Goal: Task Accomplishment & Management: Use online tool/utility

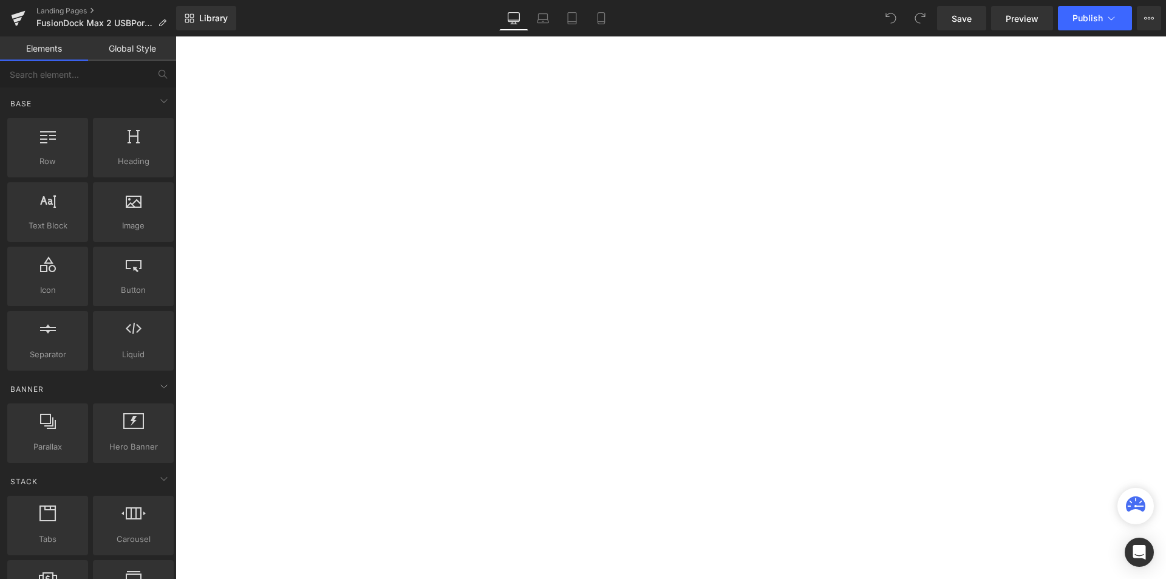
scroll to position [243, 0]
click at [176, 36] on icon at bounding box center [176, 36] width 0 height 0
drag, startPoint x: 327, startPoint y: 367, endPoint x: 531, endPoint y: 434, distance: 214.2
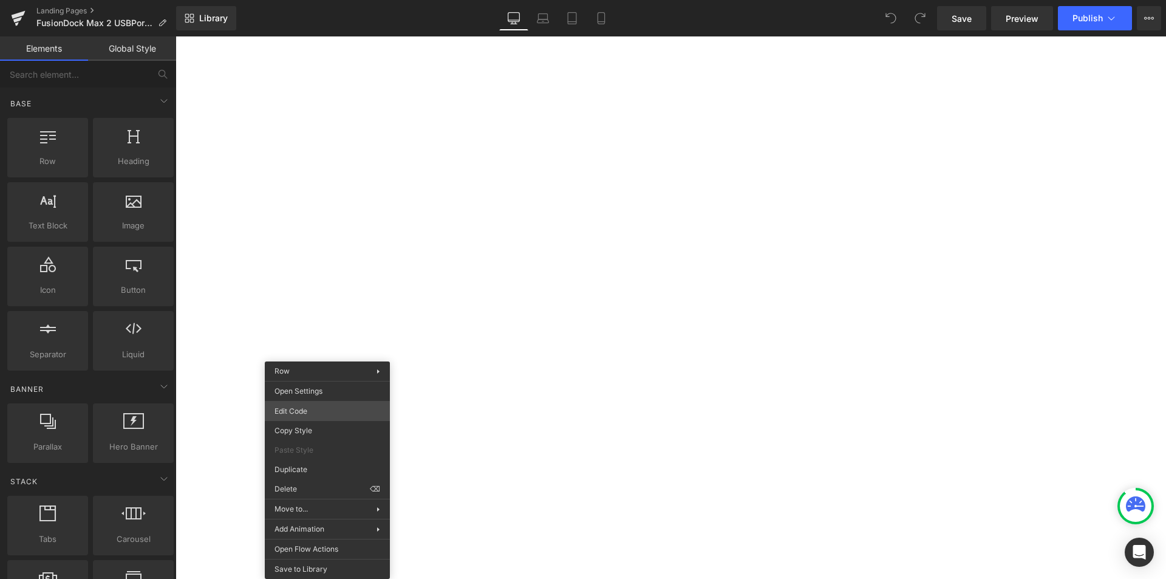
click at [318, 0] on div "You are previewing how the will restyle your page. You can not edit Elements in…" at bounding box center [583, 0] width 1166 height 0
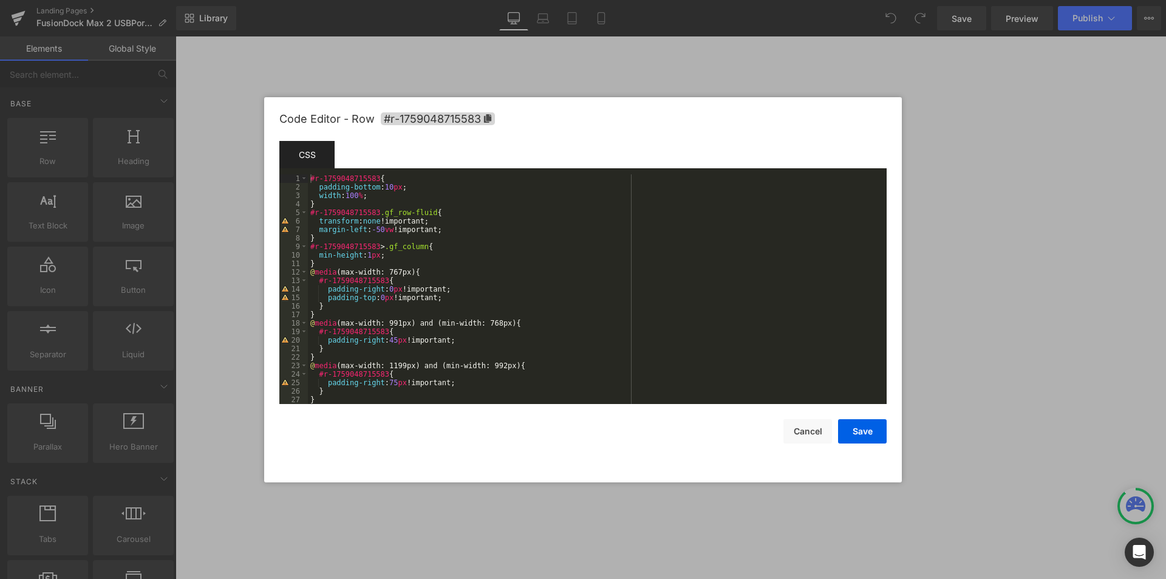
click at [241, 368] on div at bounding box center [583, 289] width 1166 height 579
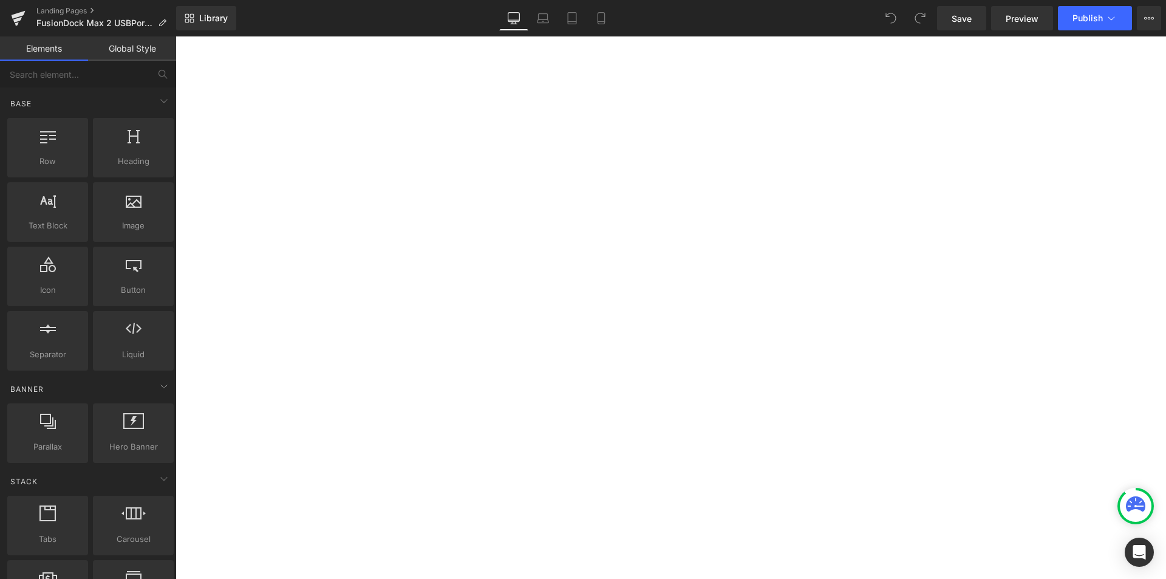
click at [176, 36] on ul "Row" at bounding box center [176, 36] width 0 height 0
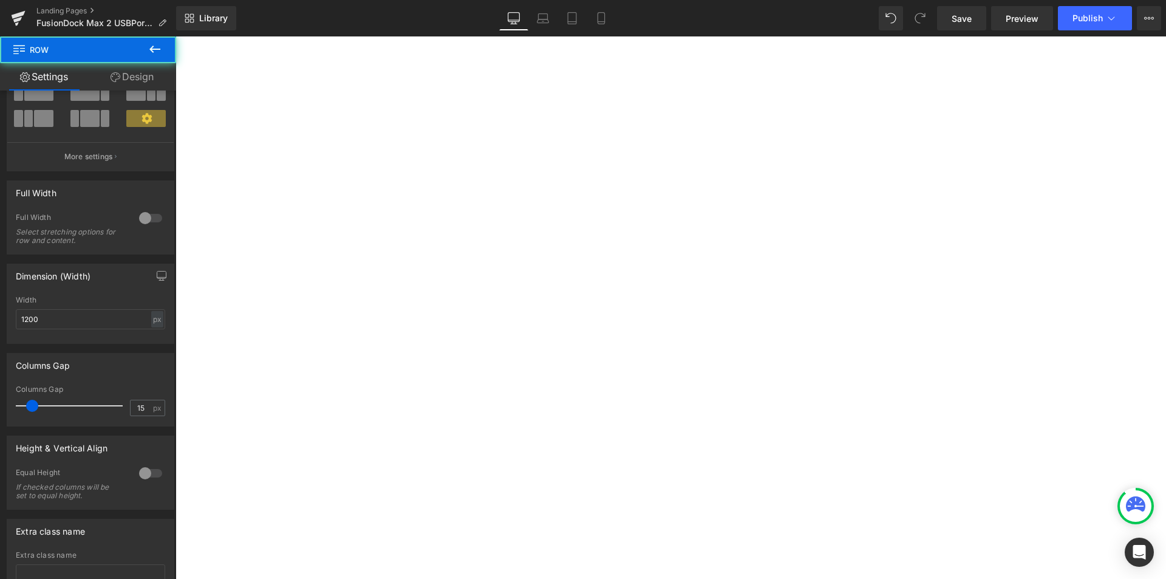
scroll to position [193, 0]
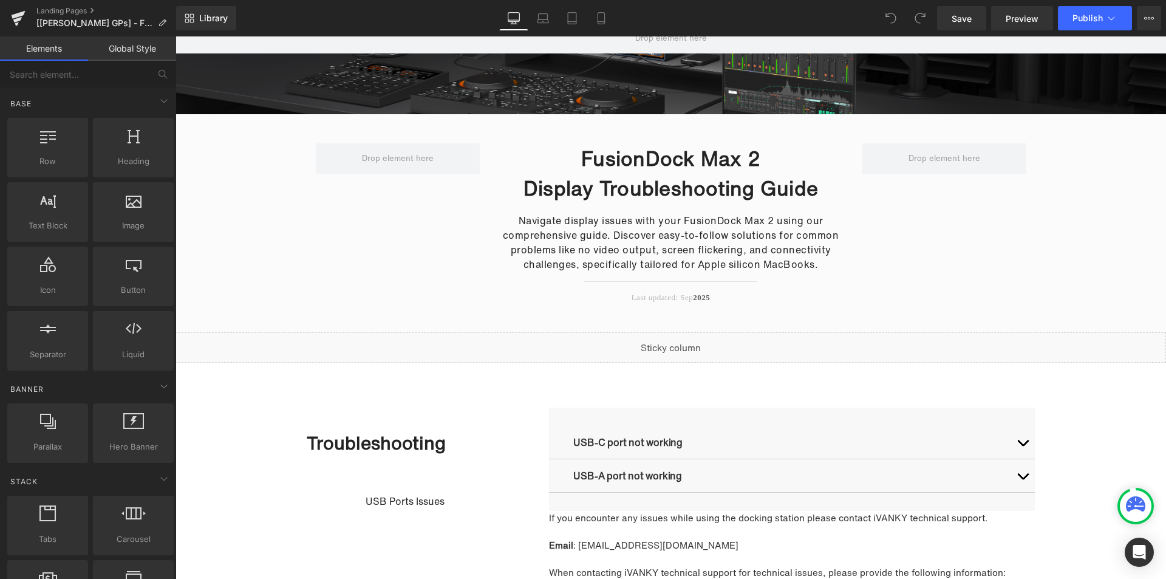
scroll to position [243, 0]
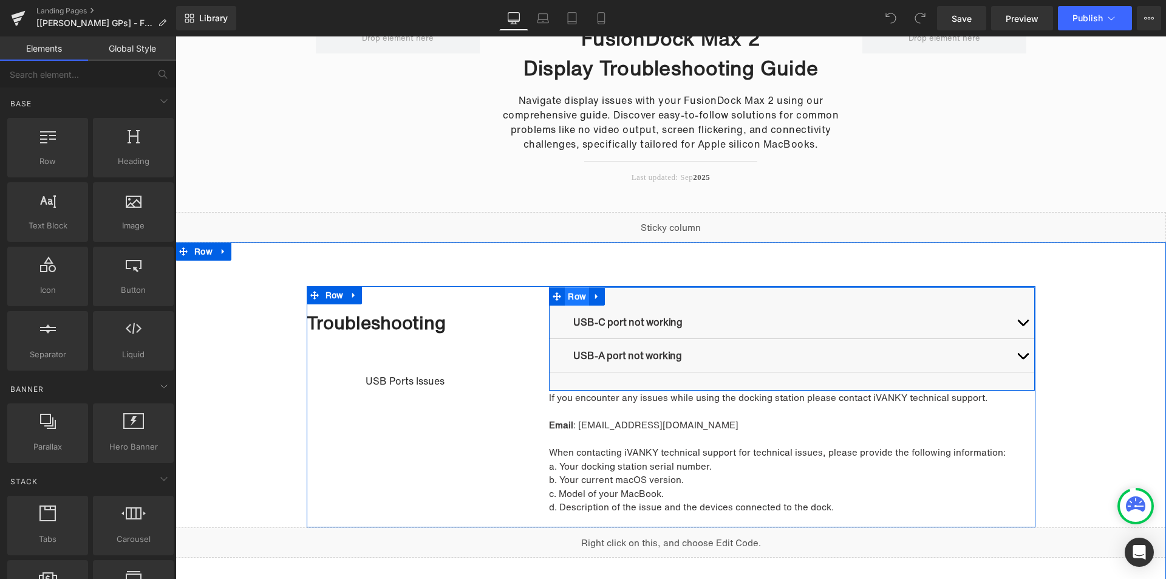
click at [573, 301] on ul "Row" at bounding box center [577, 296] width 56 height 18
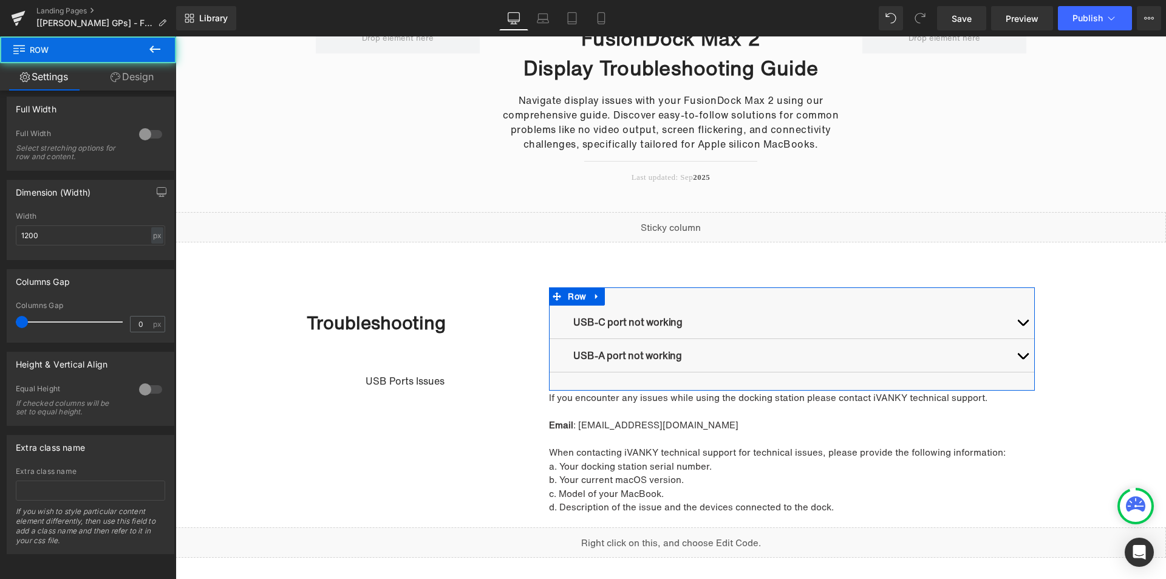
scroll to position [193, 0]
click at [84, 487] on input "text" at bounding box center [90, 490] width 149 height 20
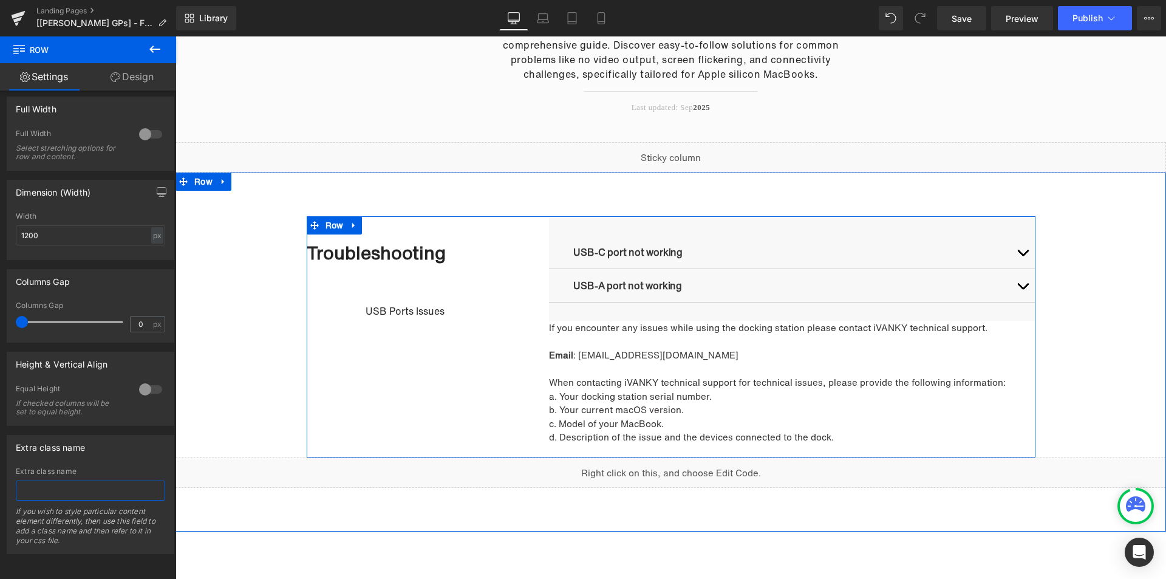
scroll to position [364, 0]
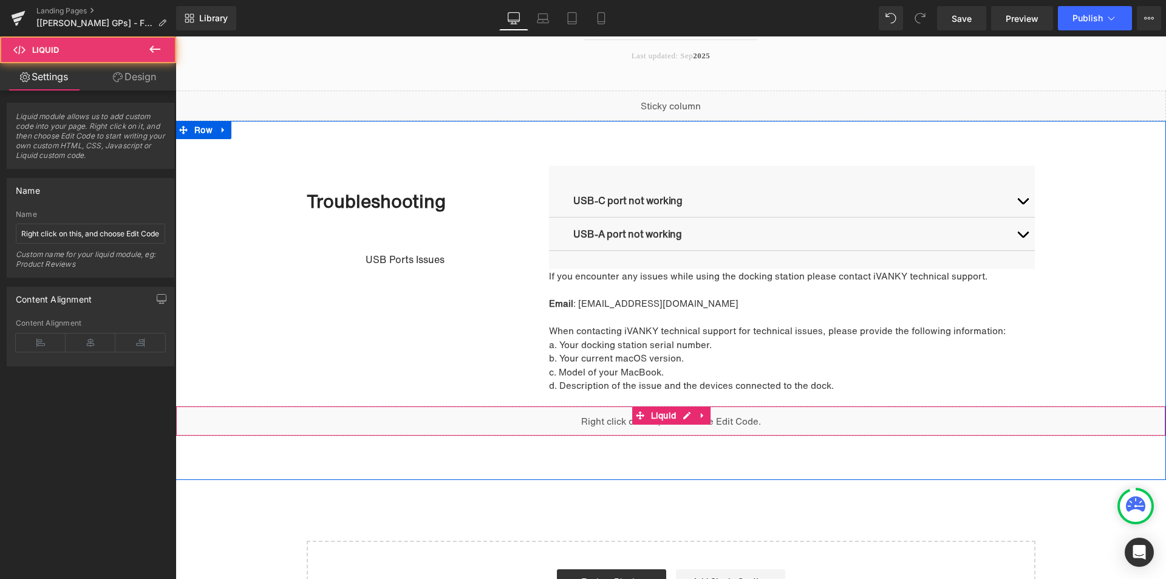
click at [621, 426] on div "Liquid" at bounding box center [671, 421] width 991 height 30
click at [677, 418] on div "Liquid" at bounding box center [671, 421] width 991 height 30
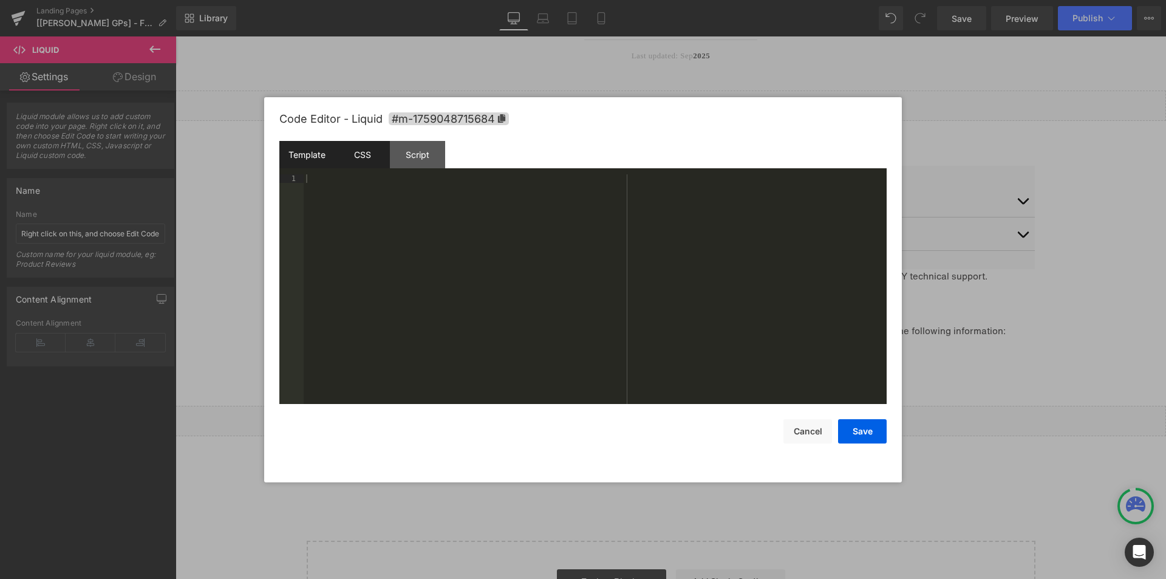
click at [364, 162] on div "CSS" at bounding box center [362, 154] width 55 height 27
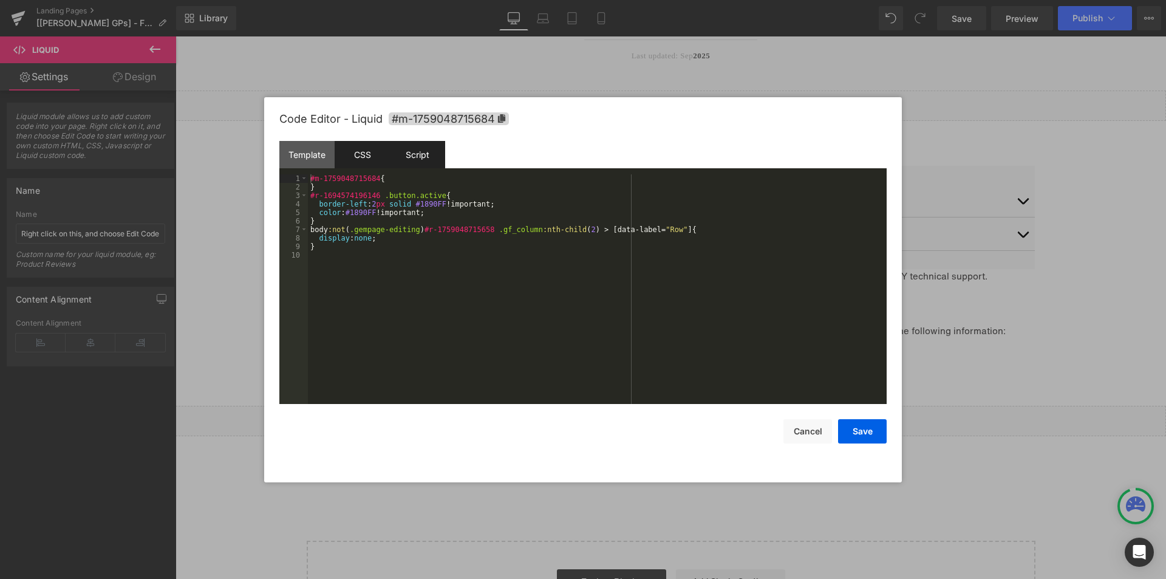
click at [421, 157] on div "Script" at bounding box center [417, 154] width 55 height 27
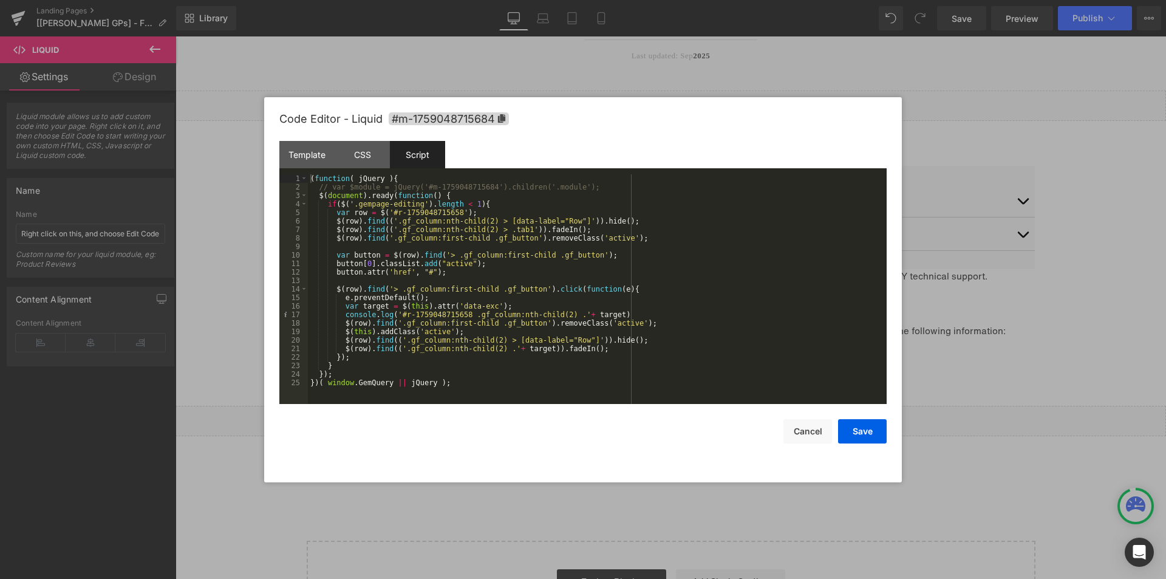
click at [236, 310] on div at bounding box center [583, 289] width 1166 height 579
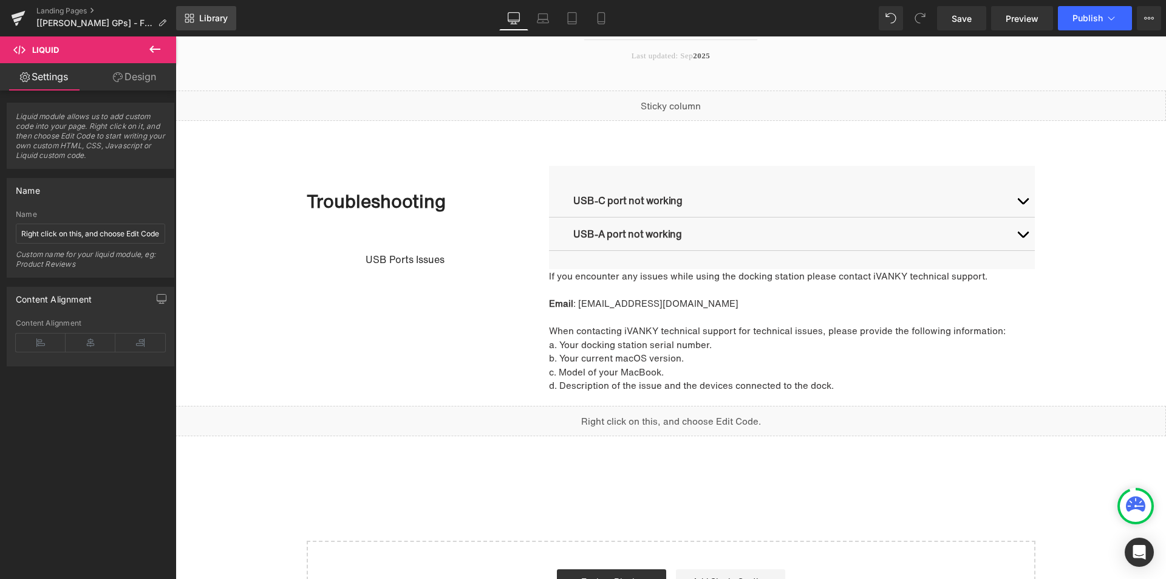
click at [202, 16] on span "Library" at bounding box center [213, 18] width 29 height 11
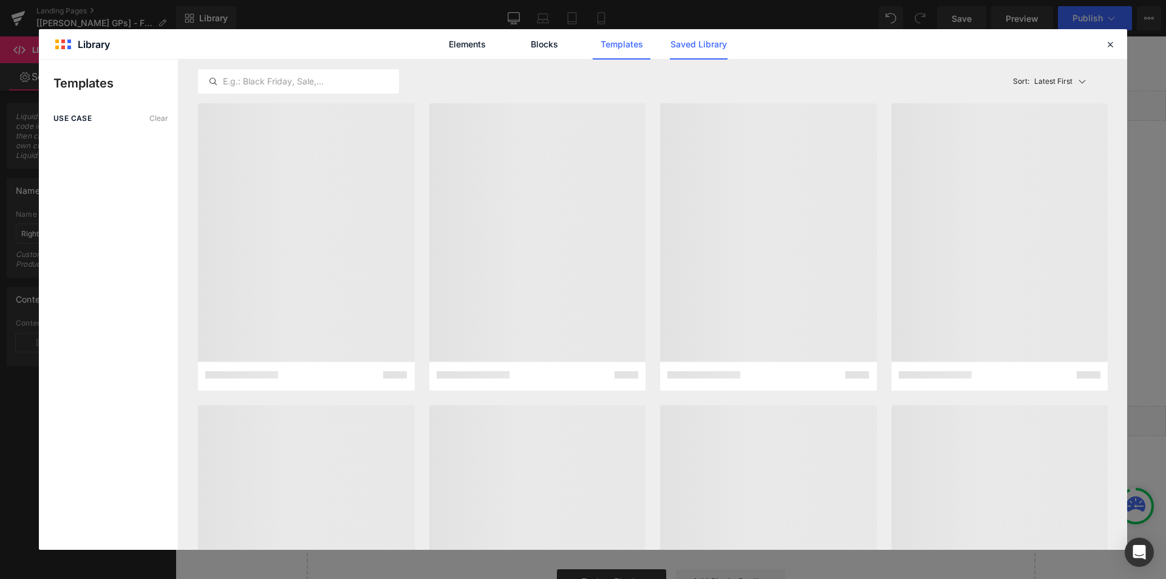
click at [713, 50] on link "Saved Library" at bounding box center [699, 44] width 58 height 30
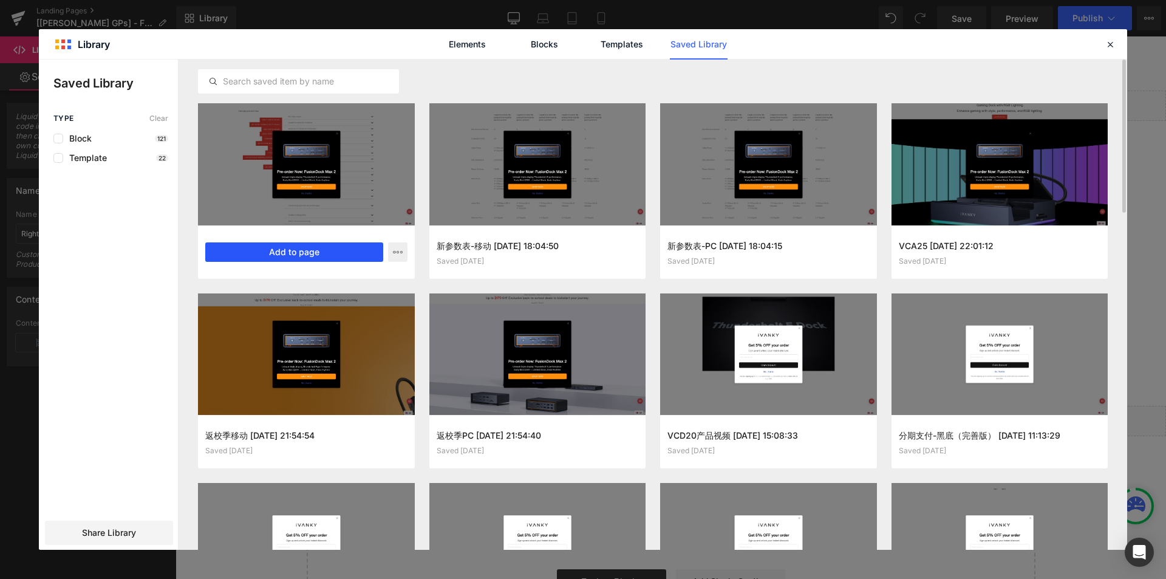
drag, startPoint x: 330, startPoint y: 262, endPoint x: 177, endPoint y: 250, distance: 152.9
click at [330, 262] on button "Add to page" at bounding box center [294, 251] width 178 height 19
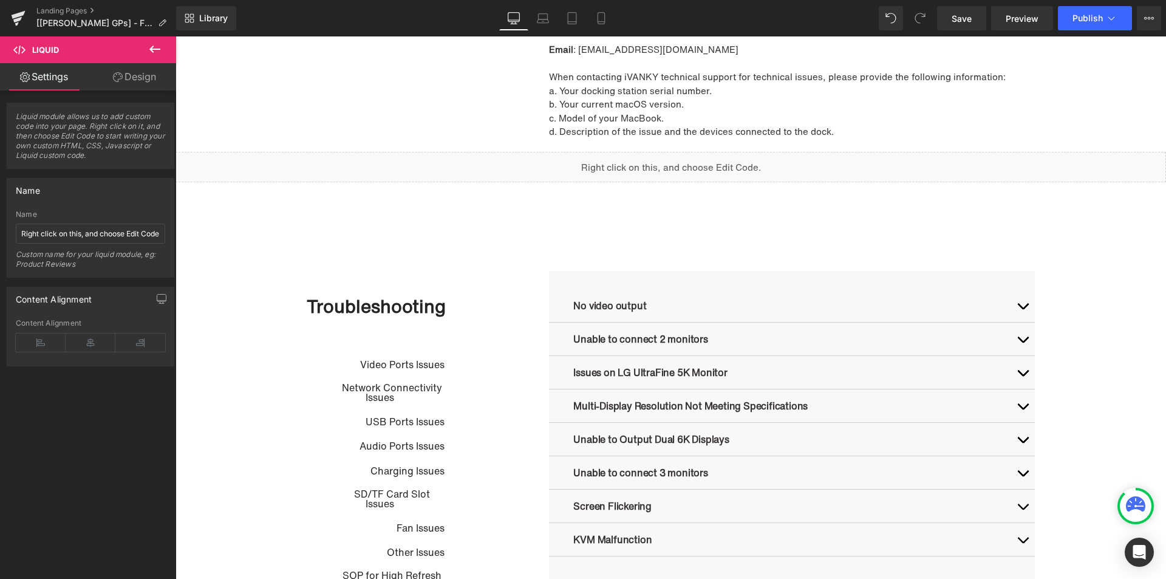
scroll to position [443, 0]
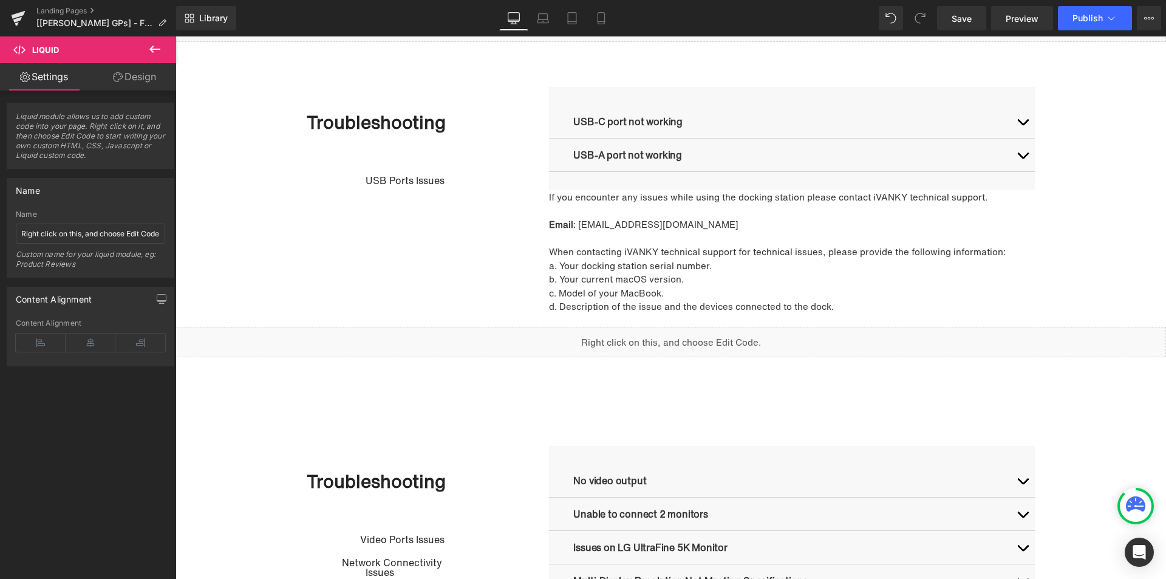
click at [1013, 121] on button "button" at bounding box center [1023, 121] width 24 height 33
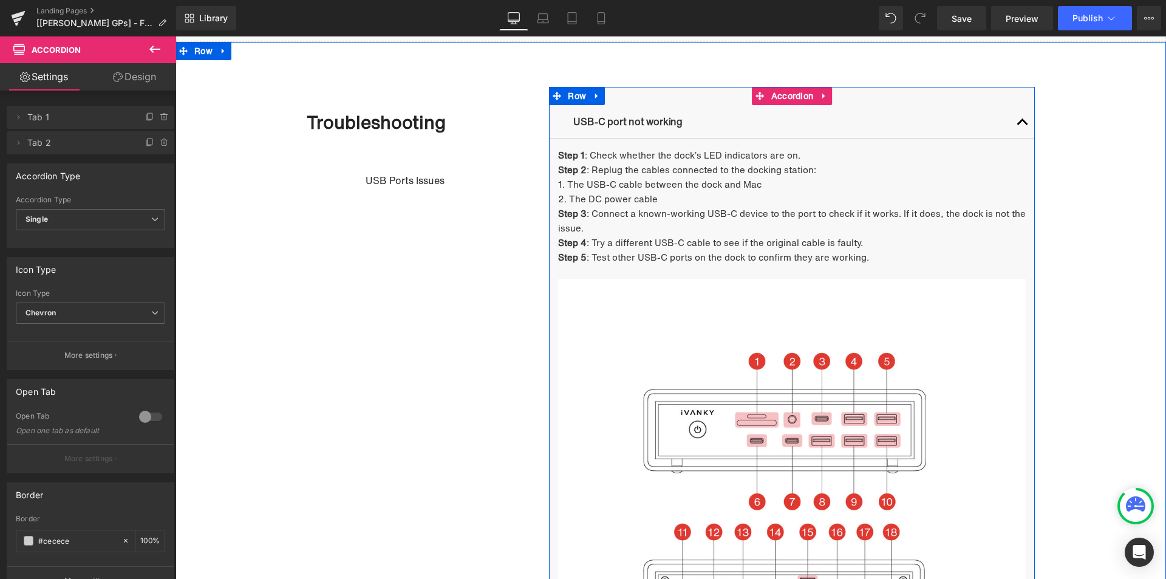
click at [1013, 121] on button "button" at bounding box center [1023, 121] width 24 height 33
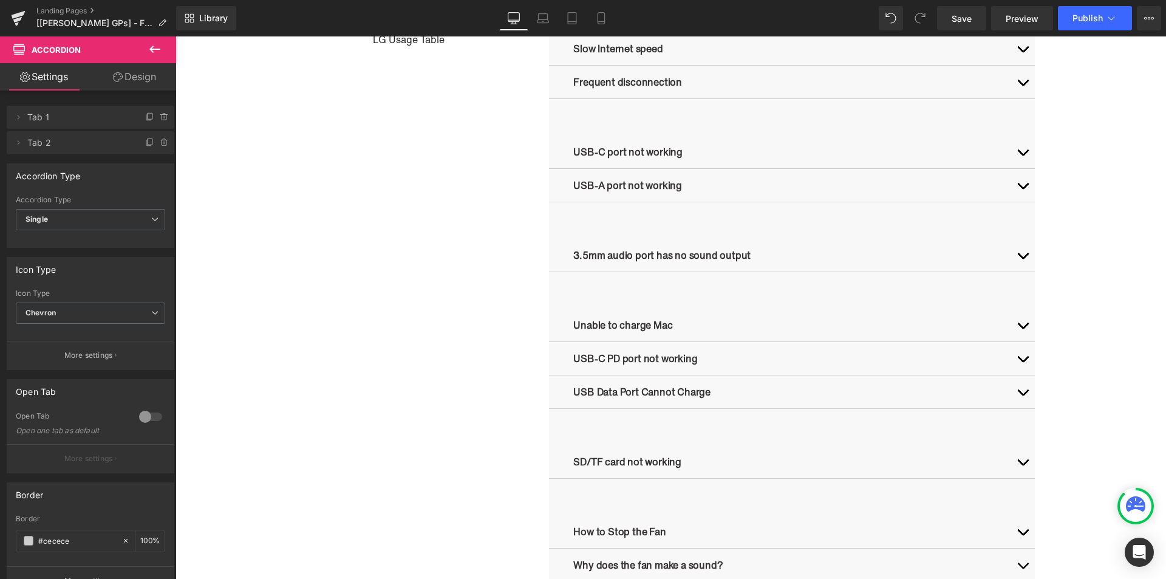
scroll to position [1051, 0]
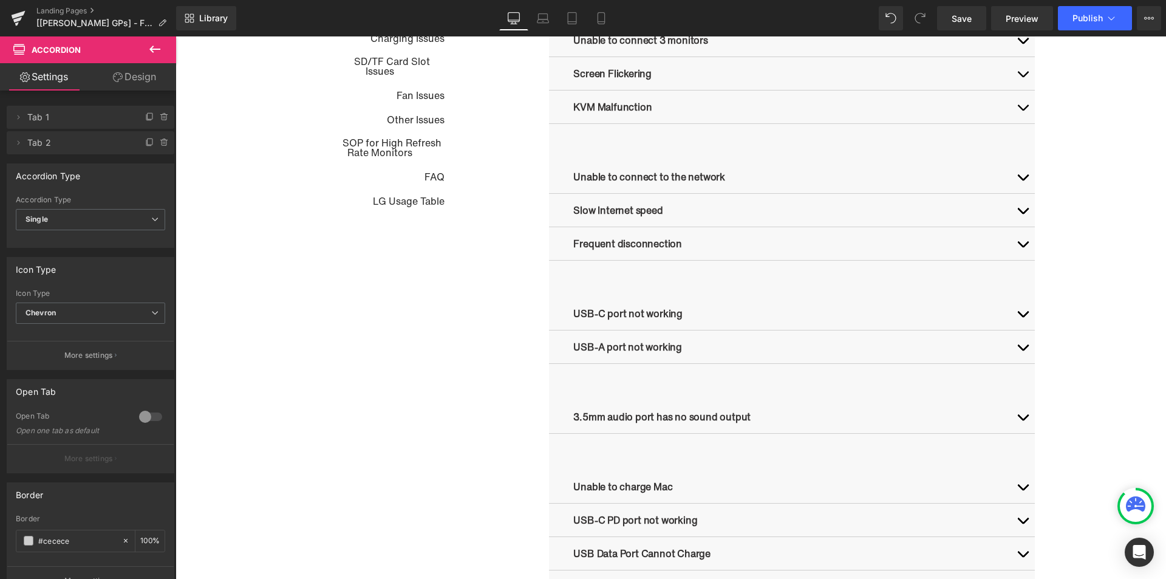
click at [1026, 316] on button "button" at bounding box center [1023, 313] width 24 height 33
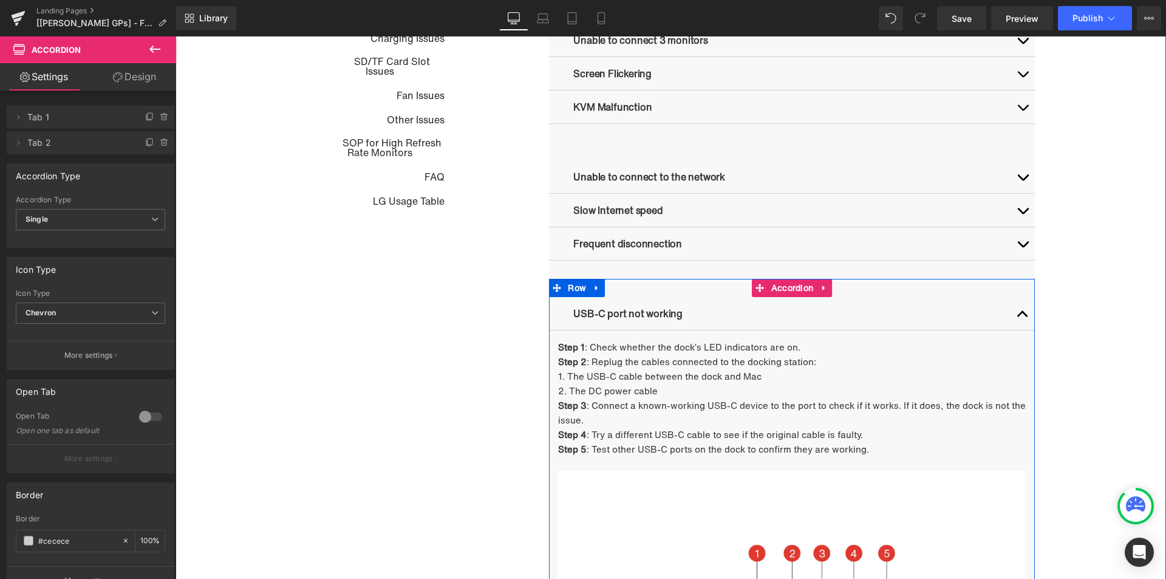
click at [1023, 317] on span "button" at bounding box center [1023, 317] width 0 height 0
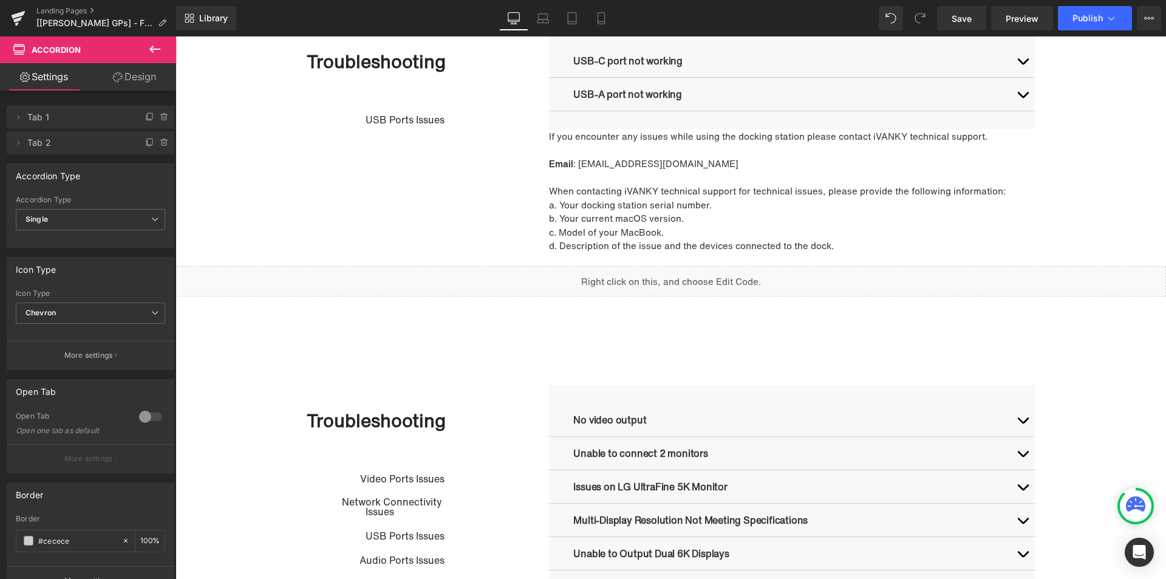
scroll to position [322, 0]
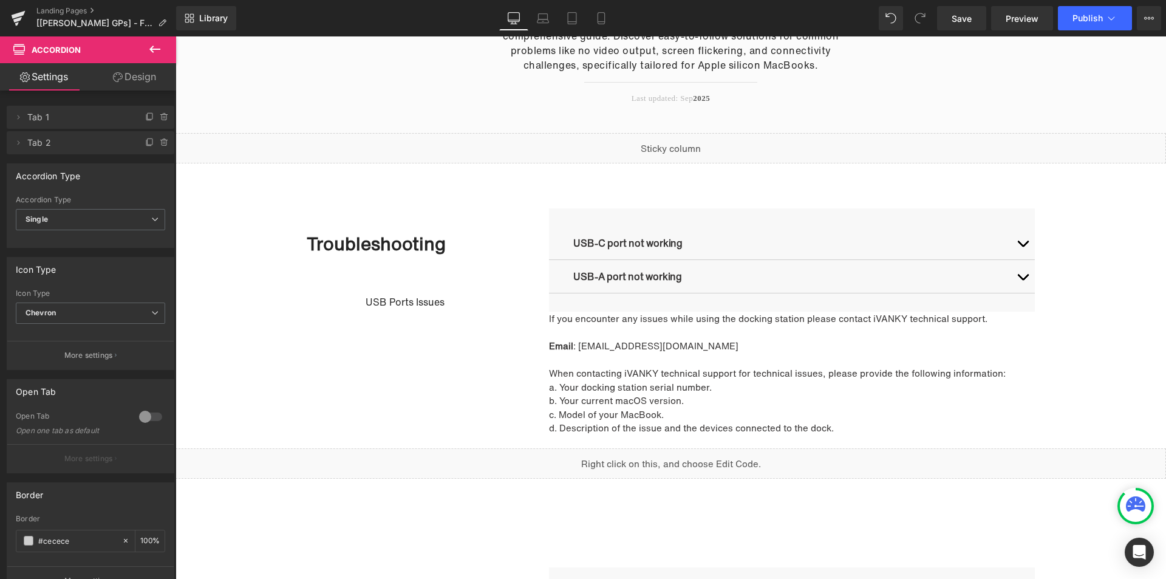
click at [254, 267] on div "Troubleshooting Heading USB Ports Issues Button Row USB-C port not working Text…" at bounding box center [671, 343] width 991 height 272
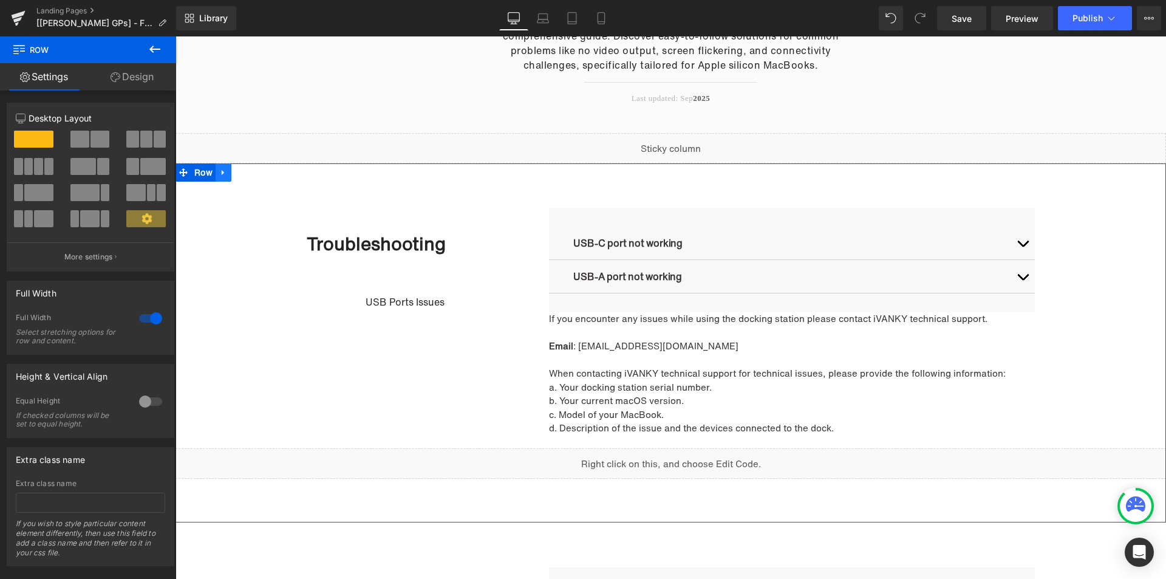
click at [220, 176] on icon at bounding box center [223, 172] width 9 height 9
click at [251, 176] on icon at bounding box center [255, 172] width 9 height 9
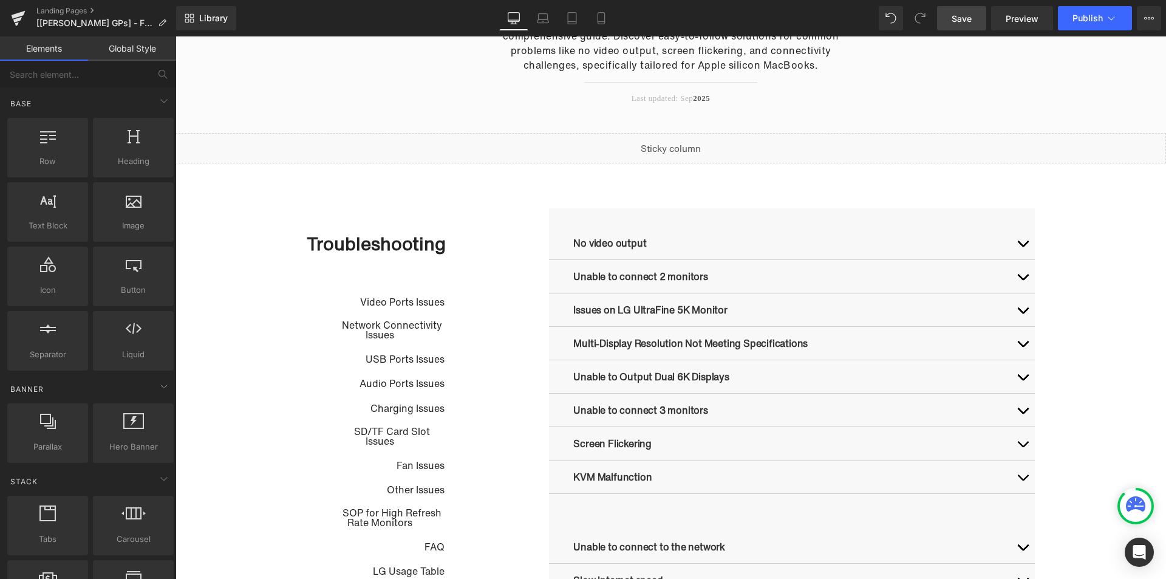
click at [963, 19] on span "Save" at bounding box center [962, 18] width 20 height 13
click at [1037, 27] on link "Preview" at bounding box center [1022, 18] width 62 height 24
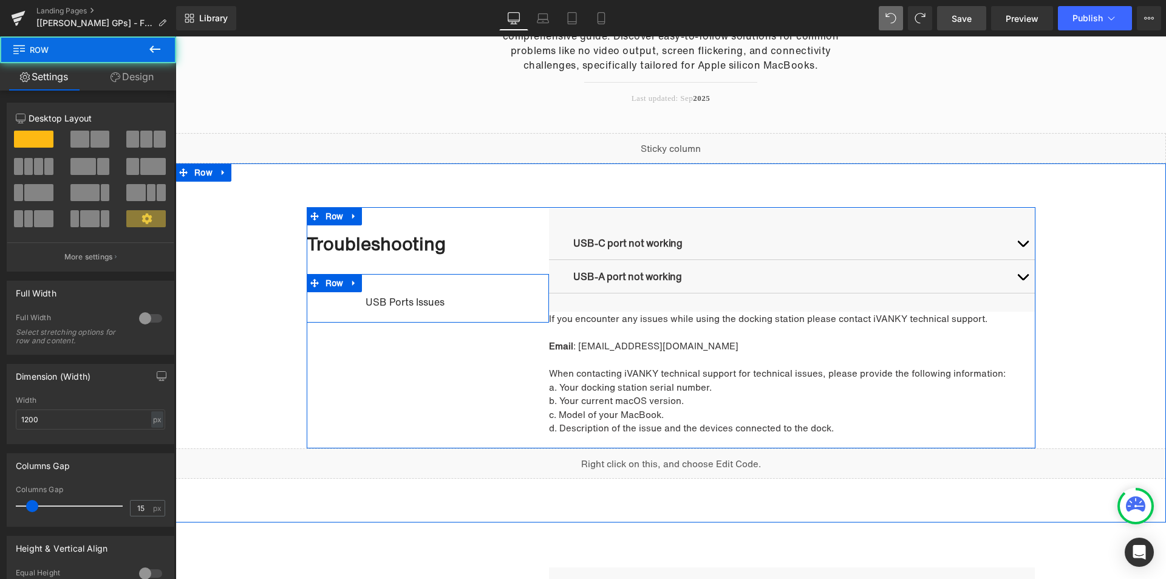
click at [401, 310] on div "USB Ports Issues Button" at bounding box center [381, 304] width 148 height 24
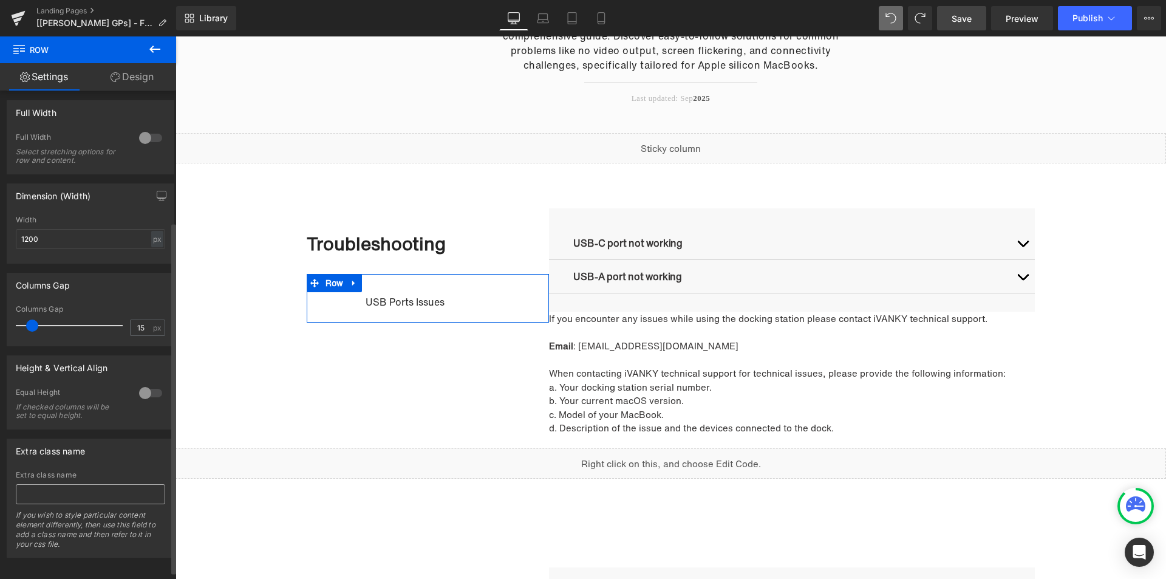
scroll to position [182, 0]
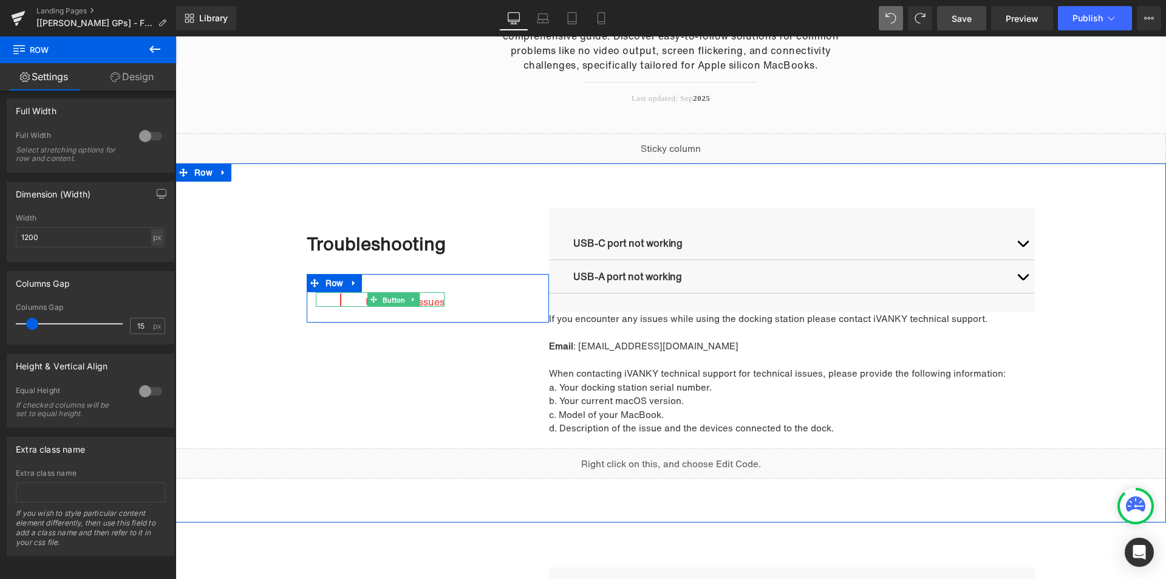
click at [380, 298] on span "Button" at bounding box center [393, 300] width 27 height 15
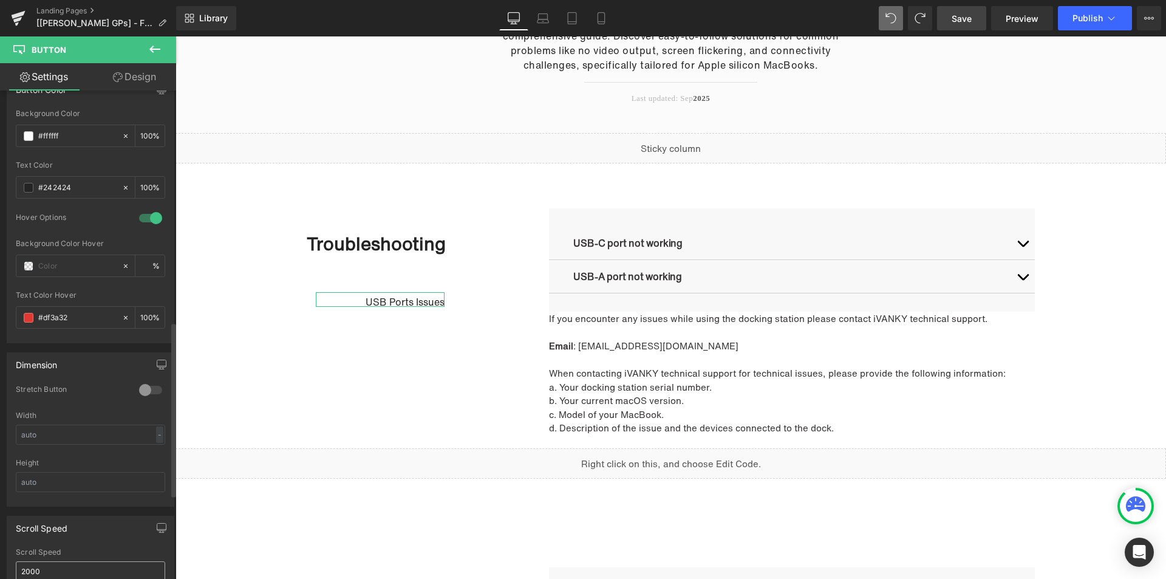
scroll to position [790, 0]
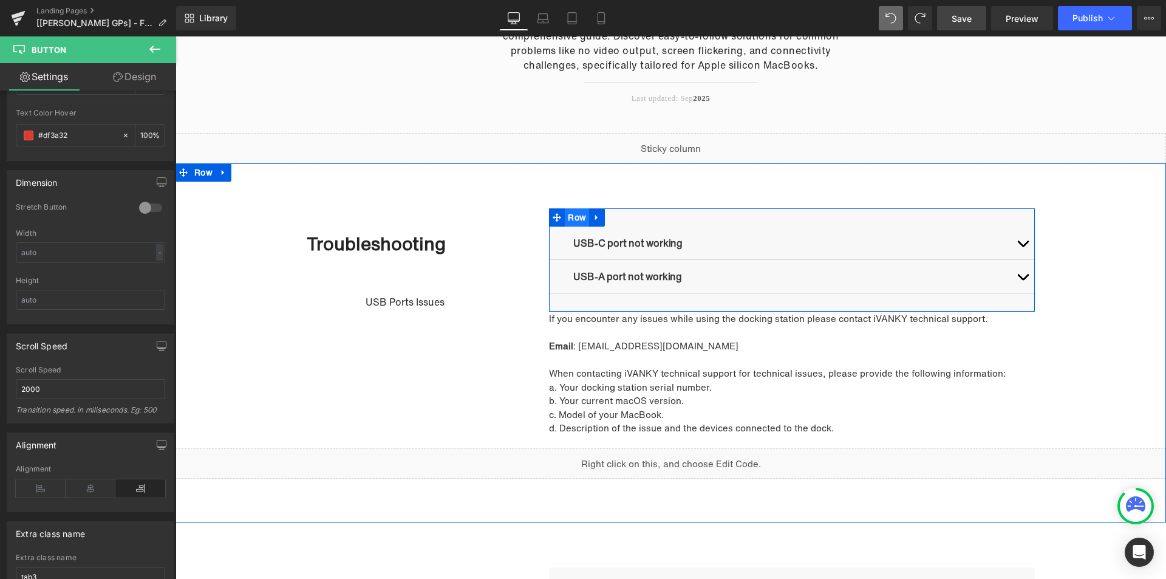
click at [566, 218] on ul "Row" at bounding box center [577, 217] width 56 height 18
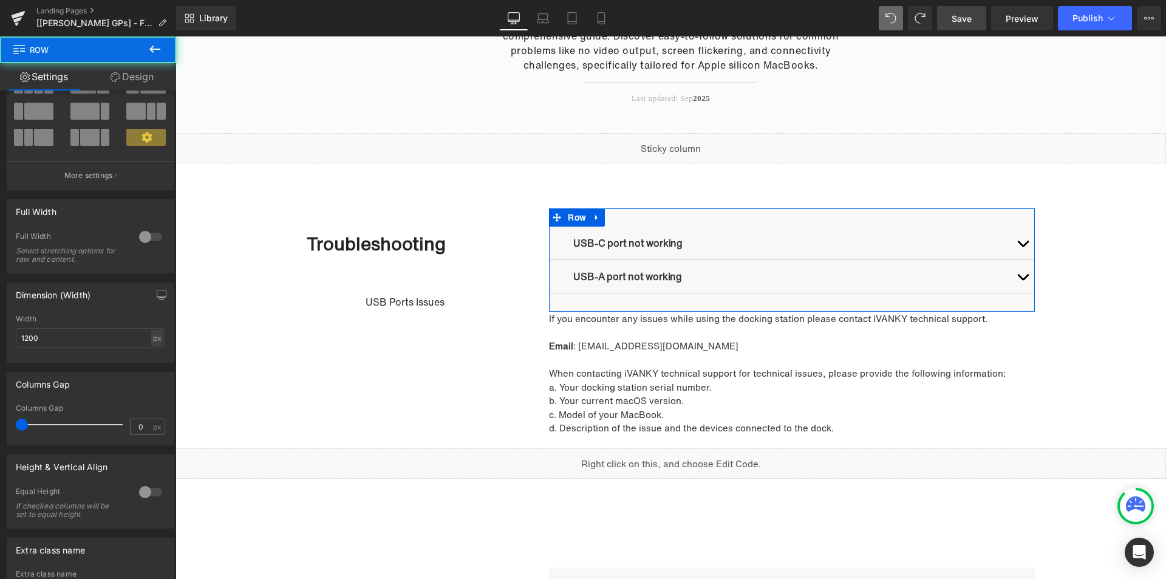
scroll to position [193, 0]
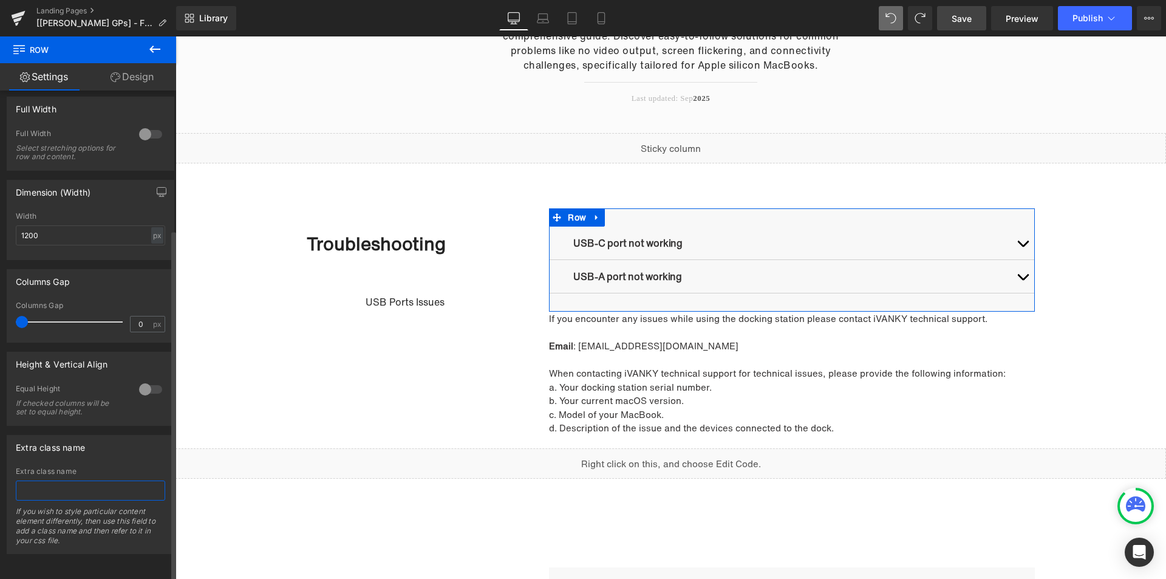
click at [83, 480] on input "text" at bounding box center [90, 490] width 149 height 20
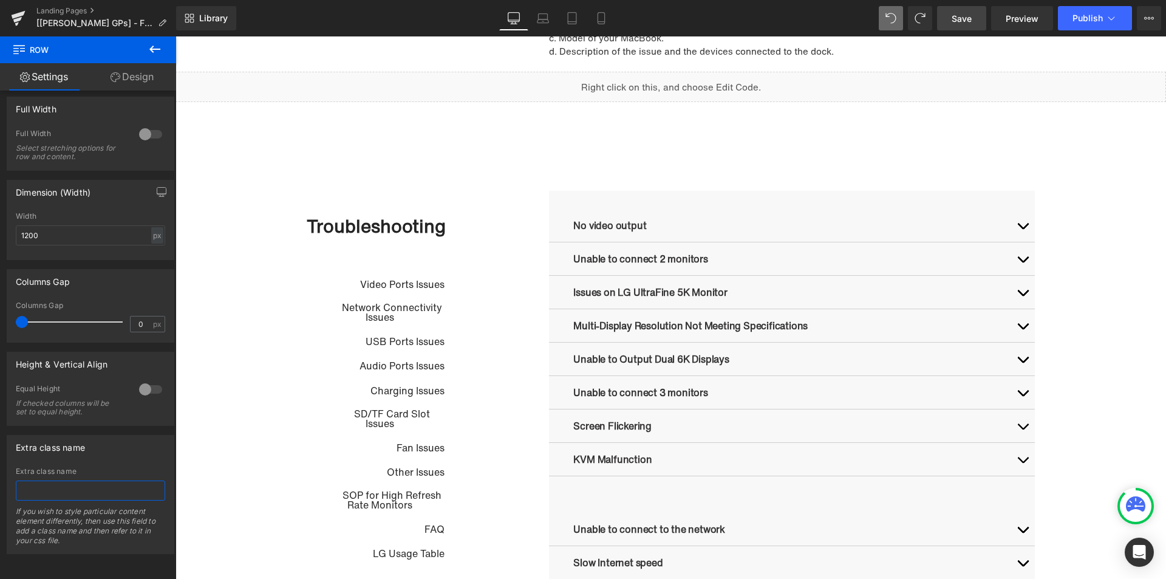
scroll to position [747, 0]
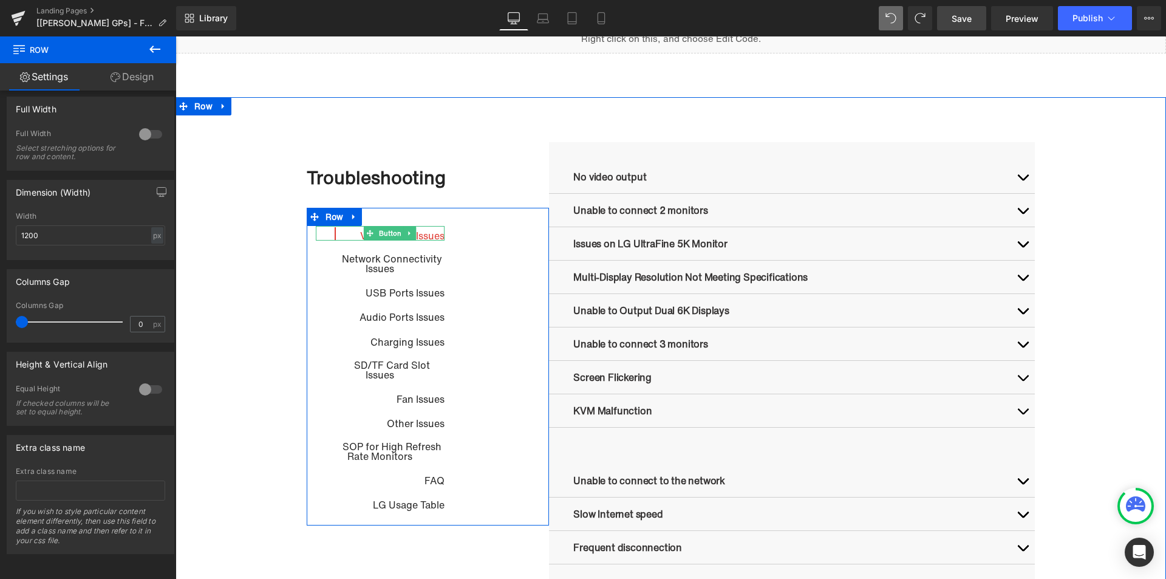
click at [408, 240] on link at bounding box center [409, 233] width 13 height 15
click at [377, 234] on span "Button" at bounding box center [390, 234] width 27 height 15
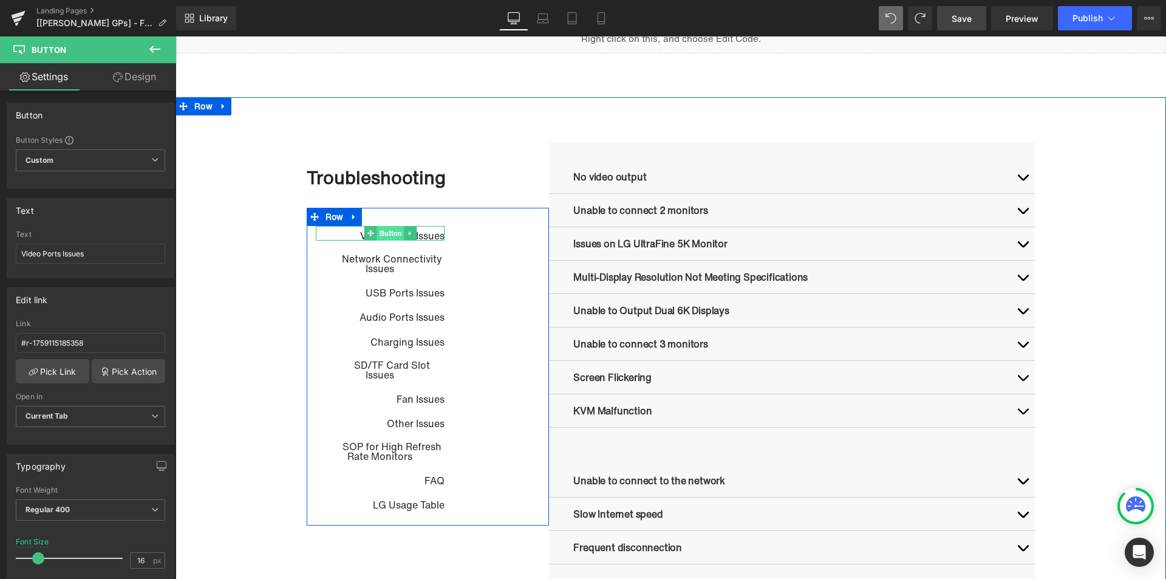
click at [383, 230] on span "Button" at bounding box center [390, 233] width 27 height 15
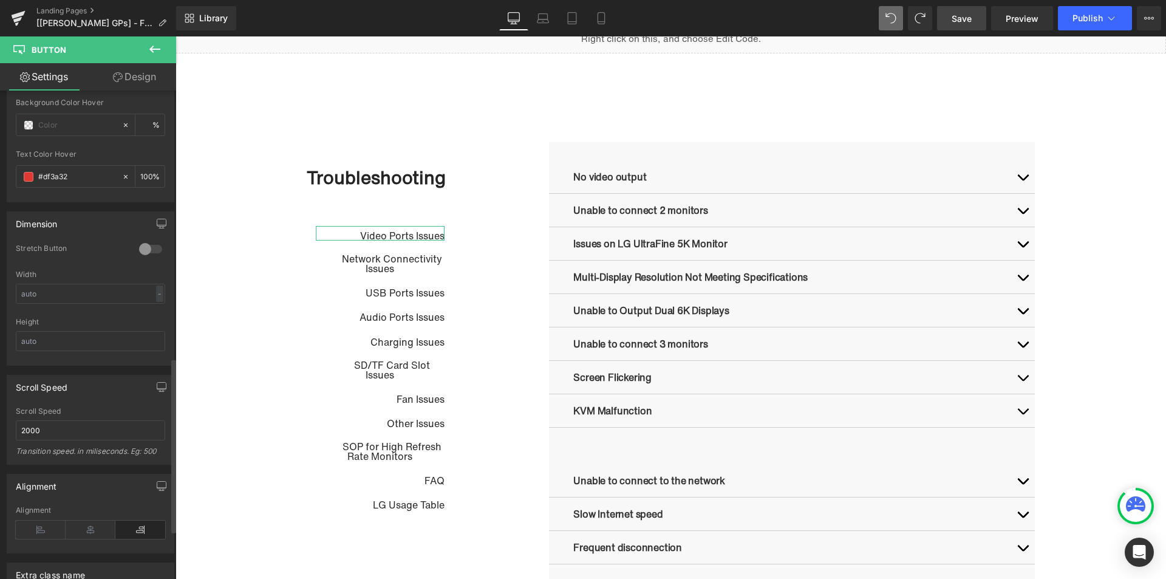
scroll to position [885, 0]
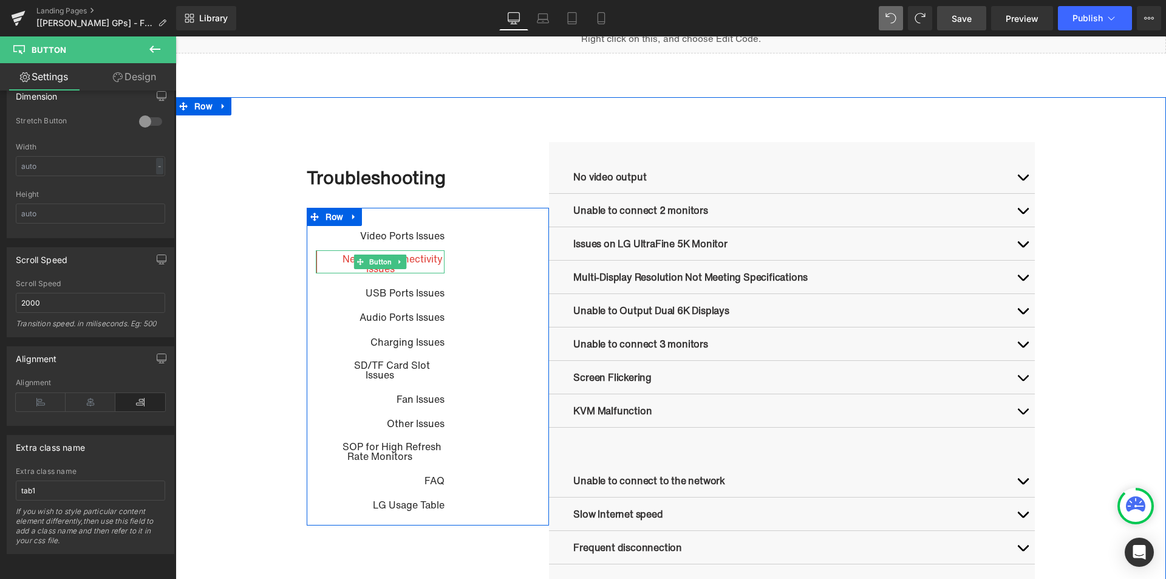
click at [357, 262] on icon at bounding box center [360, 262] width 7 height 7
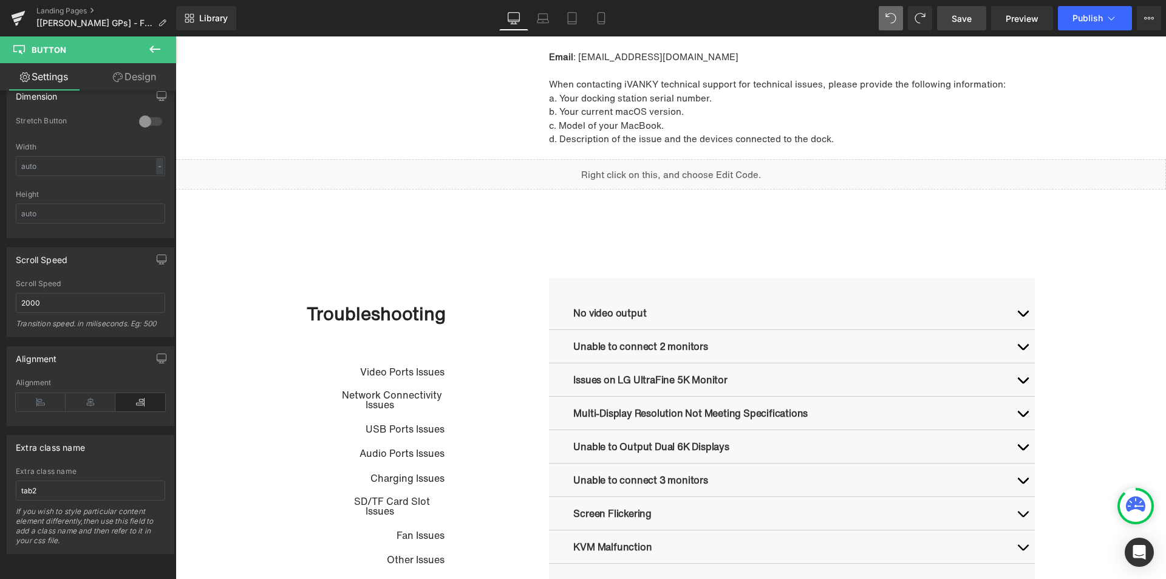
scroll to position [747, 0]
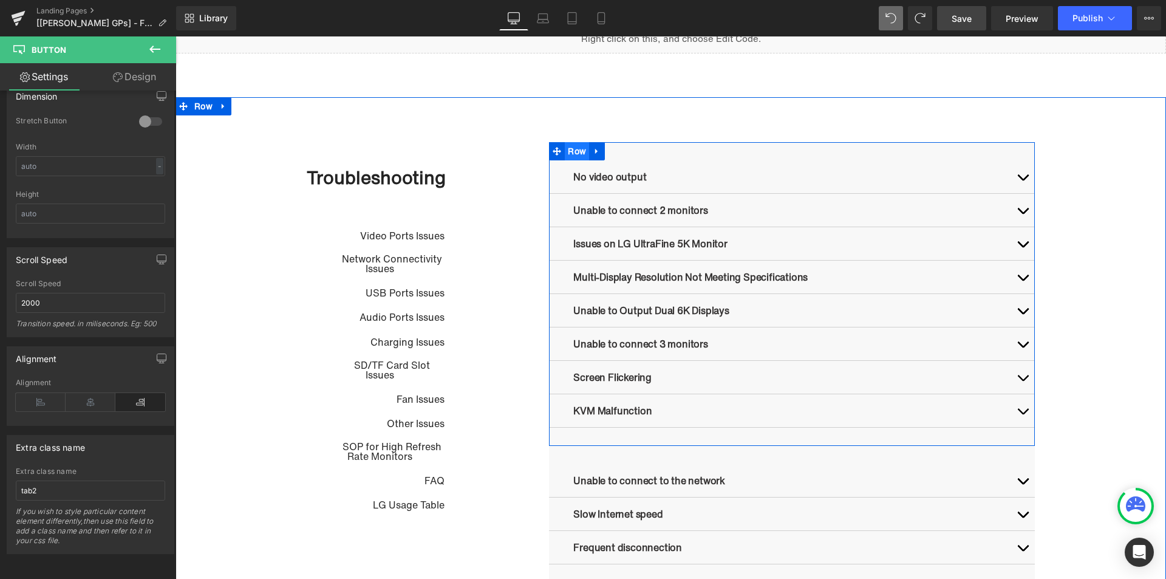
click at [573, 159] on ul "Row" at bounding box center [577, 151] width 56 height 18
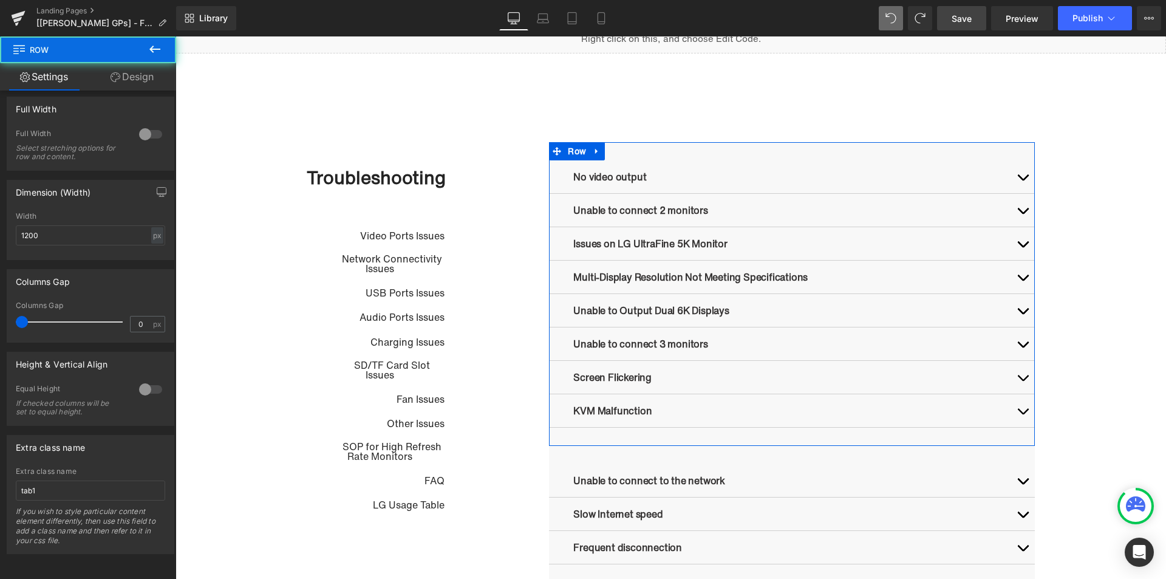
scroll to position [193, 0]
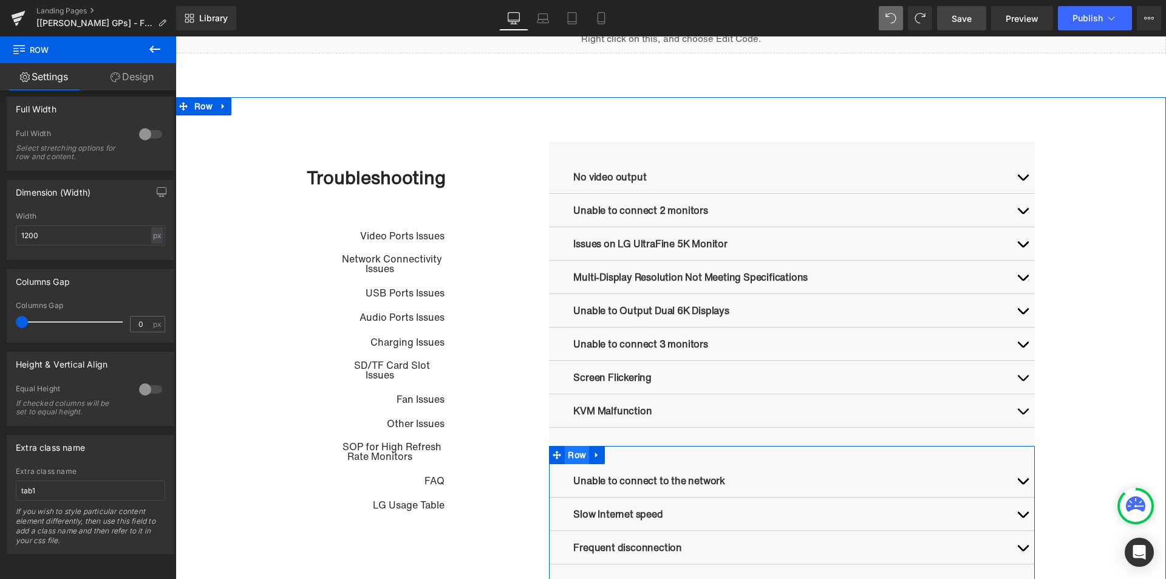
click at [573, 457] on span "Row" at bounding box center [577, 455] width 24 height 18
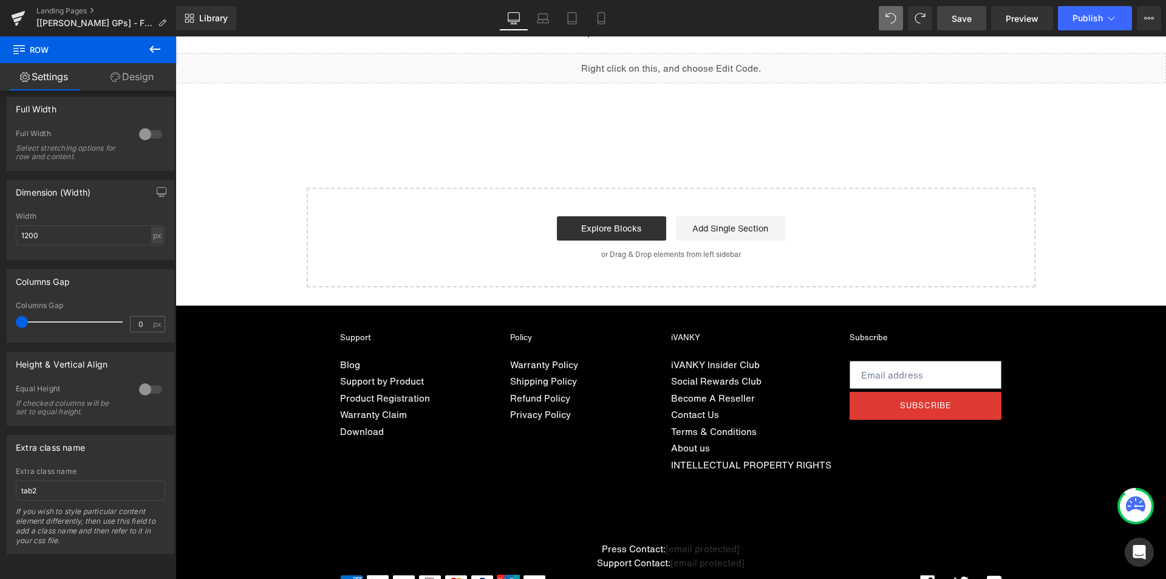
scroll to position [2074, 0]
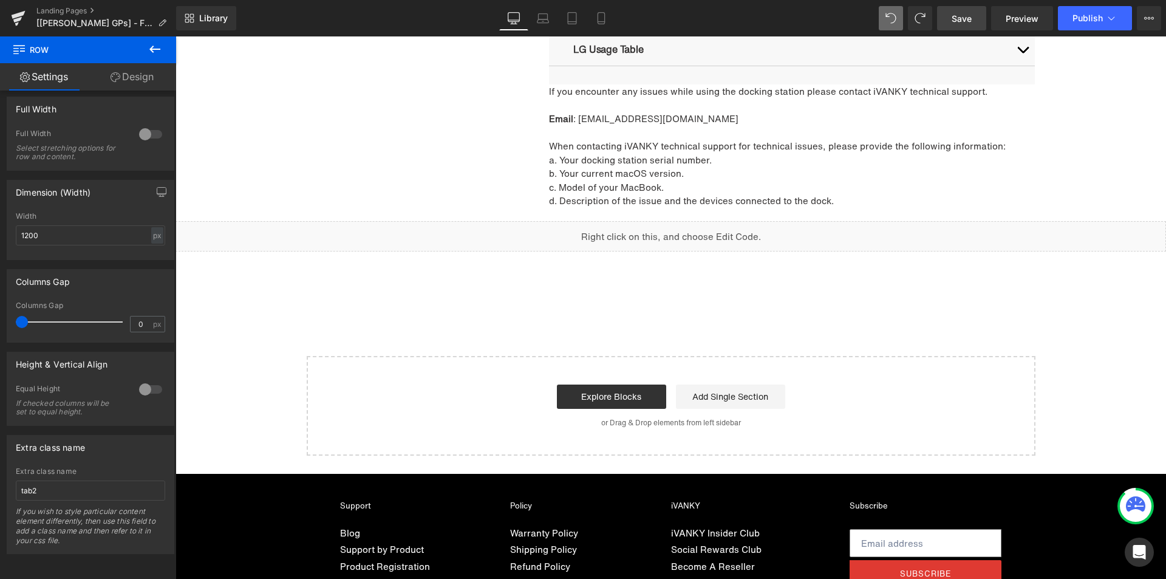
click at [488, 234] on div "Liquid" at bounding box center [671, 236] width 991 height 30
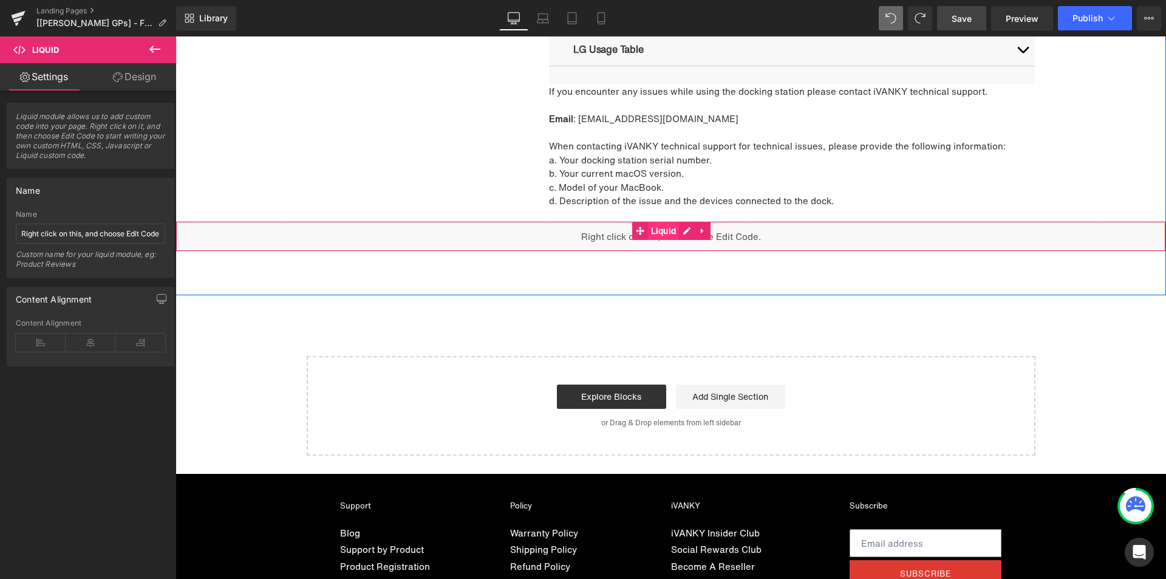
click at [657, 228] on span "Liquid" at bounding box center [664, 231] width 32 height 18
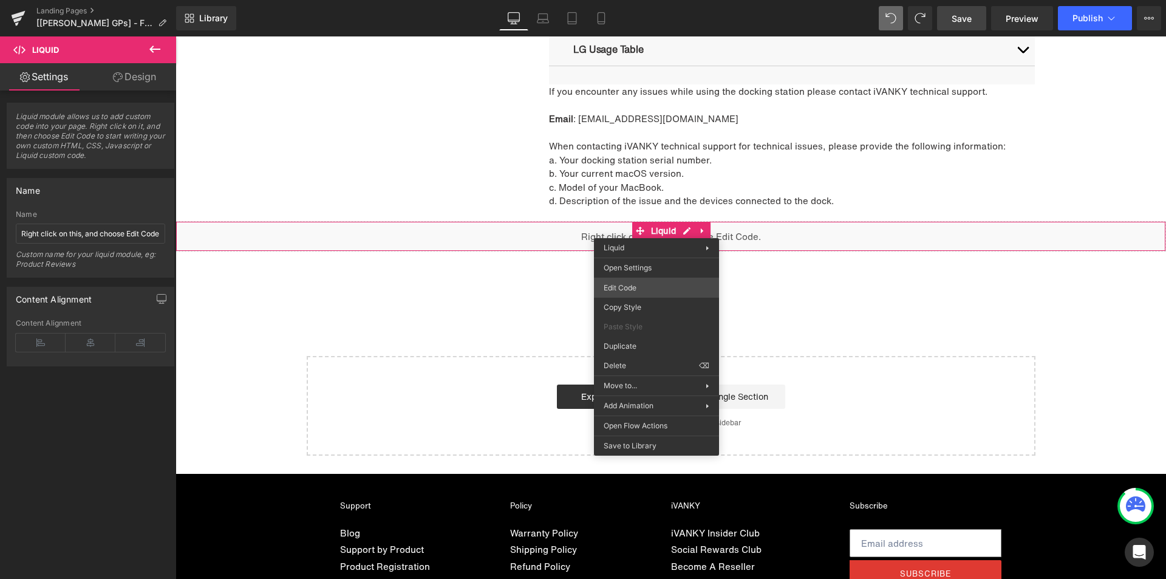
click at [637, 0] on div "Liquid You are previewing how the will restyle your page. You can not edit Elem…" at bounding box center [583, 0] width 1166 height 0
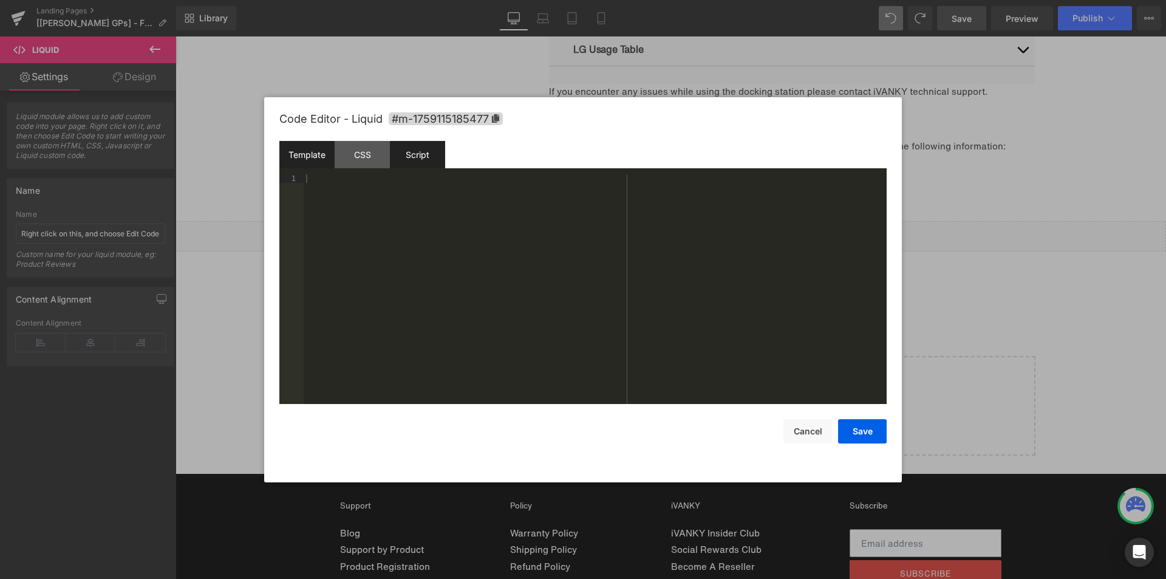
click at [421, 160] on div "Script" at bounding box center [417, 154] width 55 height 27
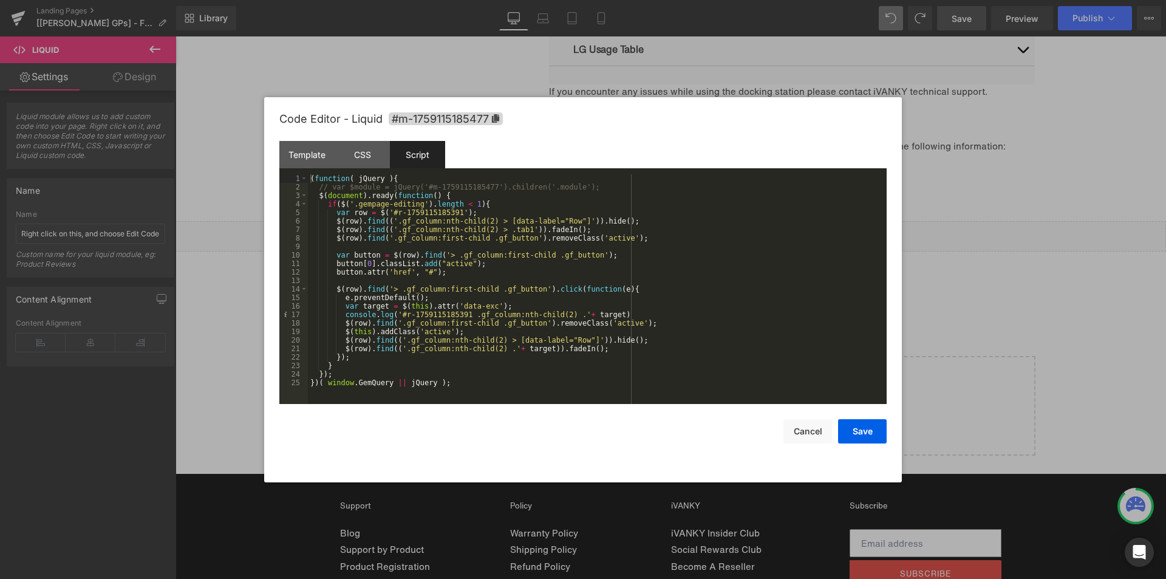
click at [435, 211] on div "( function ( jQuery ) { // var $module = jQuery('#m-1759115185477').children('.…" at bounding box center [597, 297] width 579 height 247
click at [1022, 208] on div at bounding box center [583, 289] width 1166 height 579
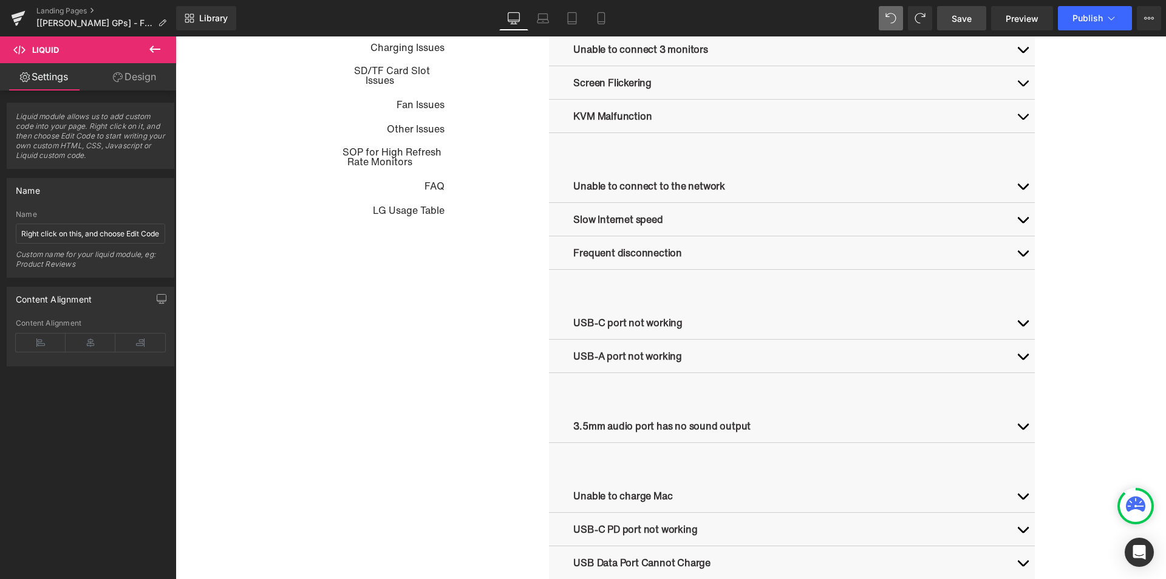
scroll to position [677, 0]
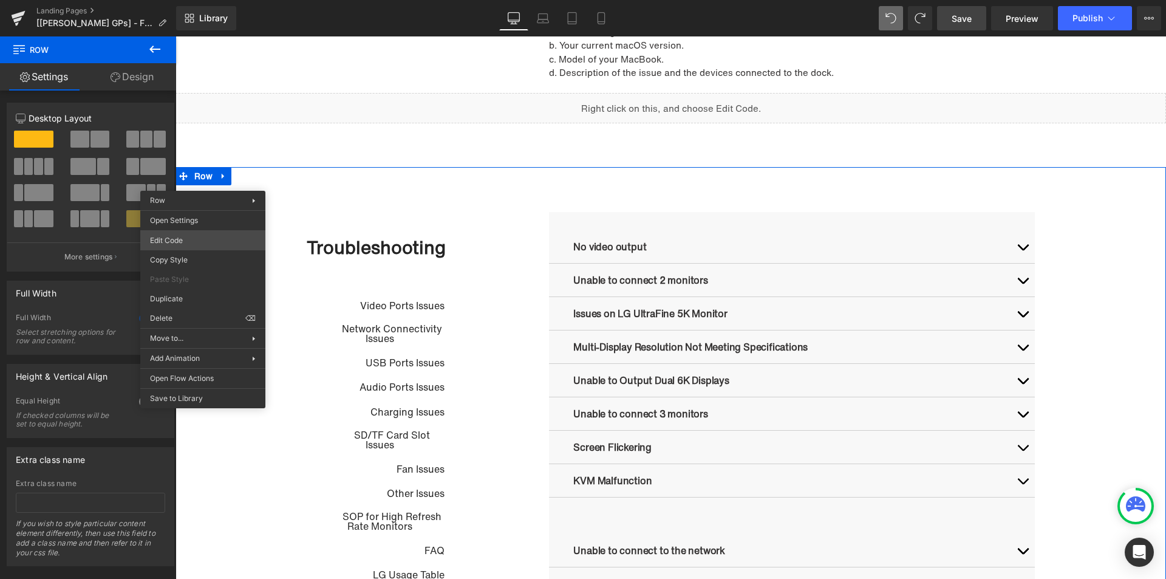
click at [208, 238] on body "Liquid You are previewing how the will restyle your page. You can not edit Elem…" at bounding box center [583, 289] width 1166 height 579
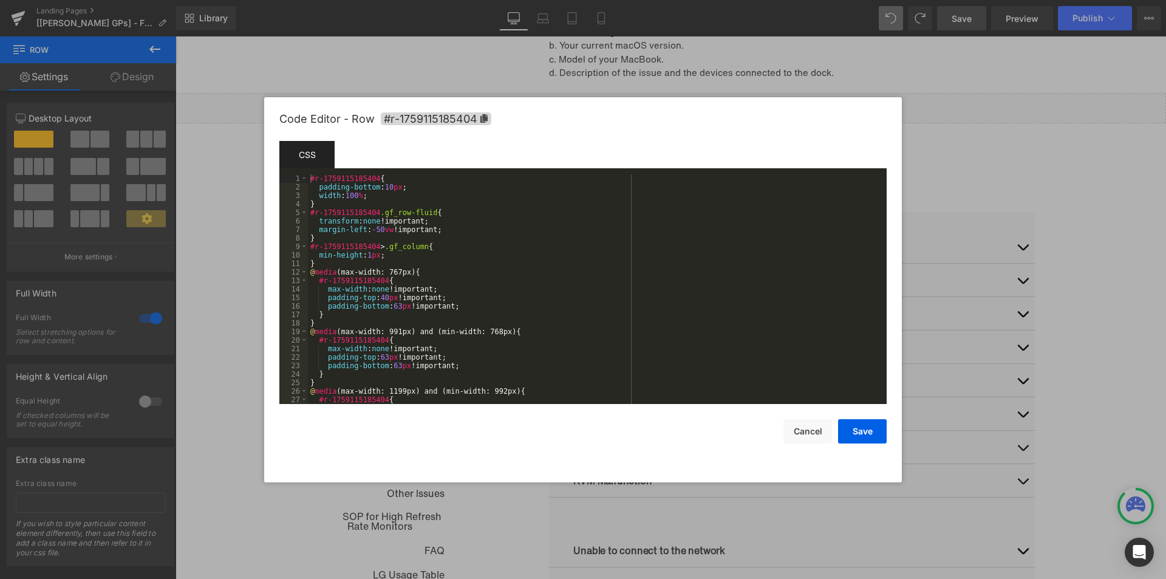
click at [205, 240] on div at bounding box center [583, 289] width 1166 height 579
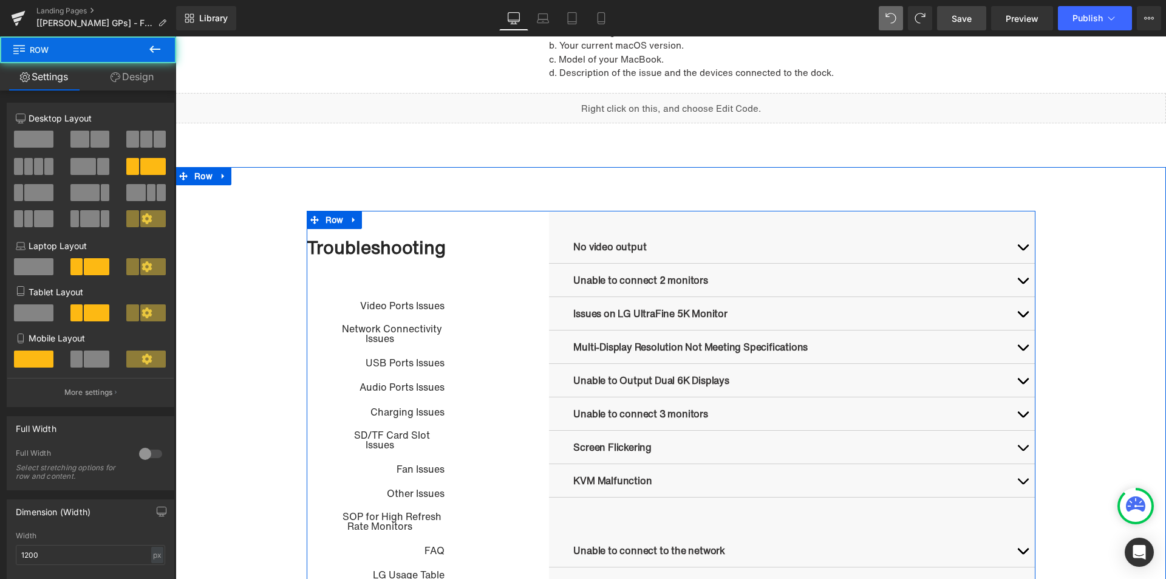
click at [514, 227] on div "Troubleshooting Heading Video Ports Issues Button Network Connectivity Issues B…" at bounding box center [428, 403] width 243 height 383
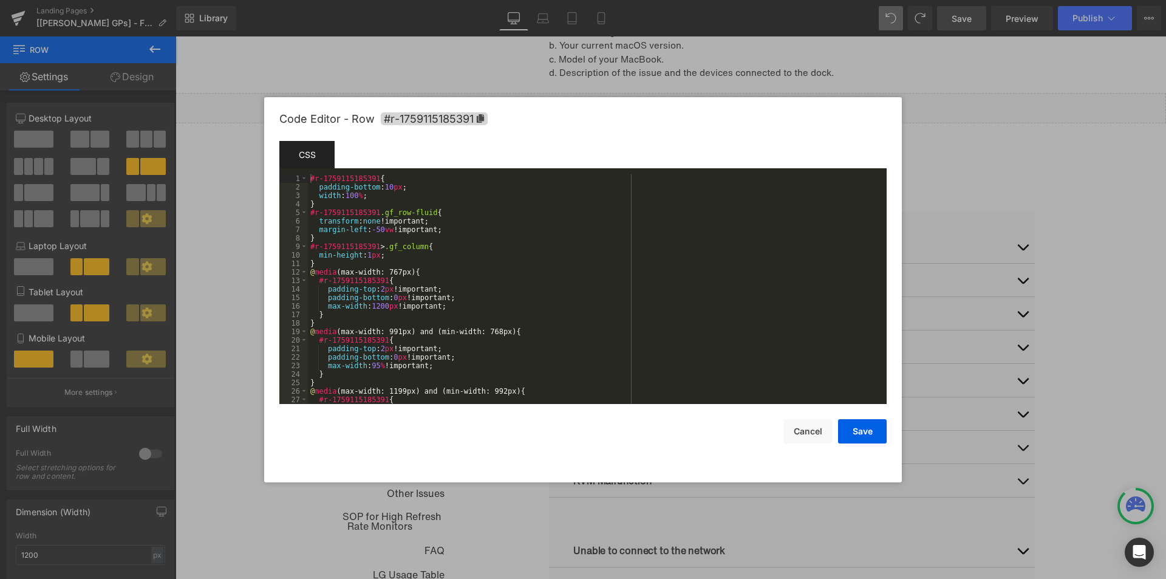
click at [313, 0] on div "Liquid You are previewing how the will restyle your page. You can not edit Elem…" at bounding box center [583, 0] width 1166 height 0
drag, startPoint x: 962, startPoint y: 143, endPoint x: 785, endPoint y: 108, distance: 179.8
click at [962, 143] on div at bounding box center [583, 289] width 1166 height 579
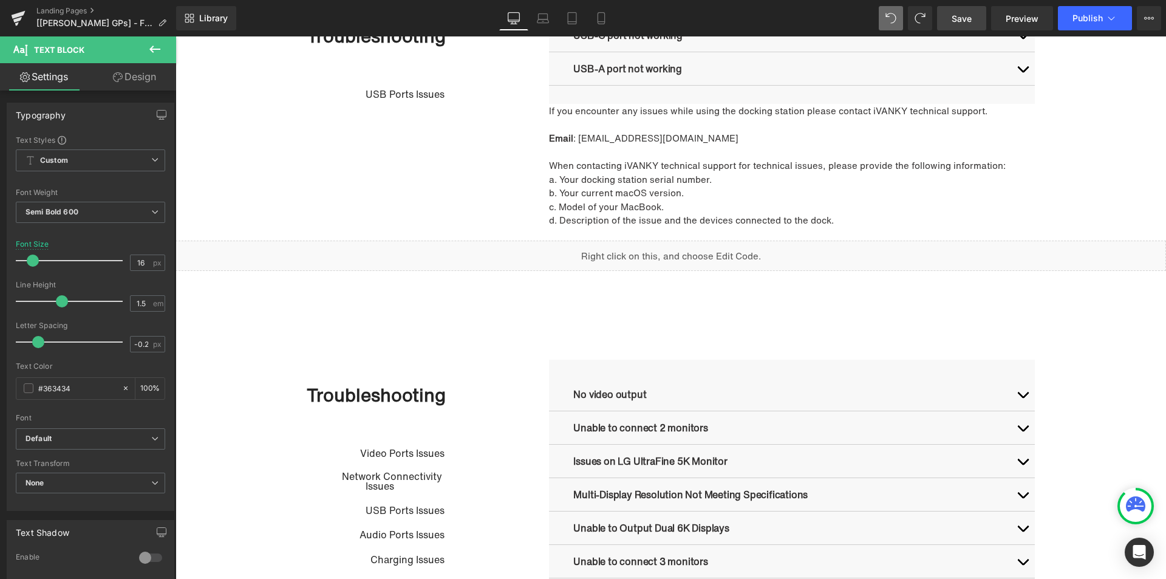
scroll to position [402, 0]
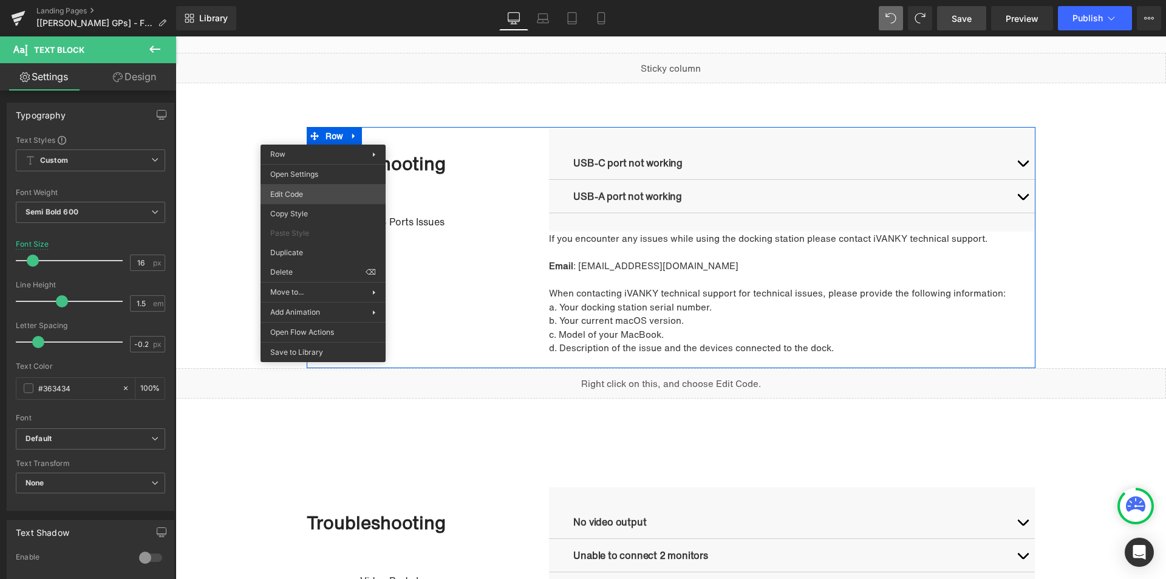
click at [317, 0] on div "Liquid You are previewing how the will restyle your page. You can not edit Elem…" at bounding box center [583, 0] width 1166 height 0
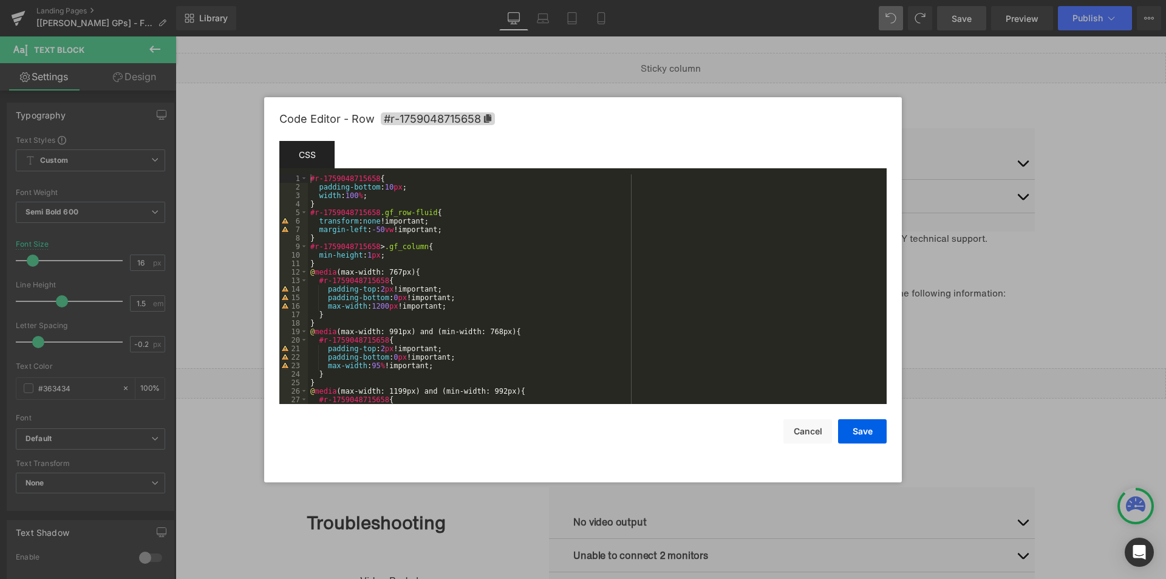
click at [238, 246] on div at bounding box center [583, 289] width 1166 height 579
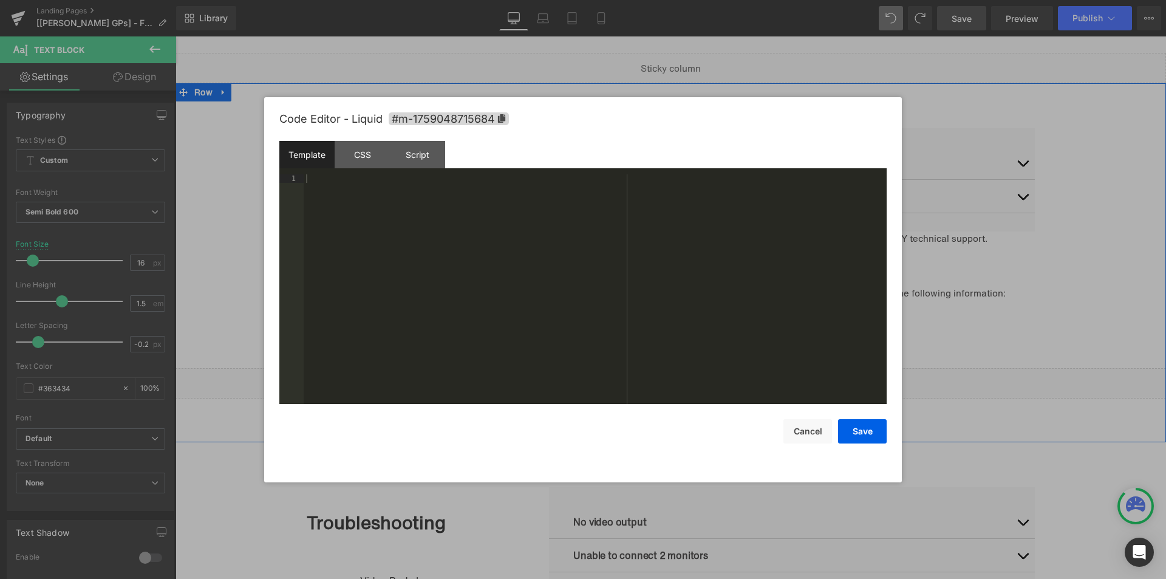
drag, startPoint x: 678, startPoint y: 377, endPoint x: 811, endPoint y: 413, distance: 137.9
click at [678, 377] on div "Liquid" at bounding box center [671, 383] width 991 height 30
click at [418, 159] on div "Script" at bounding box center [417, 154] width 55 height 27
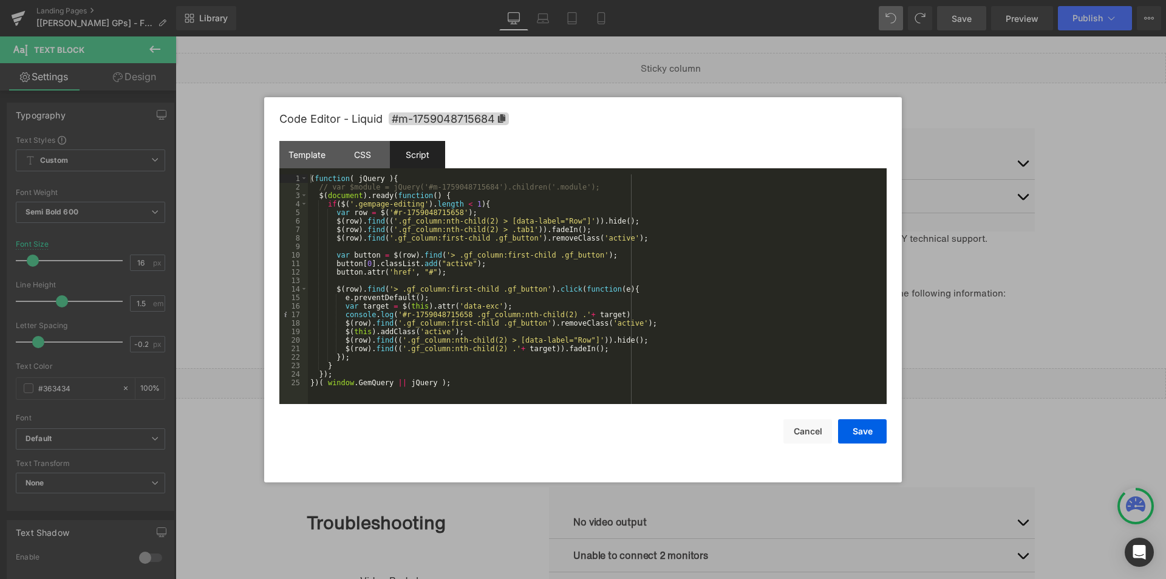
click at [225, 242] on div at bounding box center [583, 289] width 1166 height 579
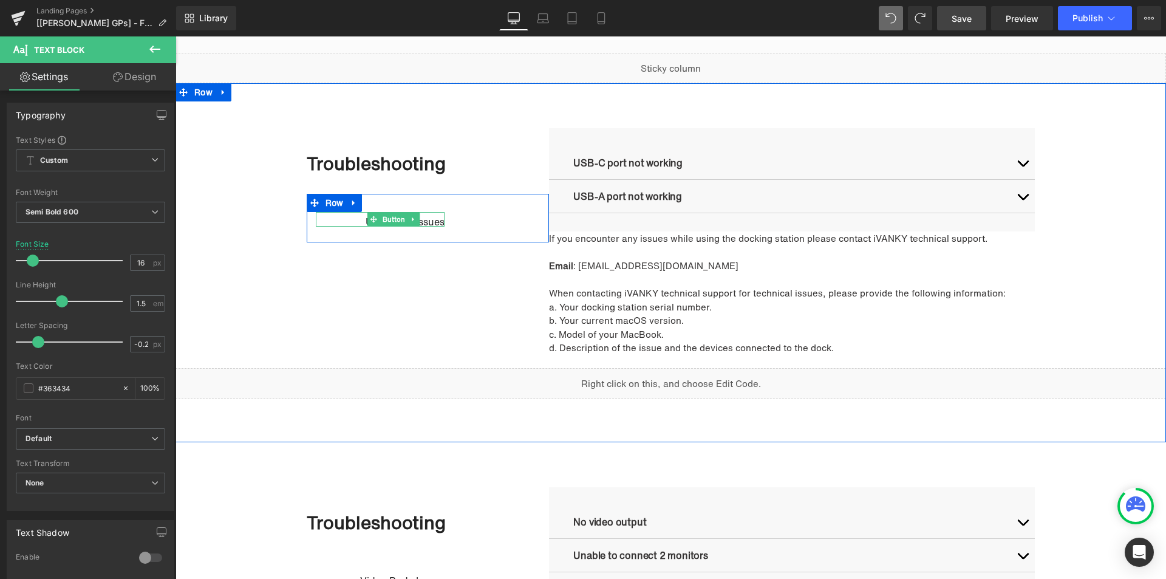
drag, startPoint x: 378, startPoint y: 219, endPoint x: 205, endPoint y: 391, distance: 244.4
click at [380, 219] on span "Button" at bounding box center [393, 219] width 27 height 15
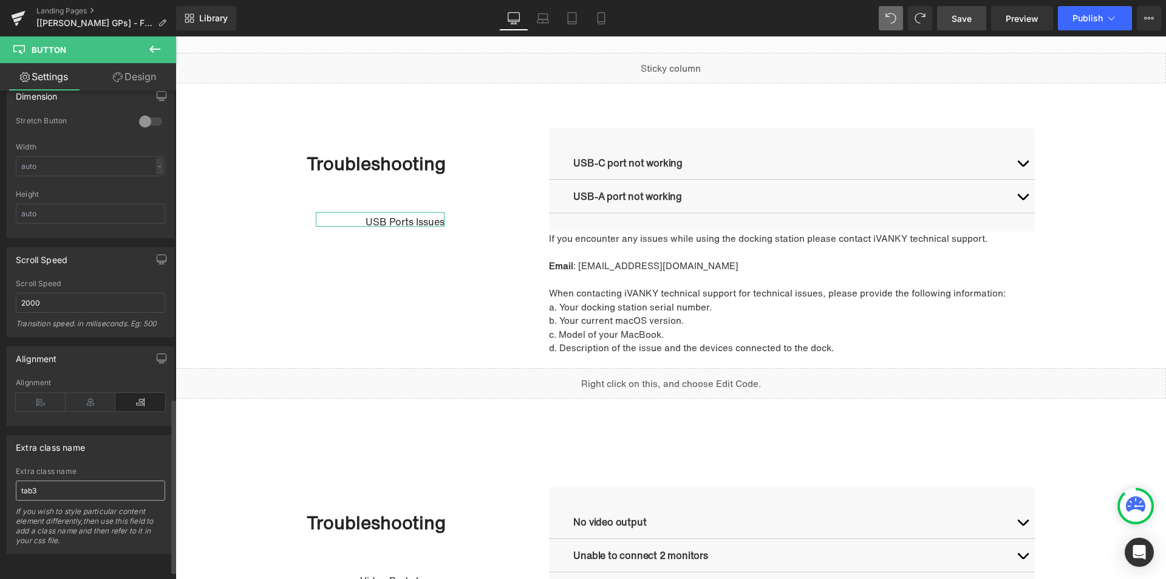
scroll to position [885, 0]
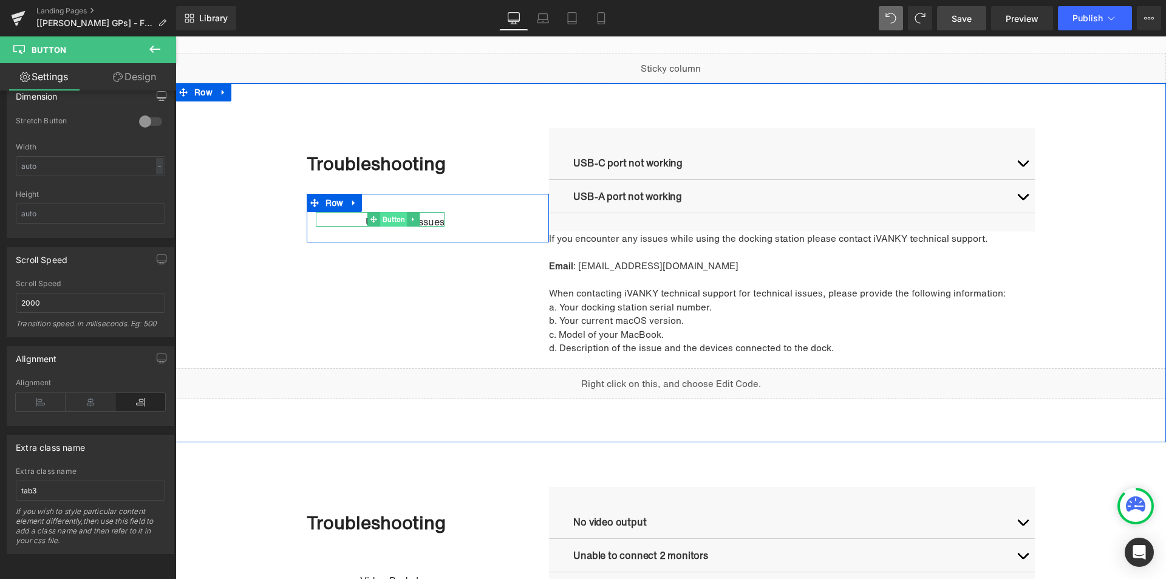
click at [389, 220] on span "Button" at bounding box center [393, 219] width 27 height 15
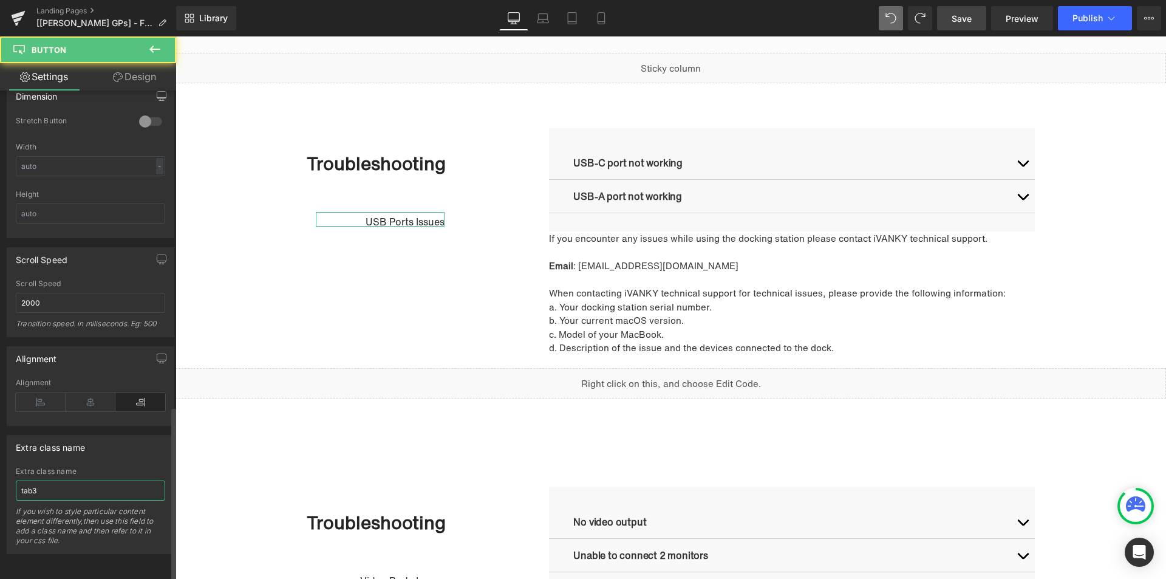
click at [63, 482] on input "tab3" at bounding box center [90, 490] width 149 height 20
type input "tab1"
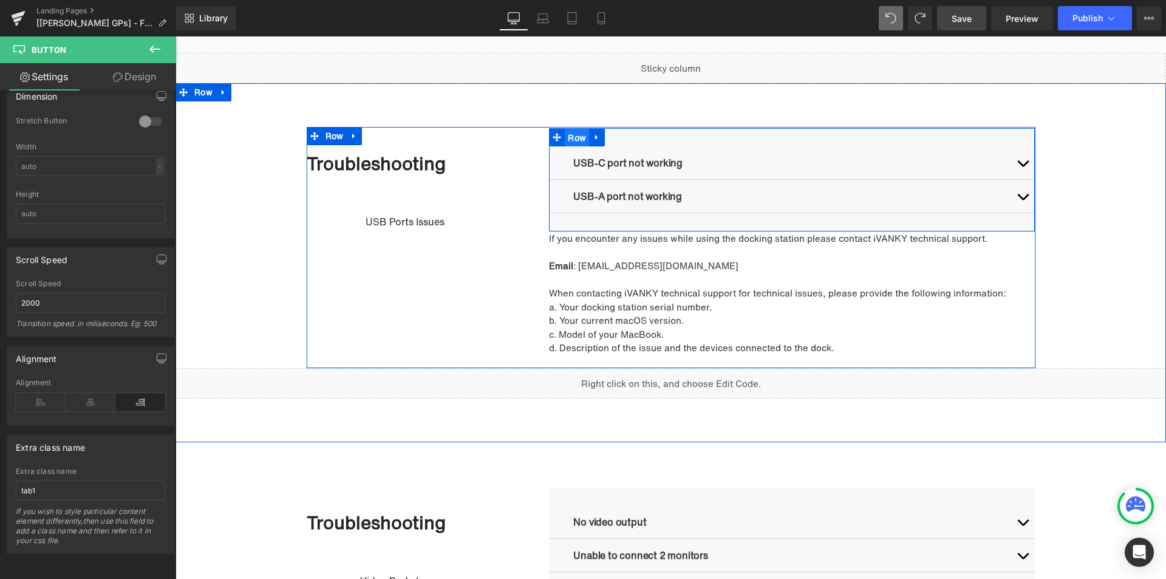
click at [572, 138] on ul "Row" at bounding box center [577, 137] width 56 height 18
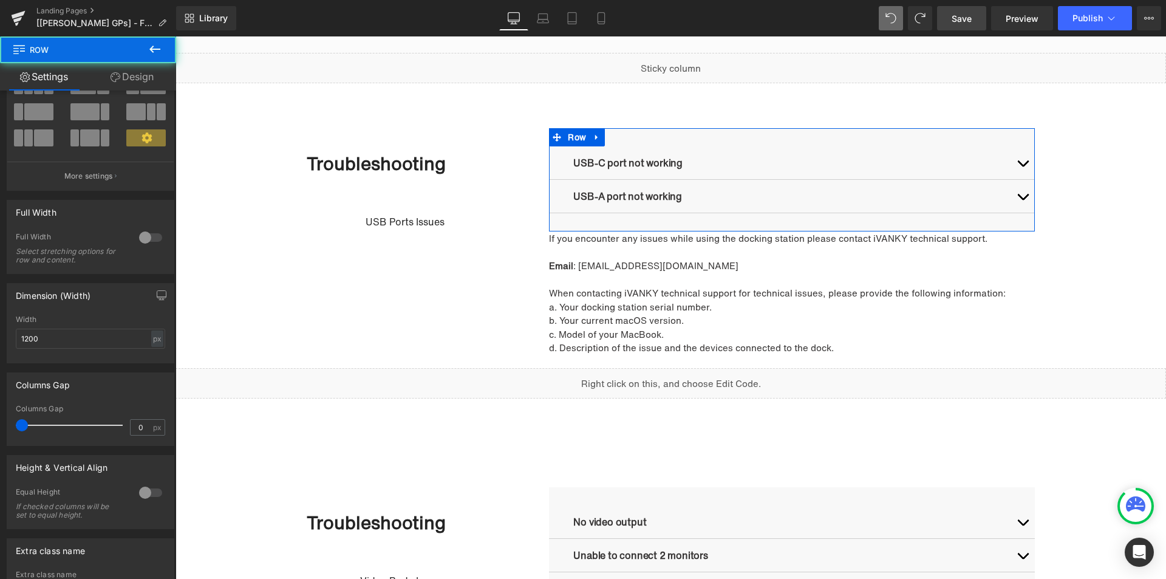
scroll to position [193, 0]
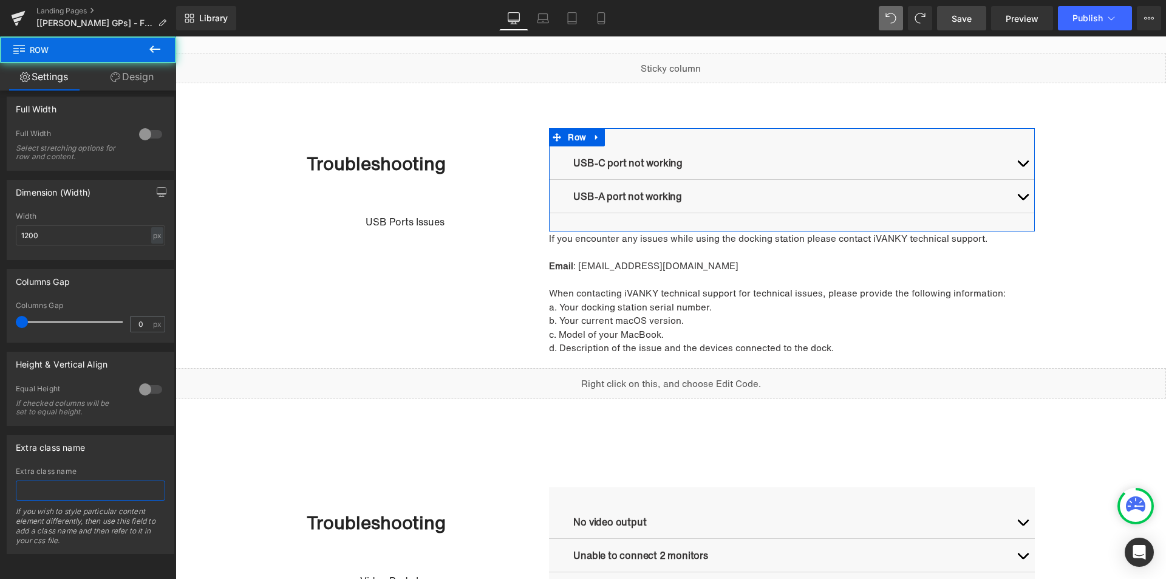
click at [60, 481] on input "text" at bounding box center [90, 490] width 149 height 20
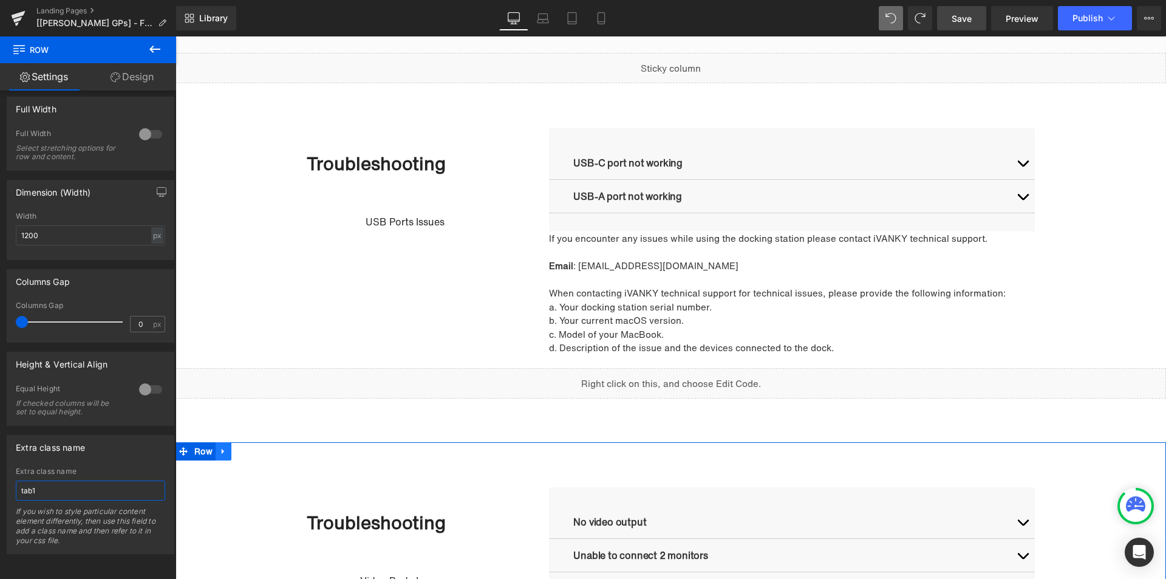
type input "tab1"
click at [222, 451] on icon at bounding box center [223, 451] width 9 height 9
click at [247, 451] on link at bounding box center [255, 451] width 16 height 18
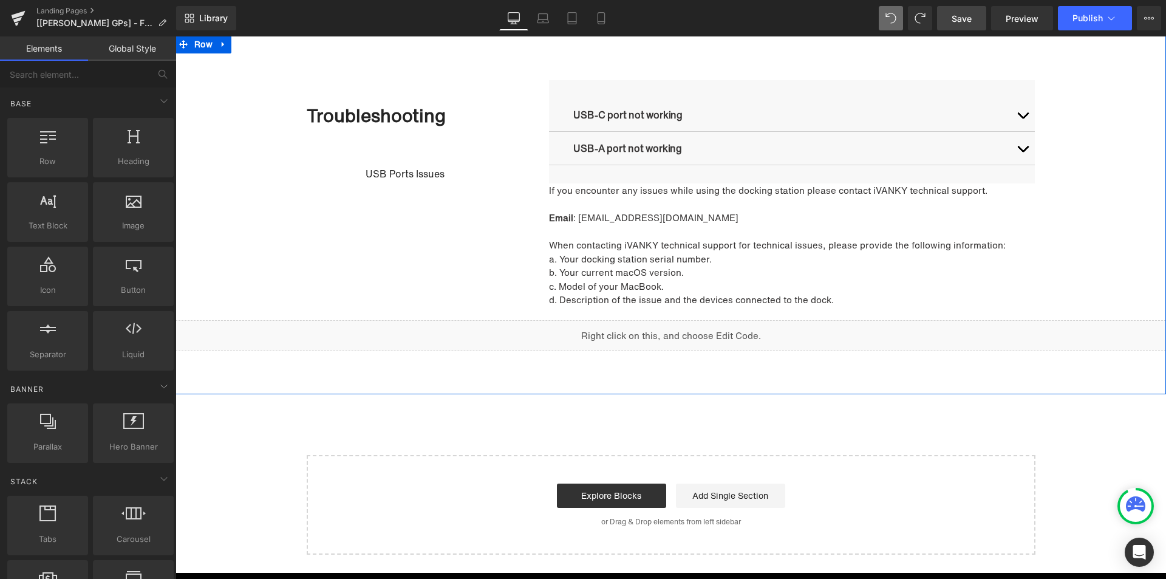
scroll to position [584, 0]
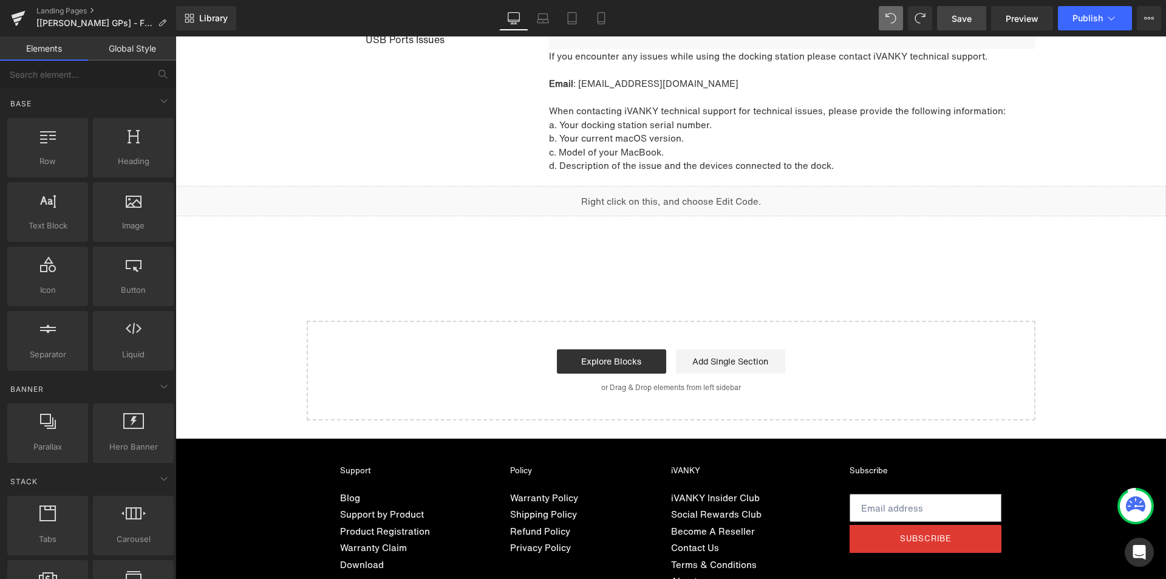
drag, startPoint x: 971, startPoint y: 23, endPoint x: 794, endPoint y: 14, distance: 177.0
click at [971, 23] on span "Save" at bounding box center [962, 18] width 20 height 13
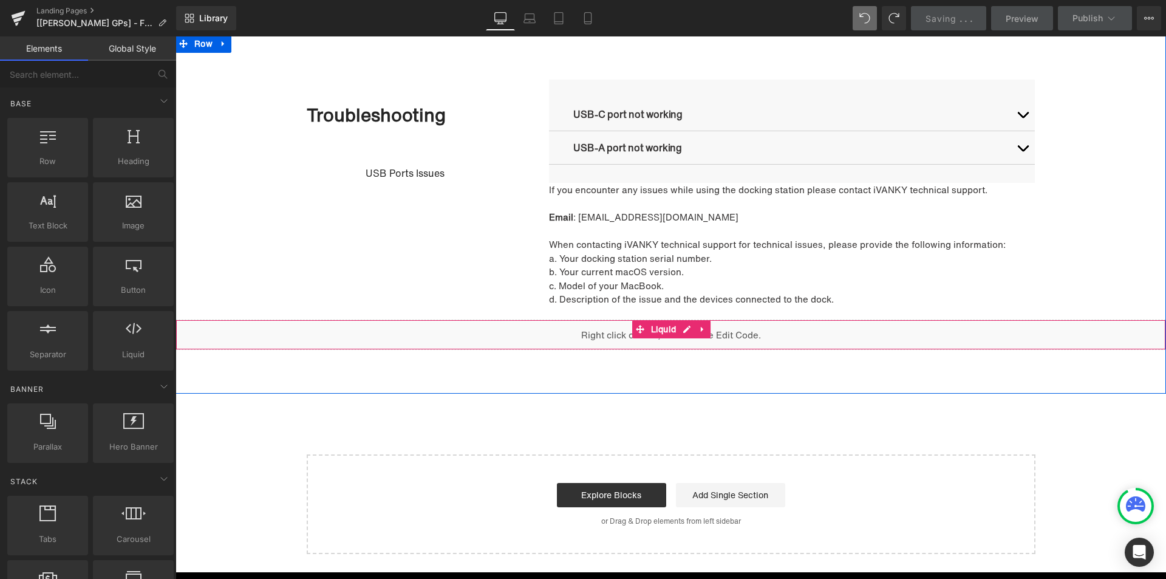
scroll to position [341, 0]
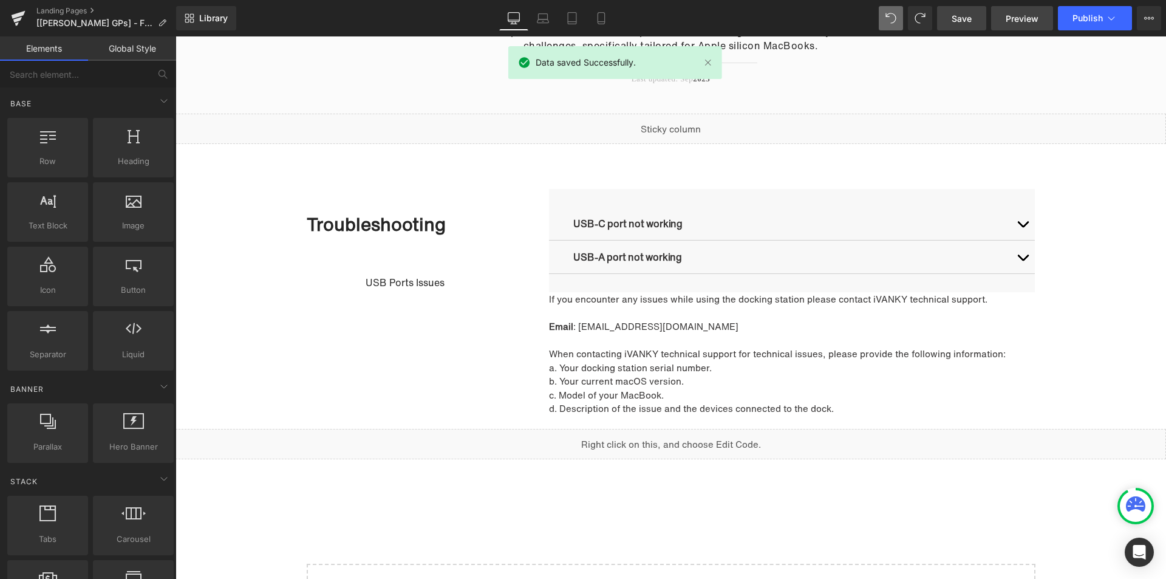
click at [1011, 24] on span "Preview" at bounding box center [1022, 18] width 33 height 13
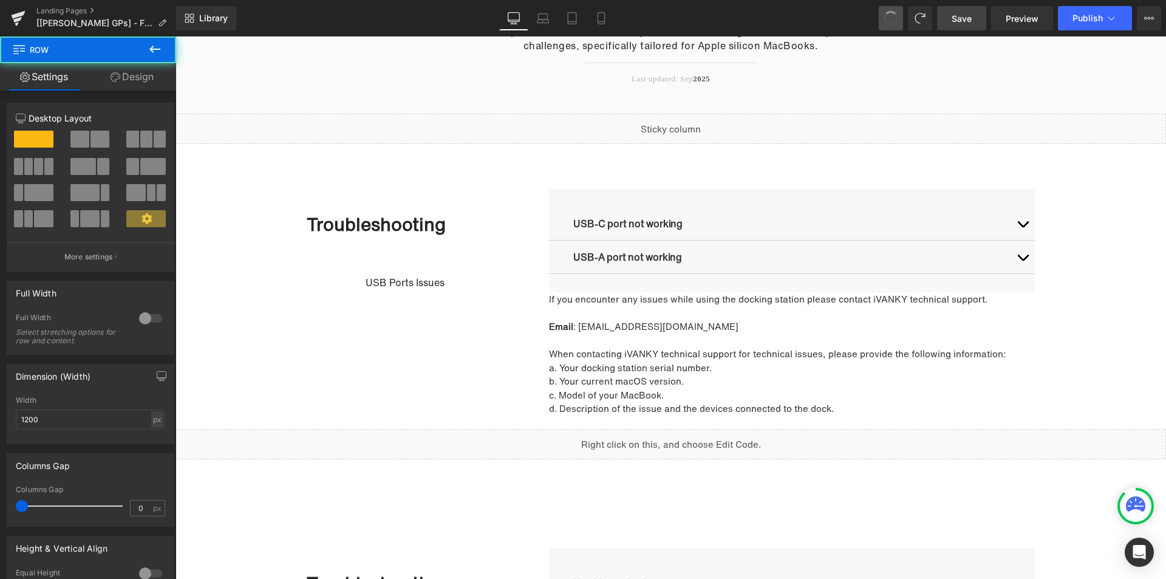
click at [897, 22] on span at bounding box center [890, 18] width 19 height 19
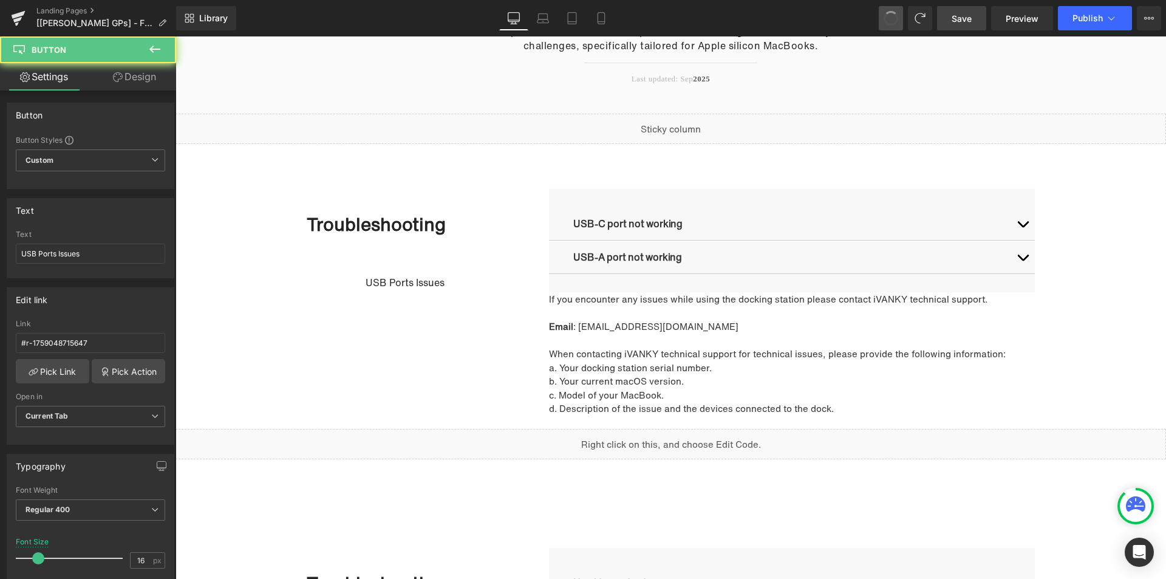
click at [897, 23] on span at bounding box center [891, 18] width 16 height 16
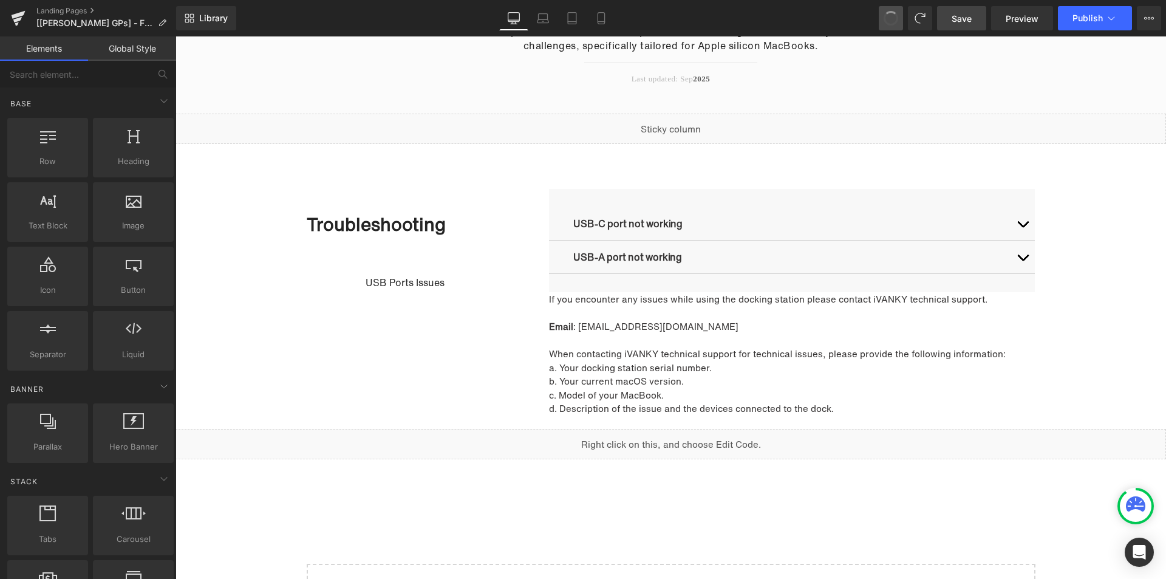
click at [897, 23] on span at bounding box center [891, 18] width 15 height 15
click at [897, 23] on span at bounding box center [891, 18] width 17 height 17
click at [897, 23] on span at bounding box center [891, 18] width 16 height 16
click at [897, 23] on span at bounding box center [891, 18] width 18 height 18
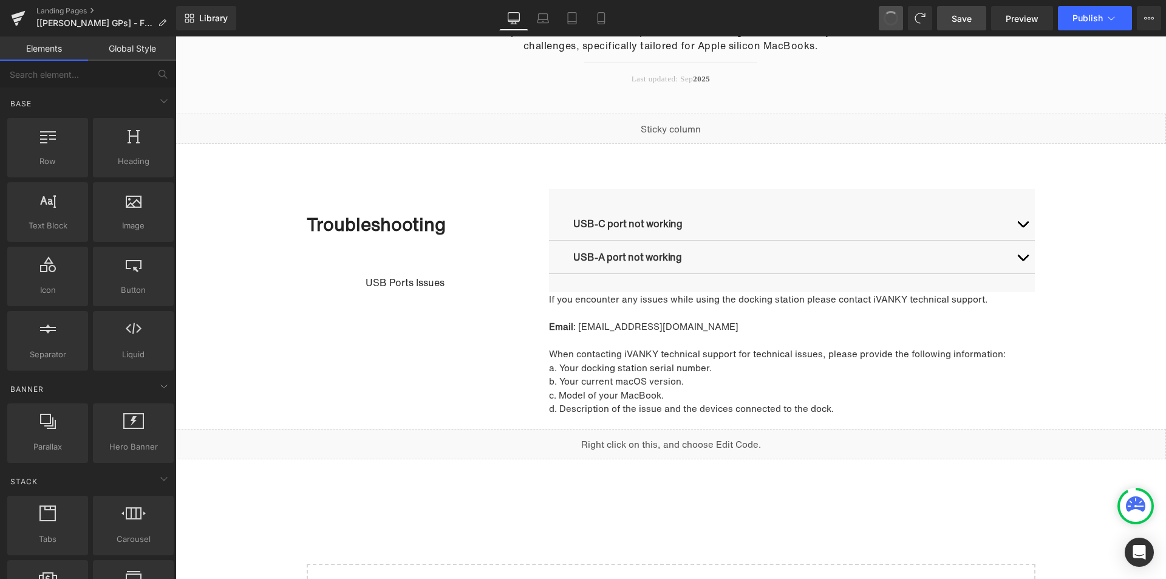
click at [897, 23] on span at bounding box center [891, 18] width 17 height 17
click at [897, 23] on span at bounding box center [891, 18] width 16 height 16
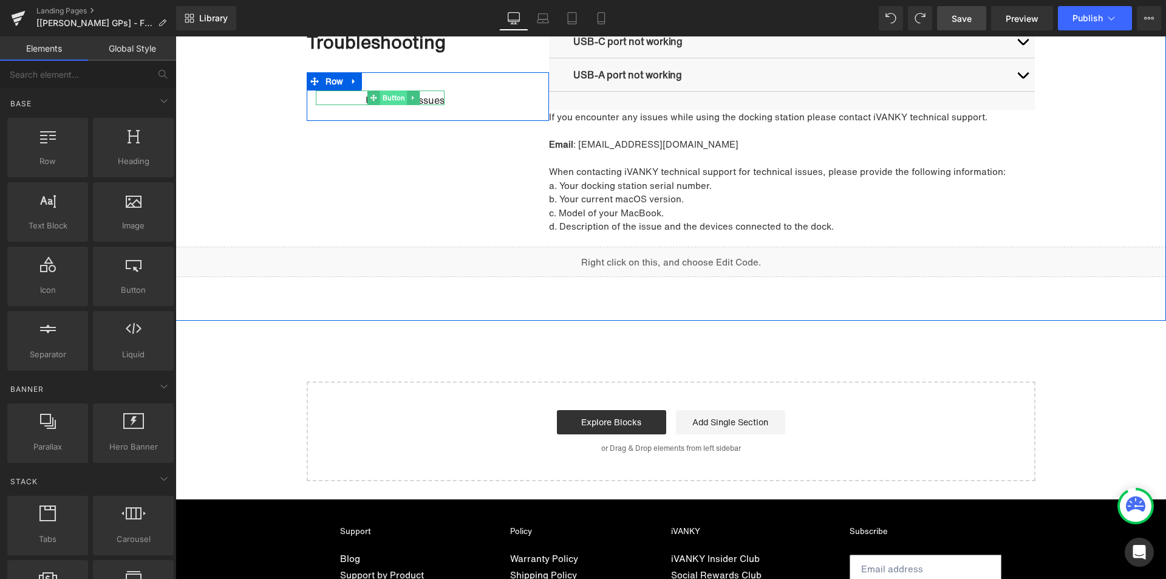
click at [395, 97] on span "Button" at bounding box center [393, 98] width 27 height 15
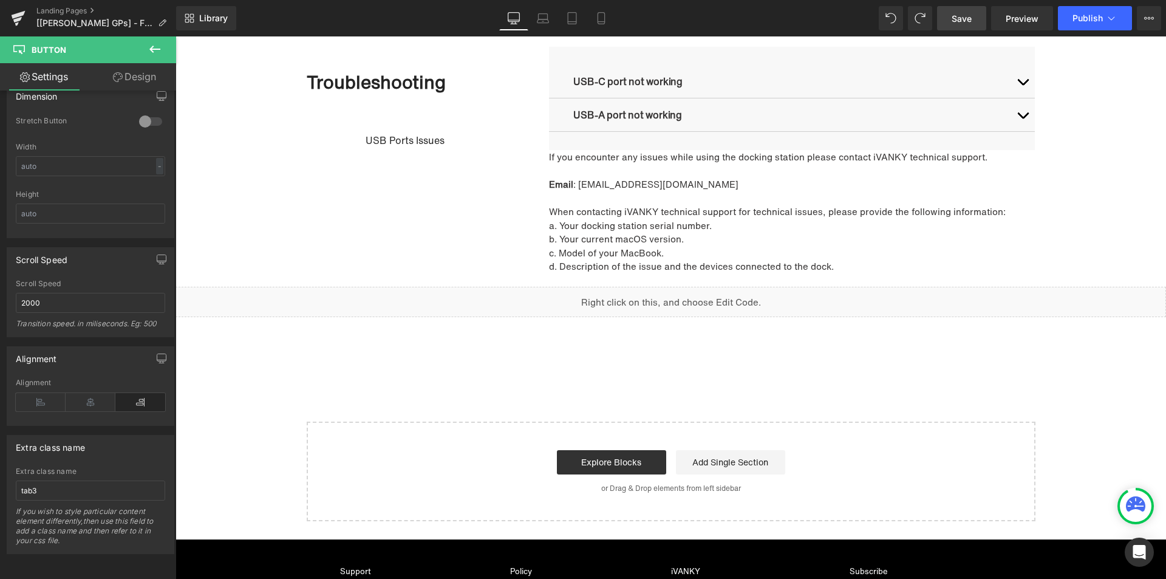
scroll to position [463, 0]
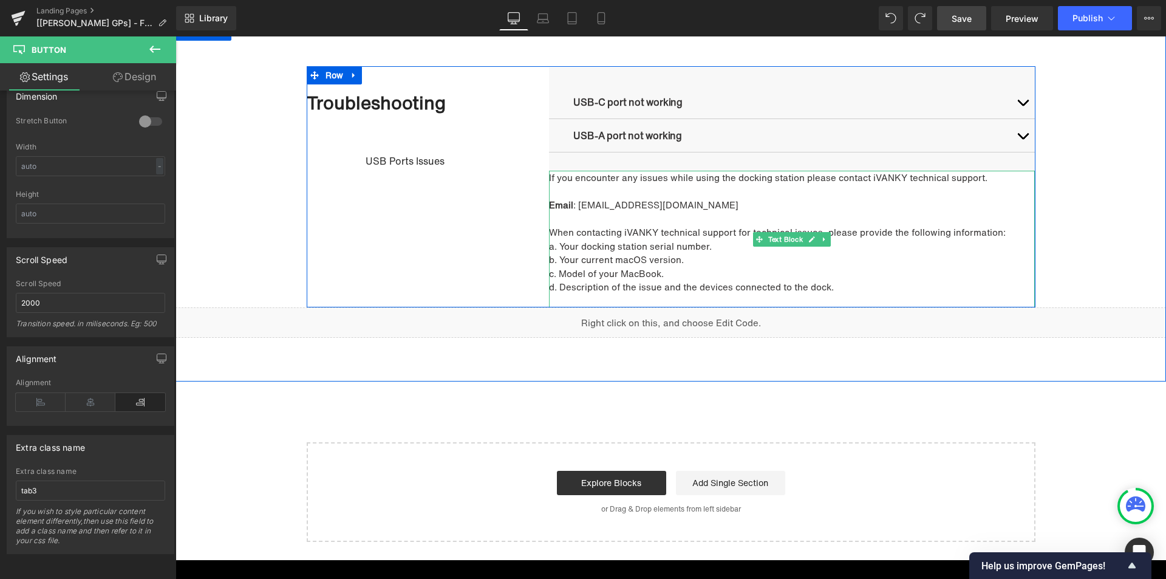
click at [558, 180] on p "If you encounter any issues while using the docking station please contact iVAN…" at bounding box center [792, 178] width 486 height 14
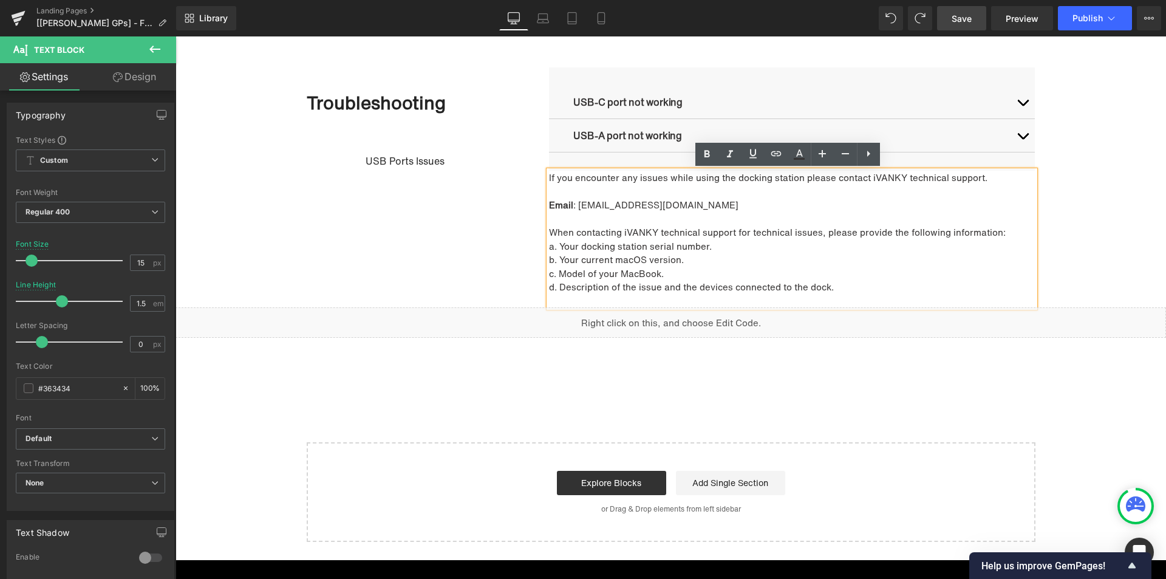
click at [540, 258] on div "Troubleshooting Heading USB Ports Issues Button Row USB-C port not working Text…" at bounding box center [671, 186] width 729 height 241
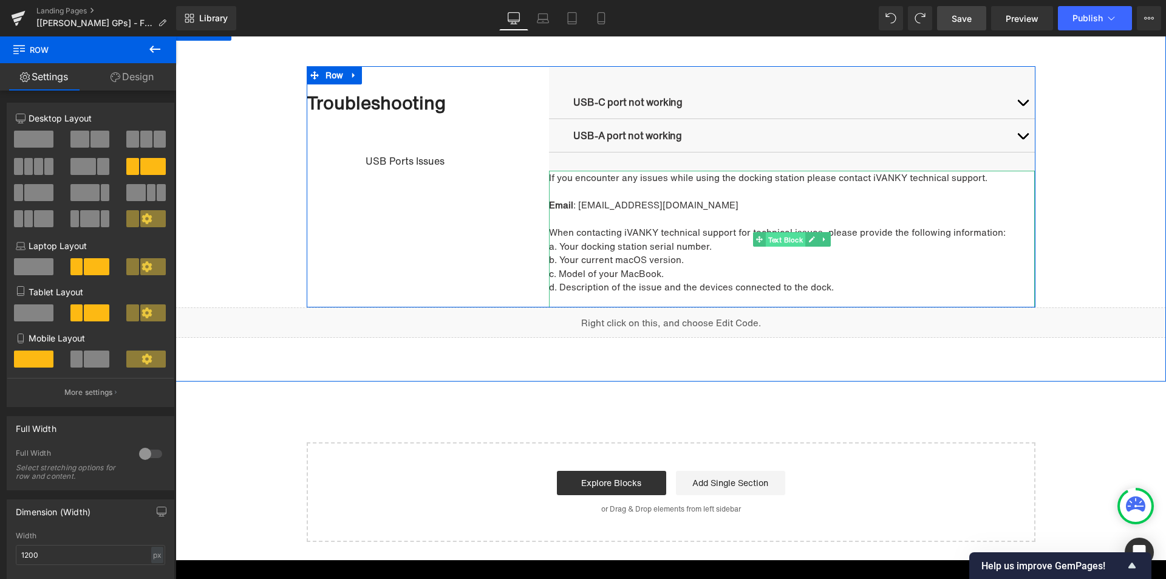
click at [785, 242] on span "Text Block" at bounding box center [786, 239] width 40 height 15
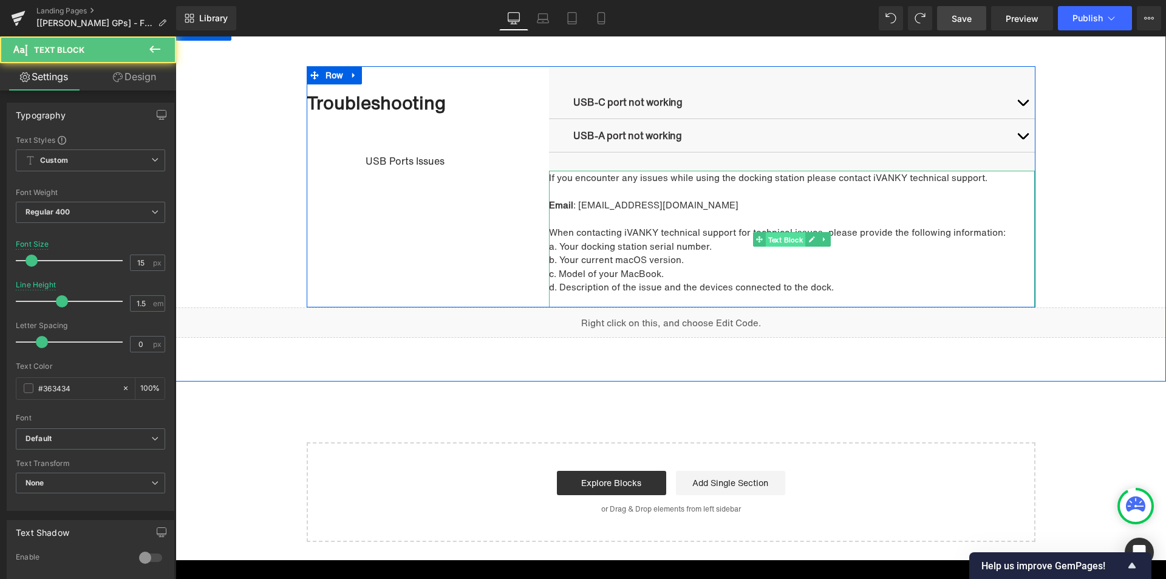
click at [785, 240] on span "Text Block" at bounding box center [786, 239] width 40 height 15
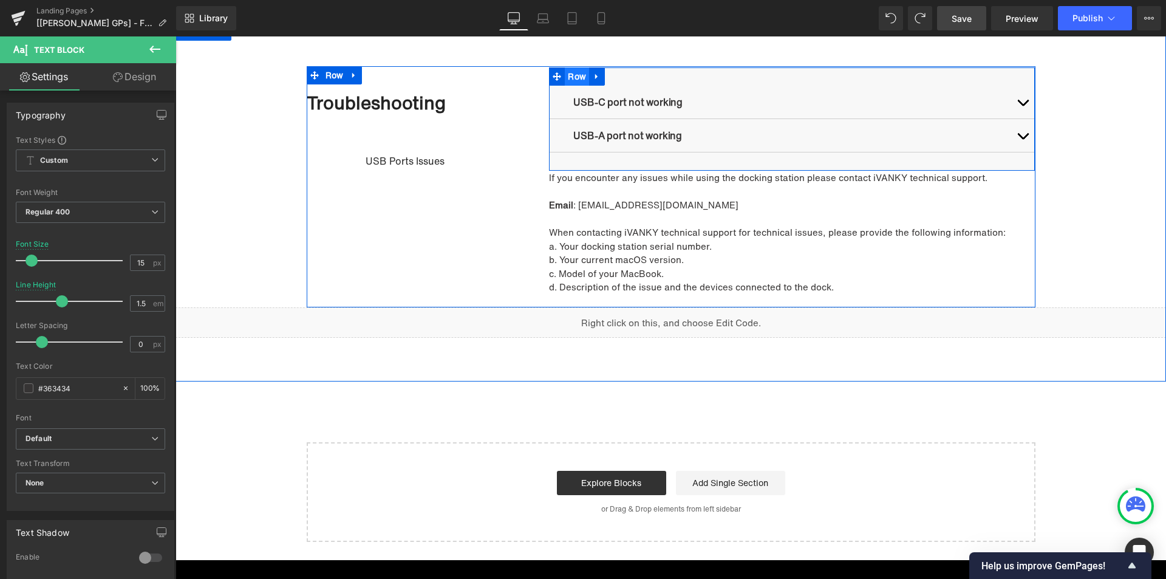
click at [570, 76] on span "Row" at bounding box center [577, 76] width 24 height 18
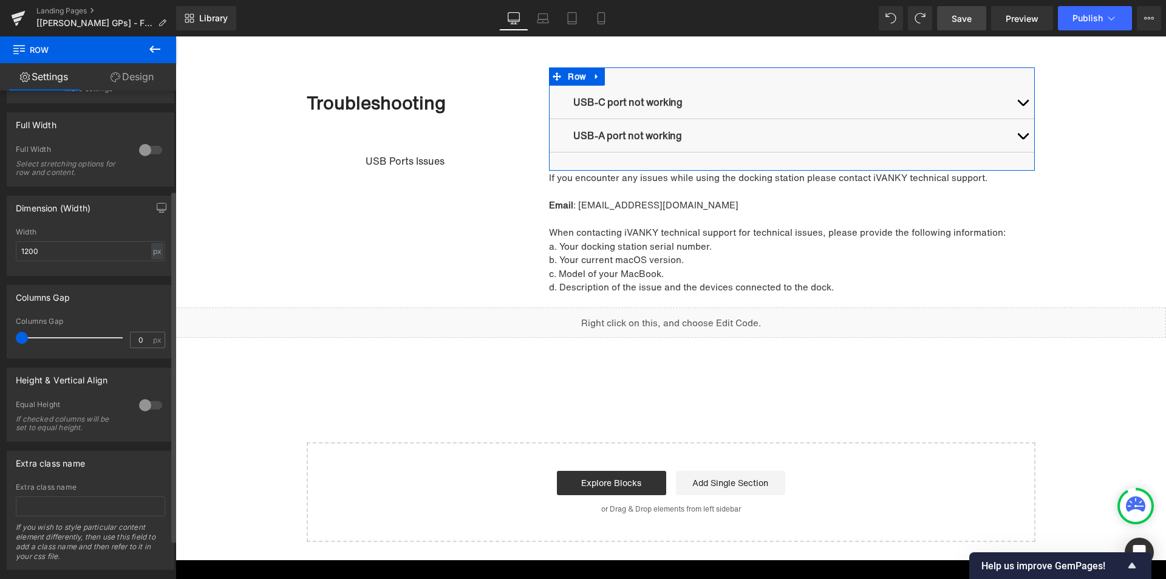
scroll to position [193, 0]
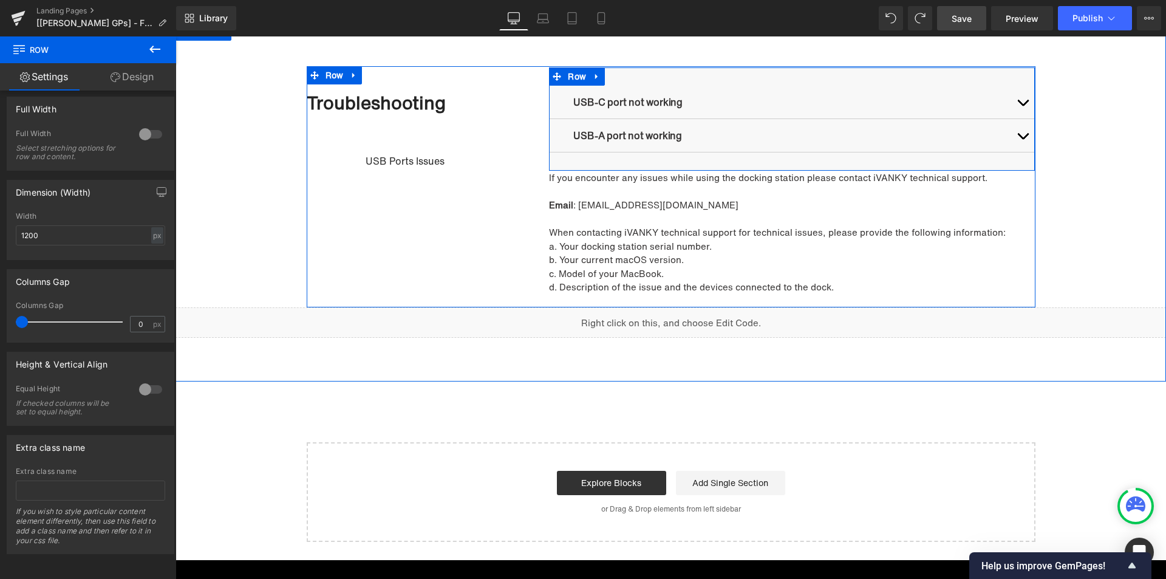
drag, startPoint x: 567, startPoint y: 79, endPoint x: 340, endPoint y: 151, distance: 239.0
click at [567, 79] on span "Row" at bounding box center [577, 76] width 24 height 18
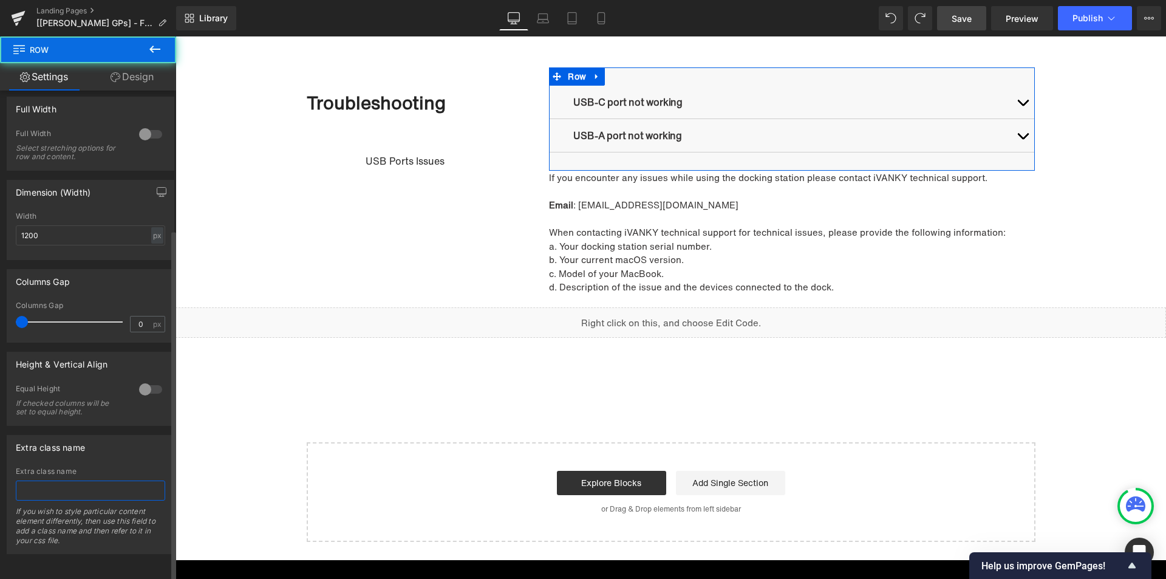
click at [42, 480] on input "text" at bounding box center [90, 490] width 149 height 20
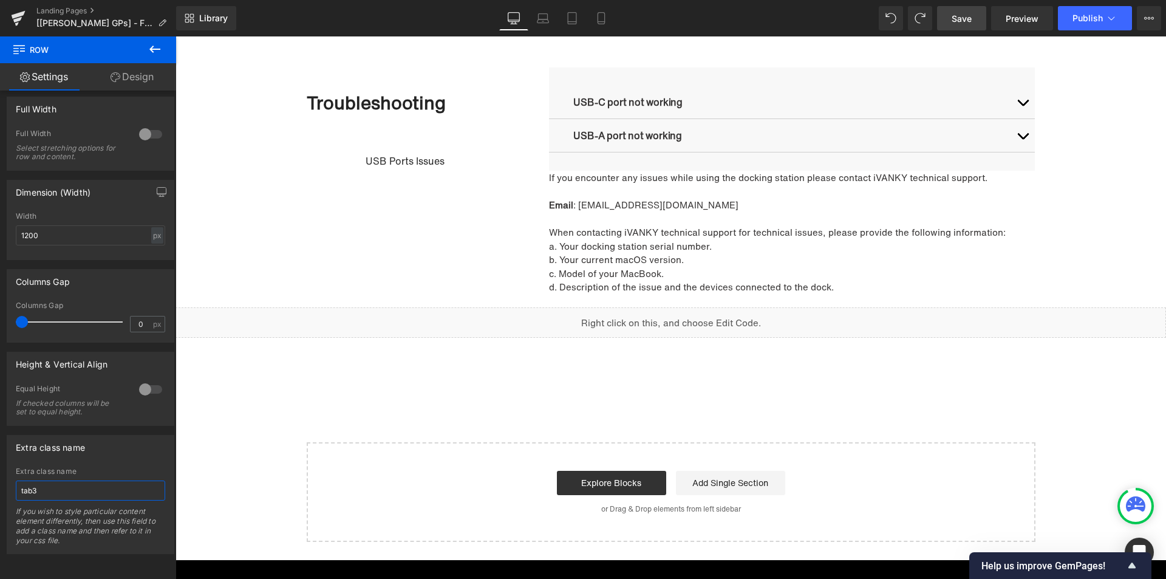
type input "tab3"
click at [957, 7] on link "Save" at bounding box center [961, 18] width 49 height 24
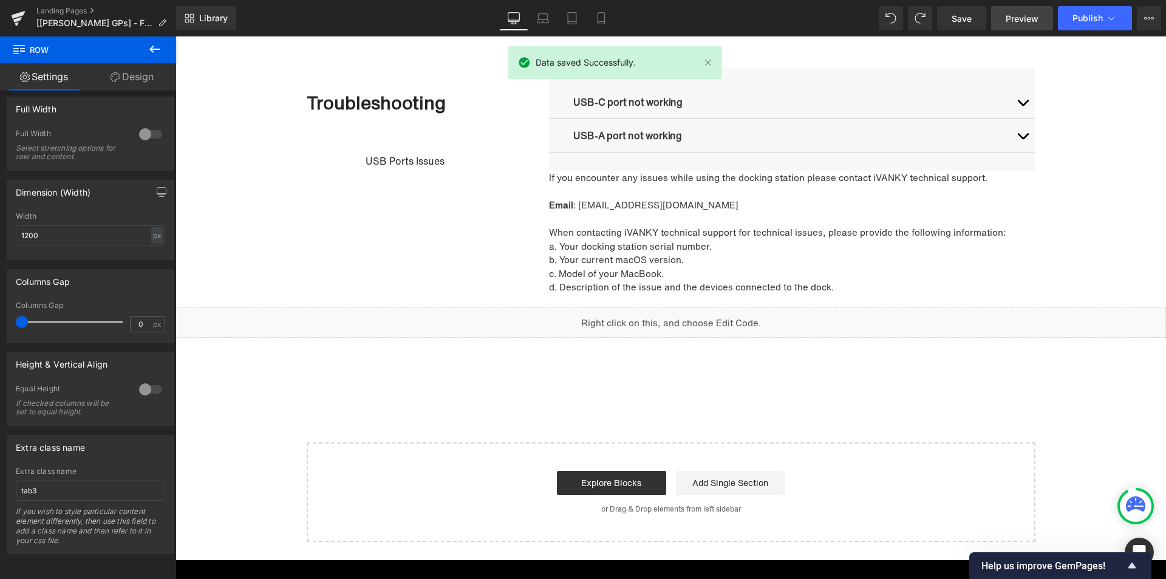
click at [1026, 17] on span "Preview" at bounding box center [1022, 18] width 33 height 13
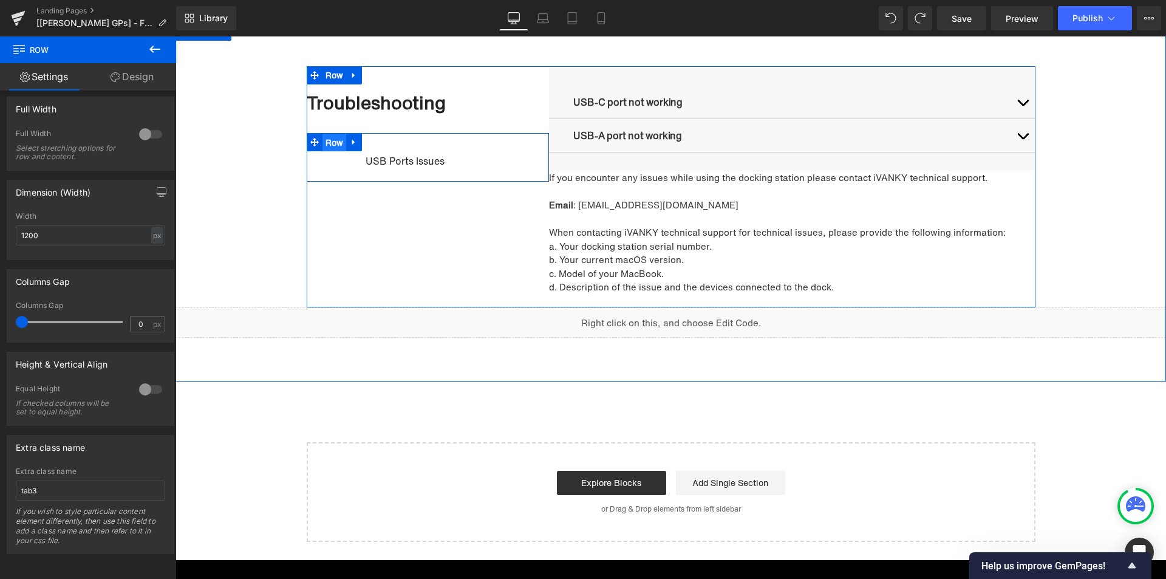
click at [329, 145] on span "Row" at bounding box center [335, 143] width 24 height 18
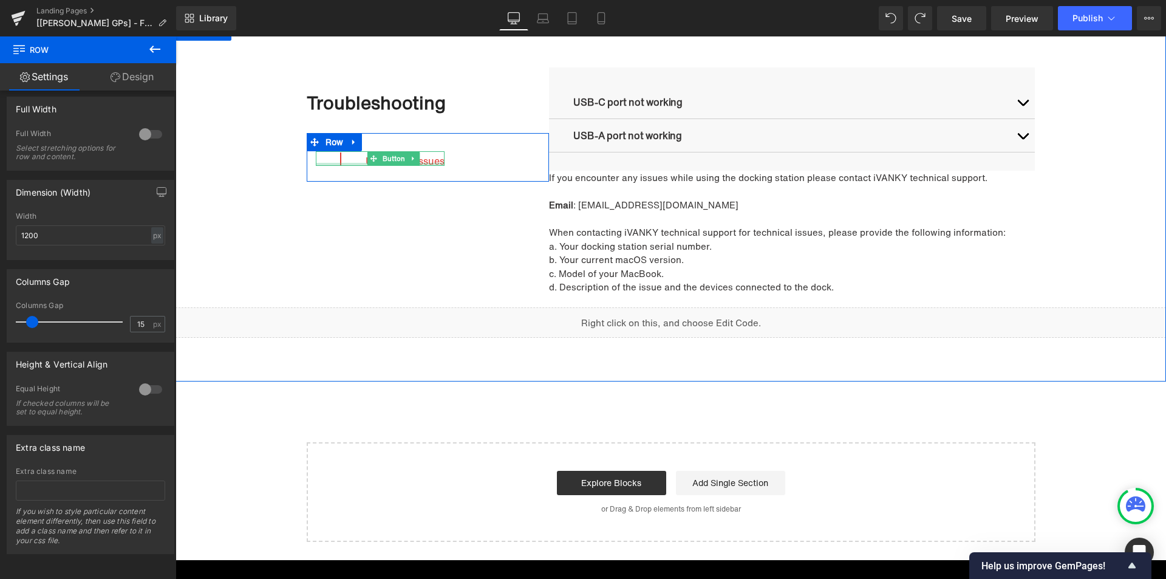
click at [394, 166] on div at bounding box center [380, 164] width 129 height 3
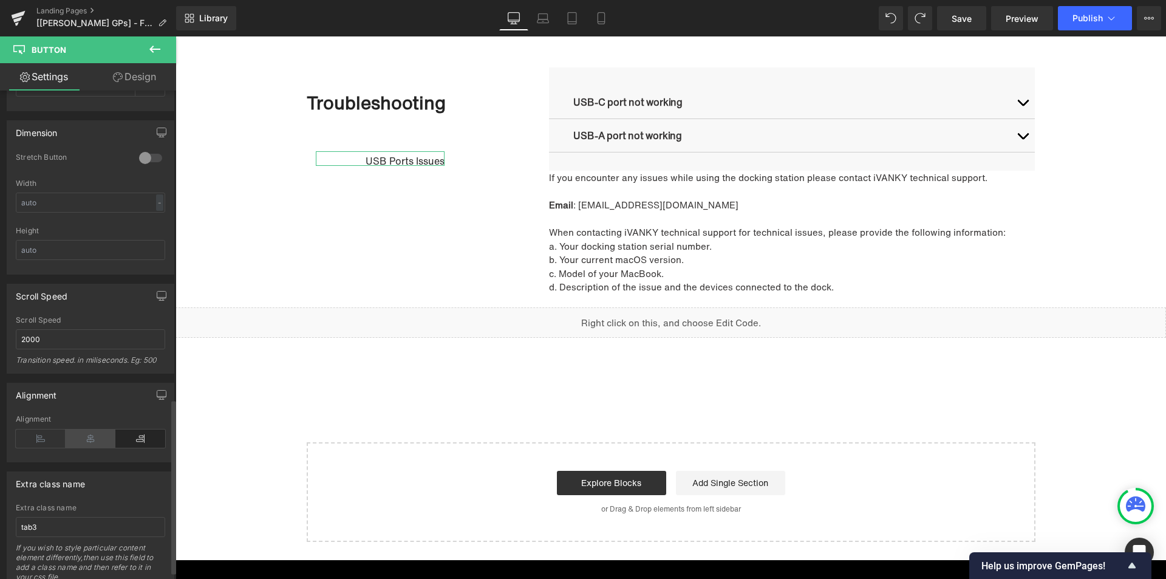
scroll to position [885, 0]
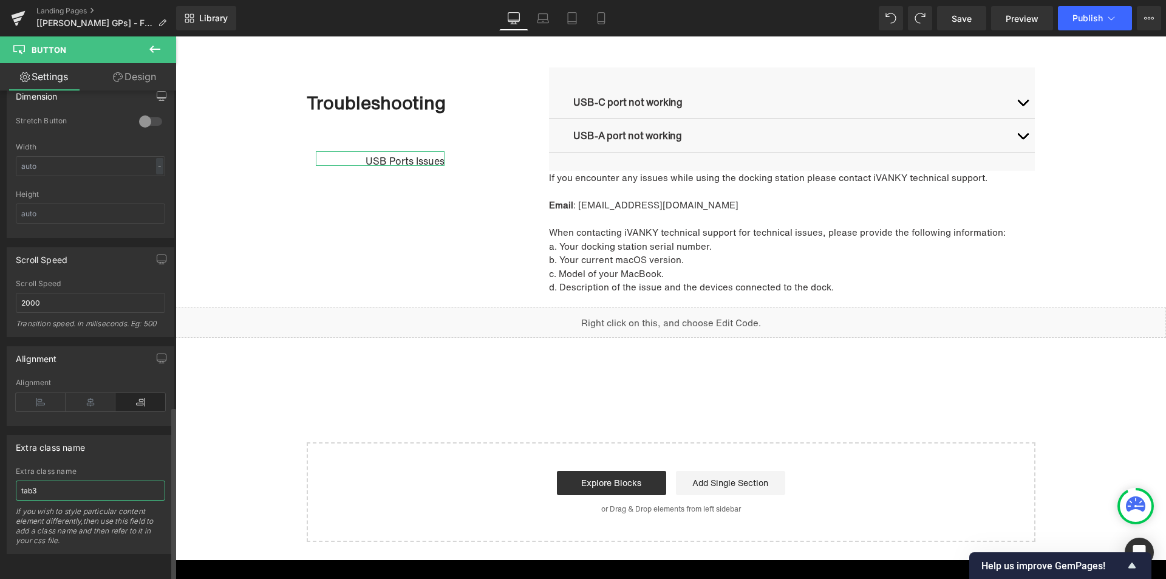
click at [69, 480] on input "tab3" at bounding box center [90, 490] width 149 height 20
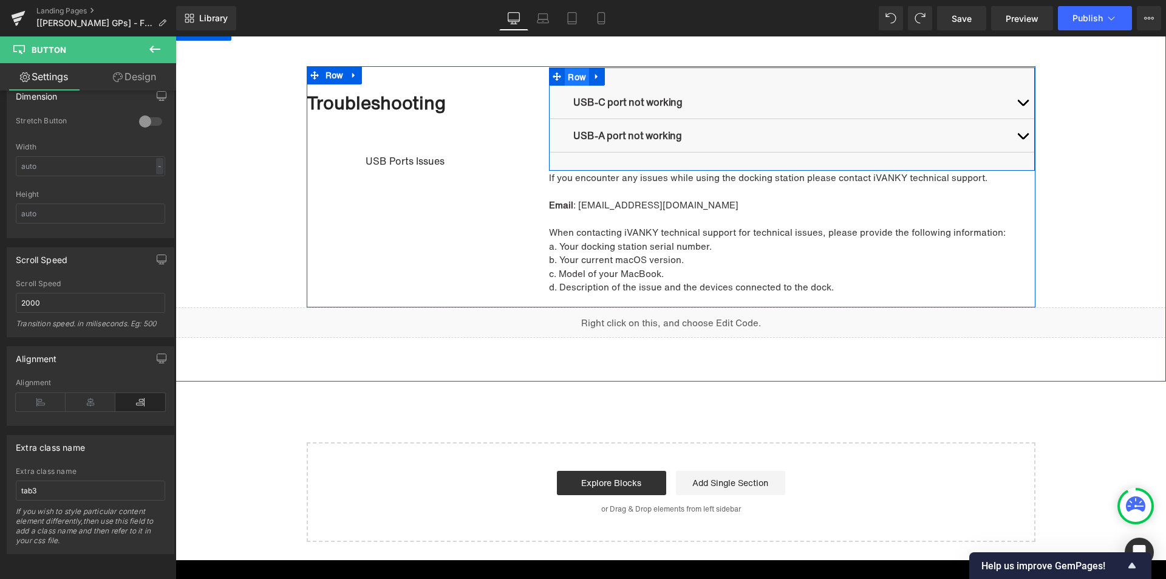
click at [565, 70] on span "Row" at bounding box center [577, 77] width 24 height 18
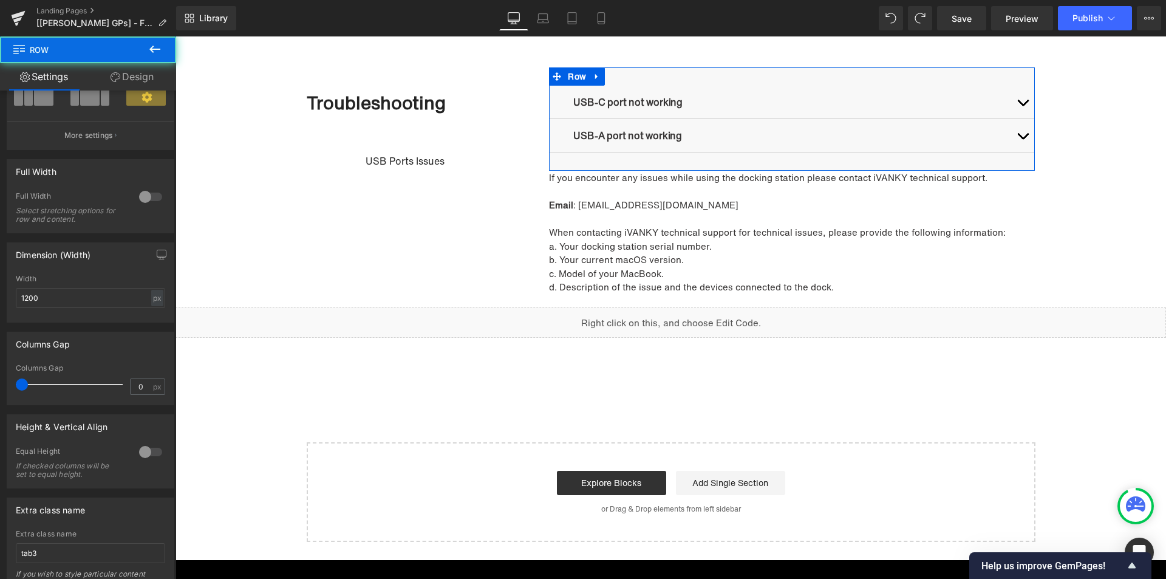
scroll to position [193, 0]
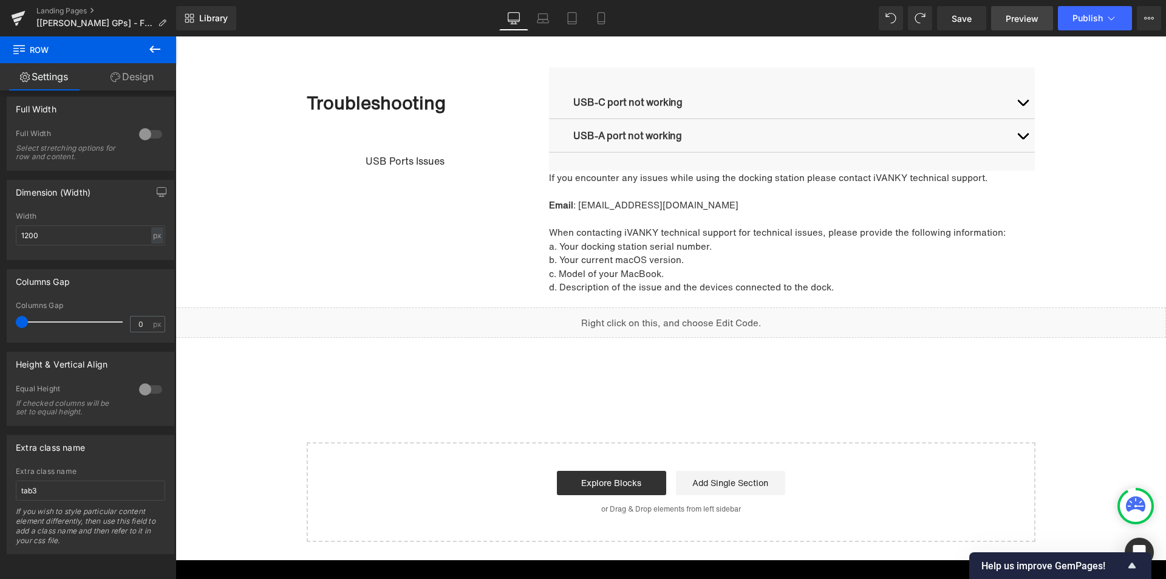
click at [1020, 24] on span "Preview" at bounding box center [1022, 18] width 33 height 13
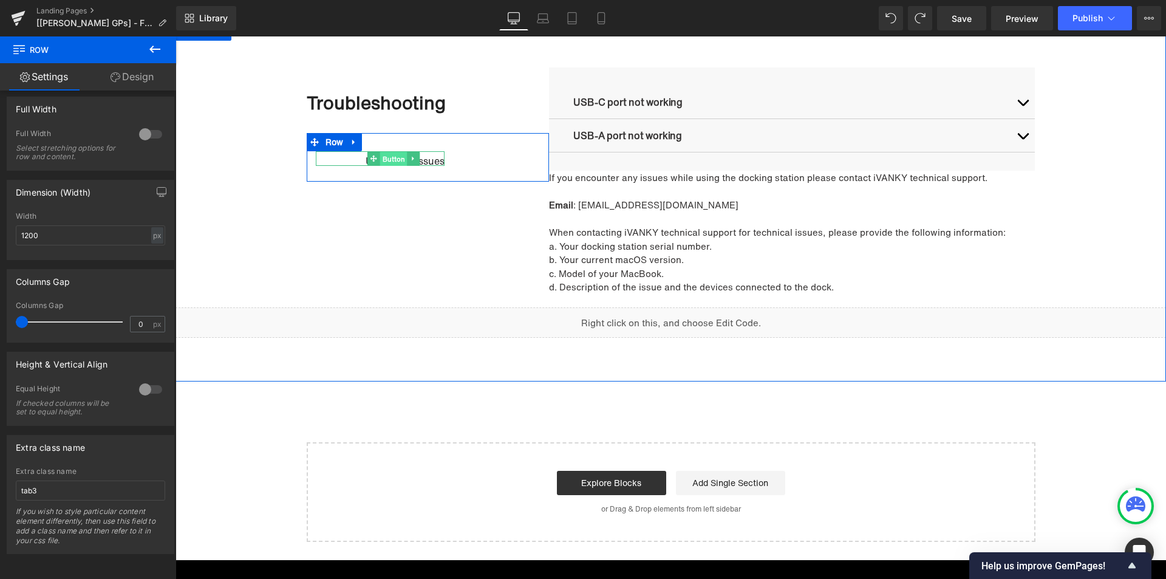
click at [397, 163] on span "Button" at bounding box center [393, 159] width 27 height 15
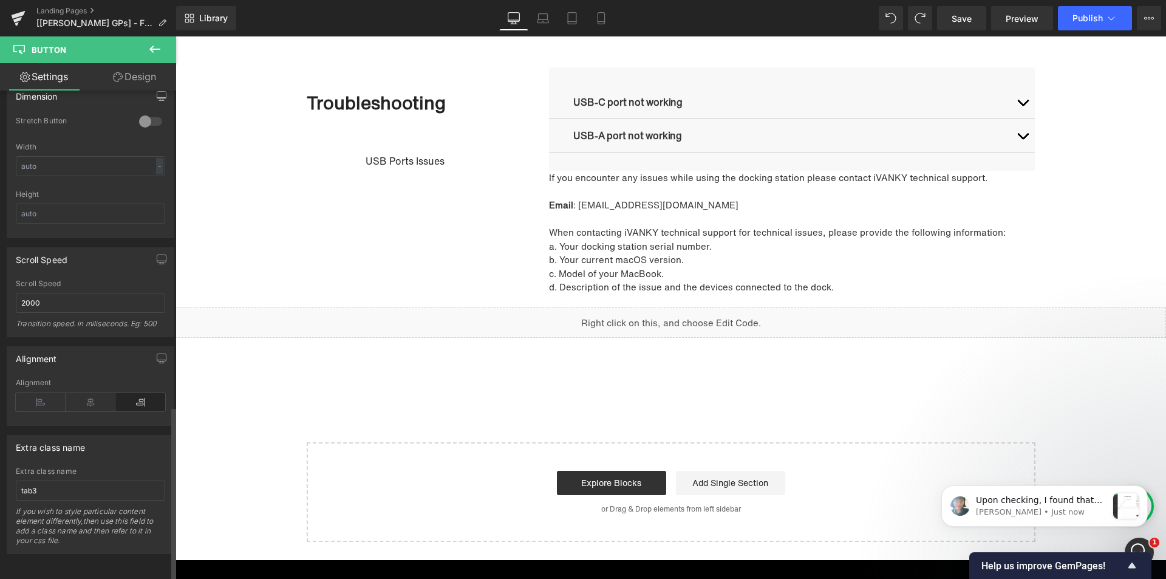
scroll to position [0, 0]
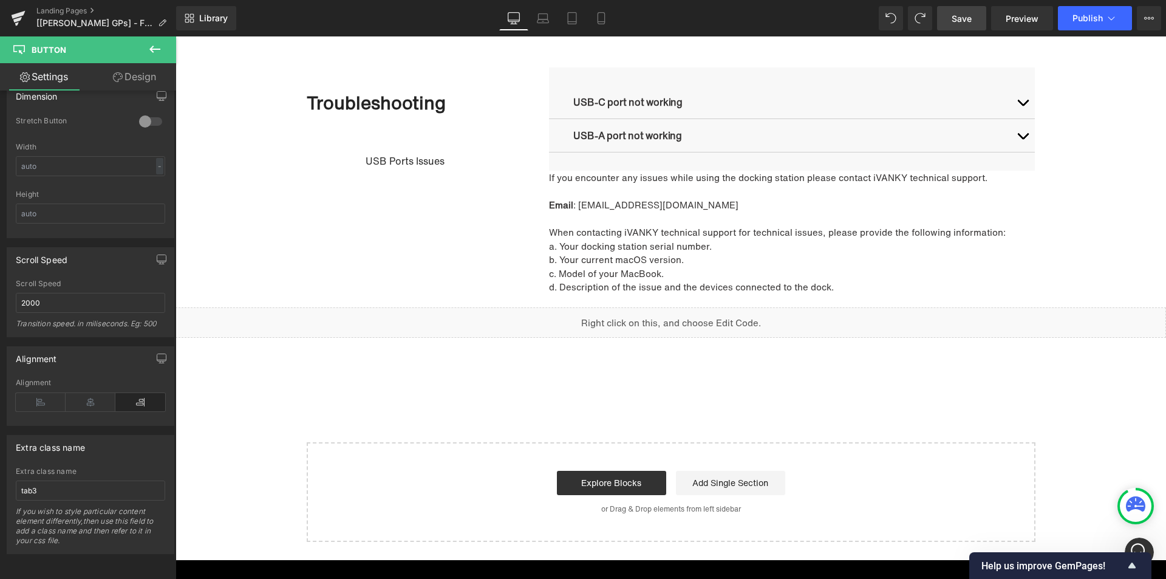
click at [959, 21] on span "Save" at bounding box center [962, 18] width 20 height 13
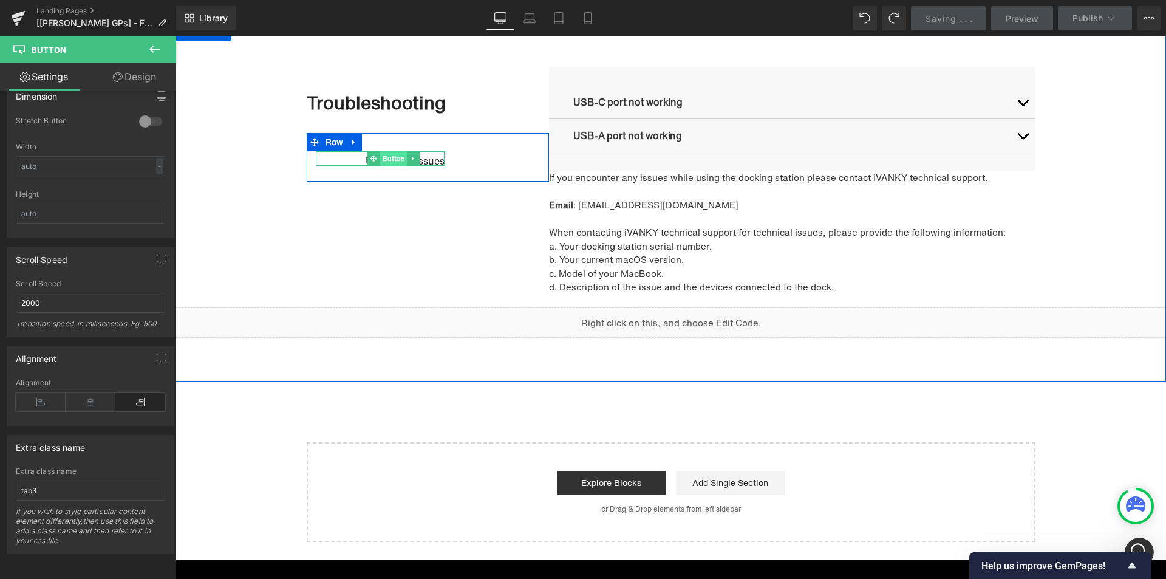
click at [380, 165] on span "Button" at bounding box center [393, 158] width 27 height 15
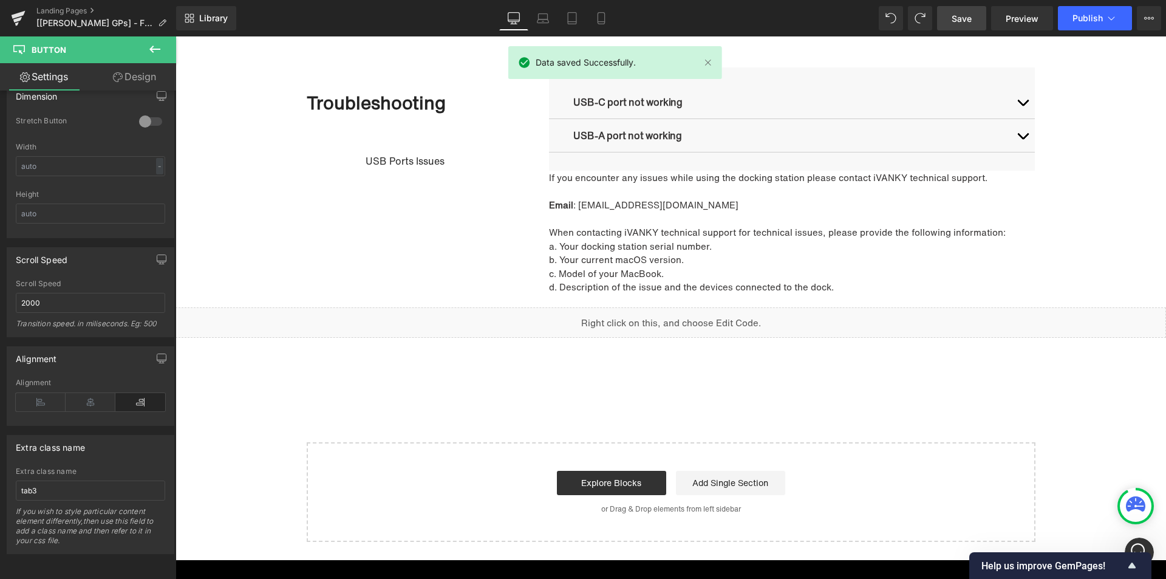
click at [570, 81] on div "Data saved Successfully." at bounding box center [615, 65] width 214 height 38
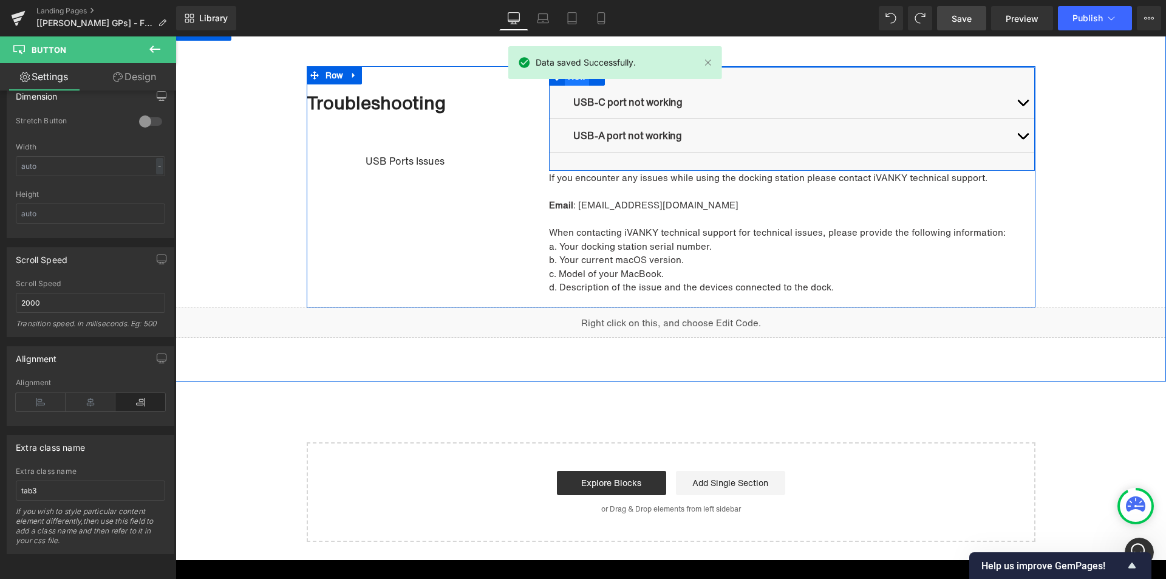
click at [570, 84] on span "Row" at bounding box center [577, 76] width 24 height 18
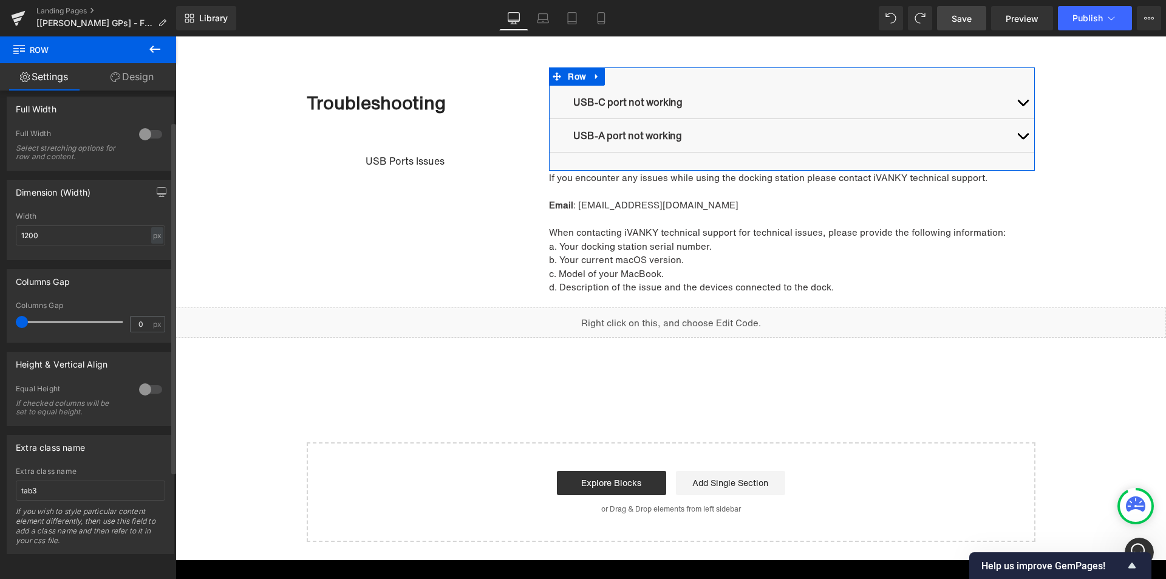
scroll to position [193, 0]
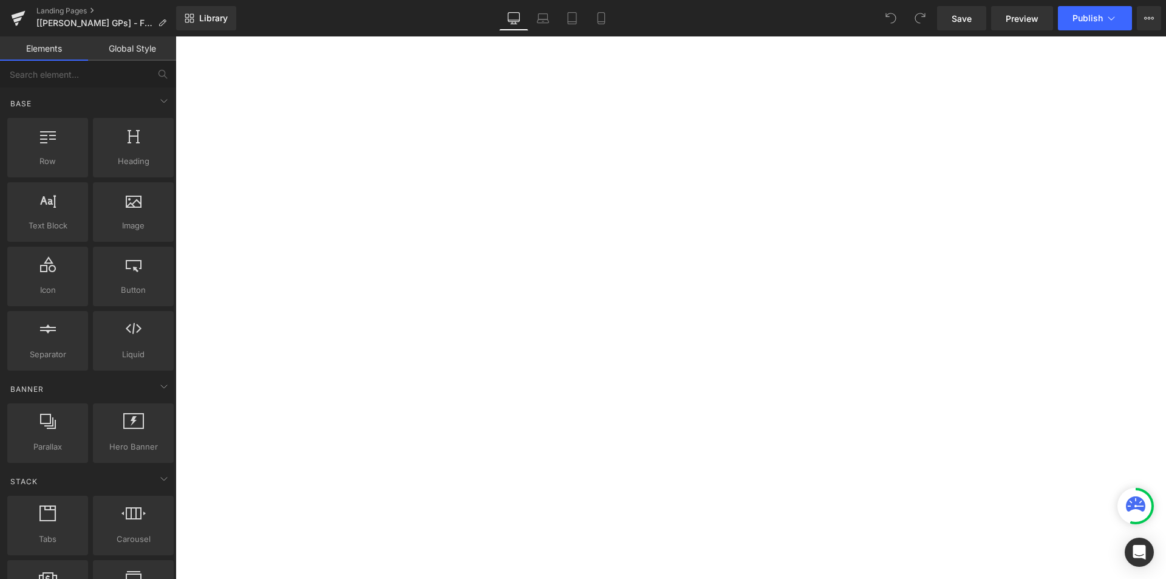
scroll to position [547, 0]
click at [176, 36] on link at bounding box center [176, 36] width 0 height 0
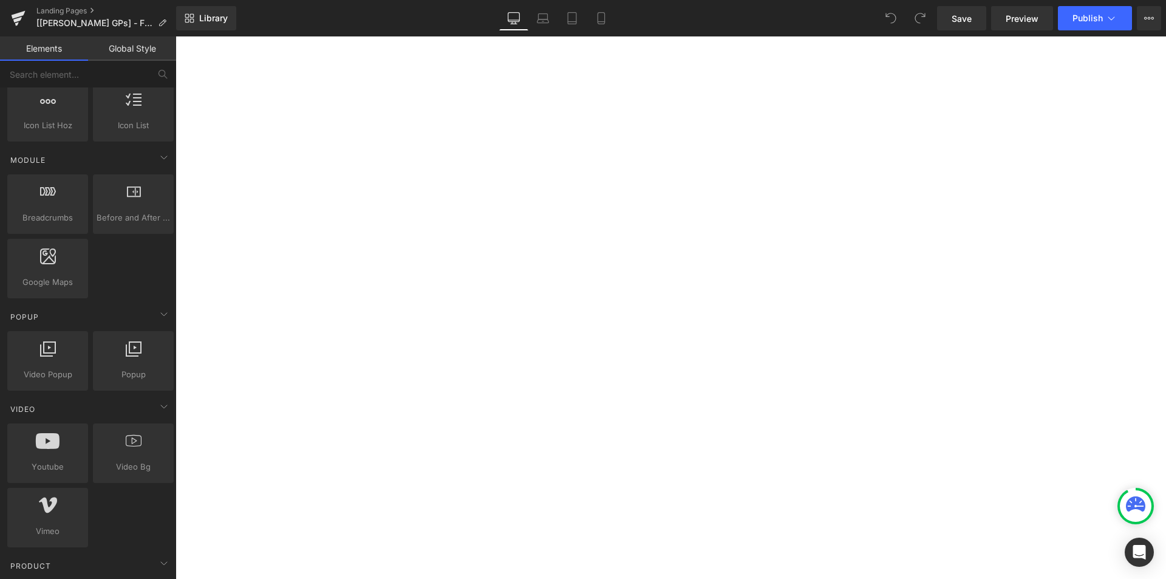
scroll to position [850, 0]
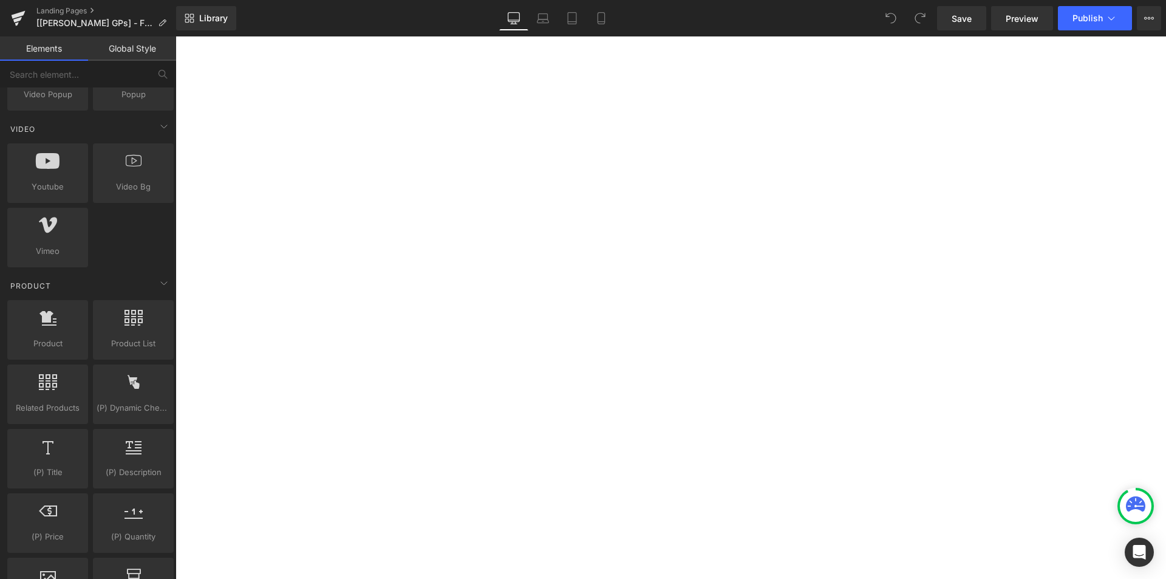
click at [176, 36] on icon at bounding box center [176, 36] width 0 height 0
click at [176, 36] on link "Button" at bounding box center [176, 36] width 0 height 0
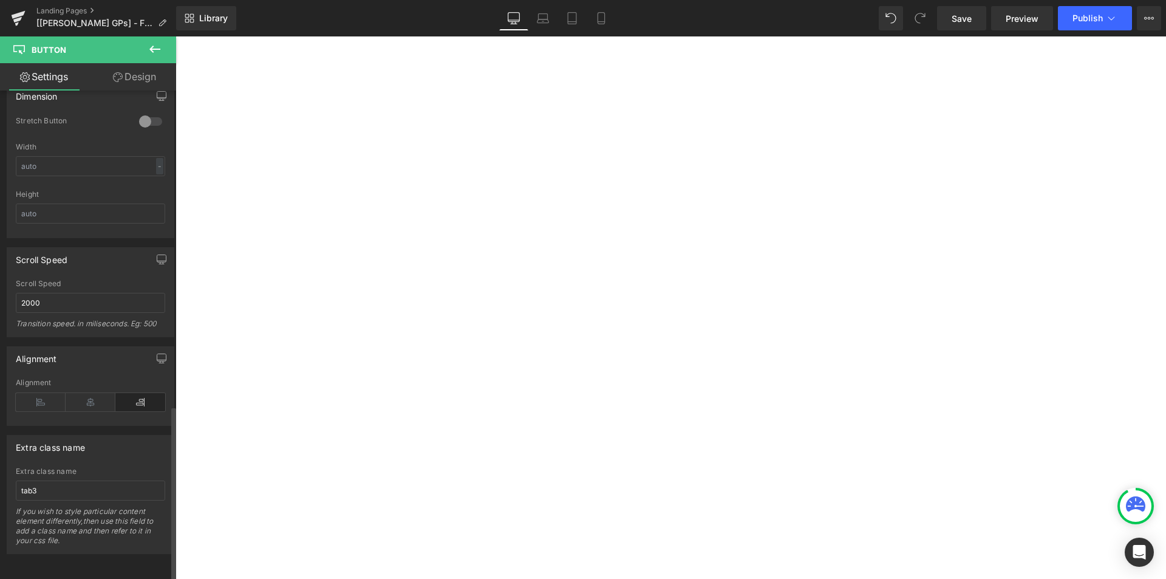
scroll to position [885, 0]
click at [65, 486] on input "tab3" at bounding box center [90, 490] width 149 height 20
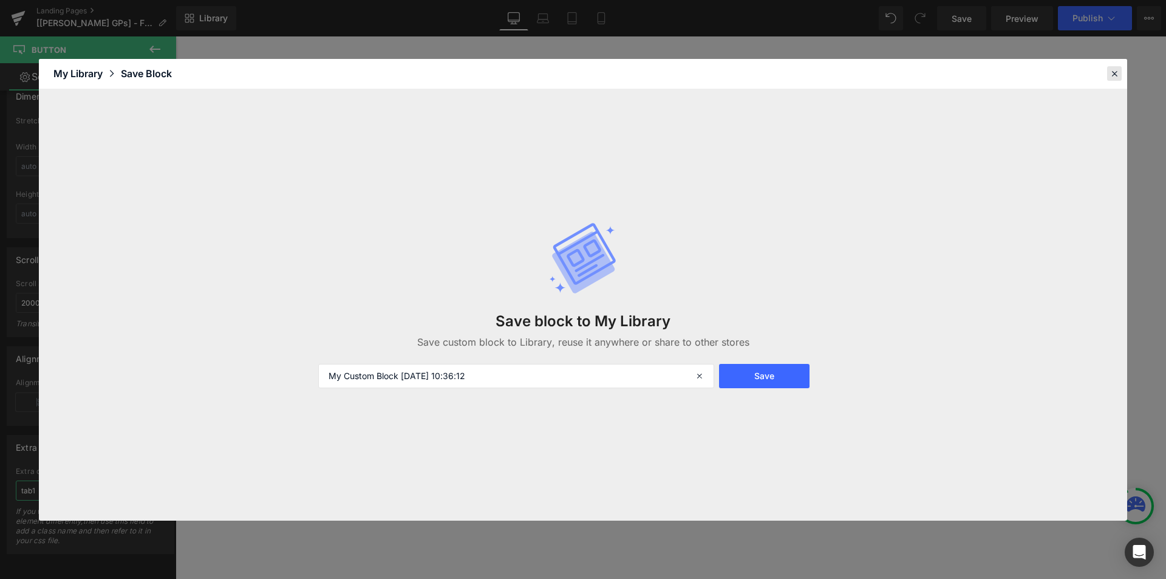
type input "tab1"
click at [1117, 80] on div at bounding box center [1114, 73] width 15 height 15
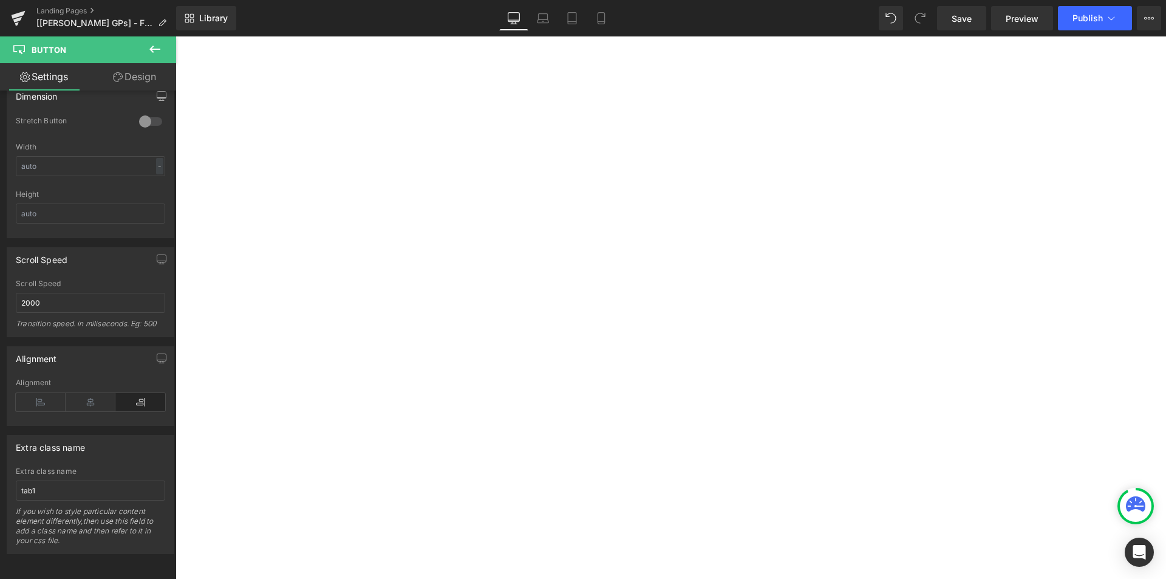
scroll to position [304, 0]
click at [89, 487] on input "tab1" at bounding box center [90, 490] width 149 height 20
click at [176, 36] on span "Row" at bounding box center [176, 36] width 0 height 0
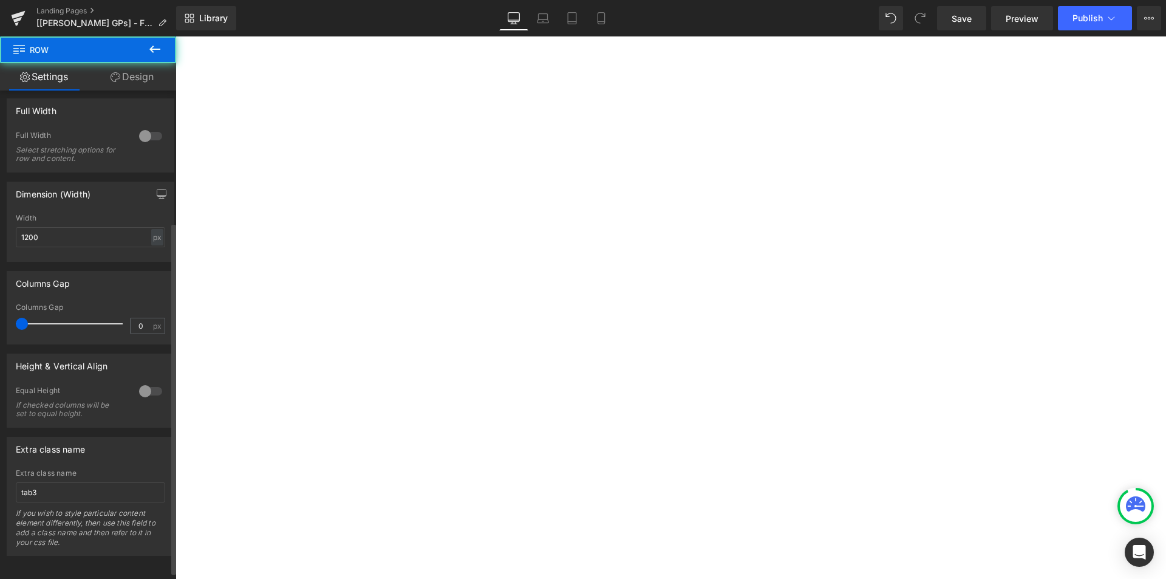
scroll to position [193, 0]
click at [46, 480] on input "tab3" at bounding box center [90, 490] width 149 height 20
click at [957, 24] on span "Save" at bounding box center [962, 18] width 20 height 13
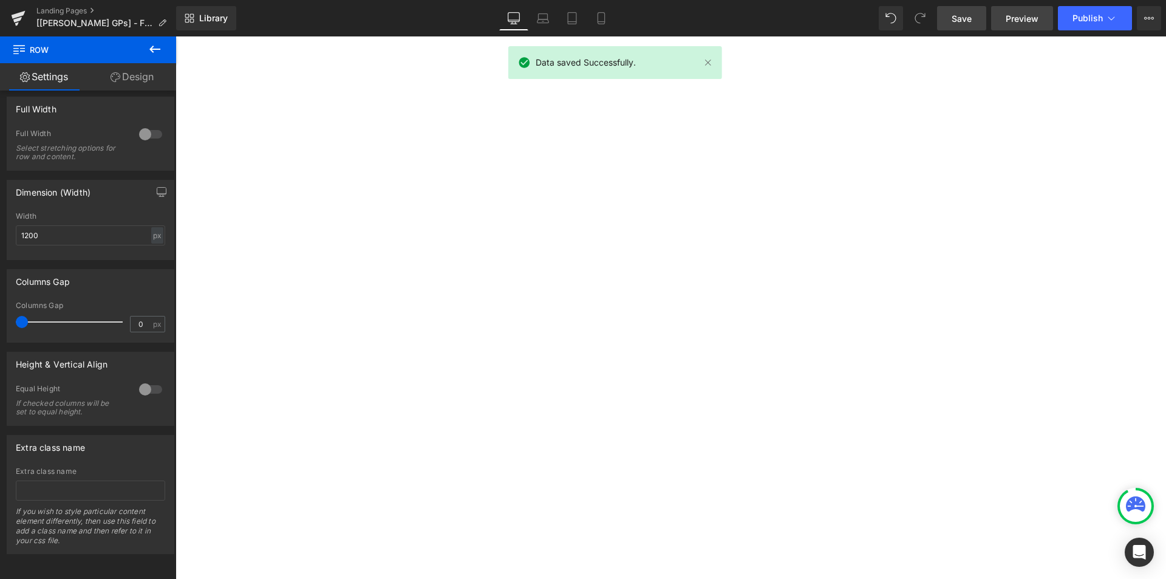
click at [1030, 21] on span "Preview" at bounding box center [1022, 18] width 33 height 13
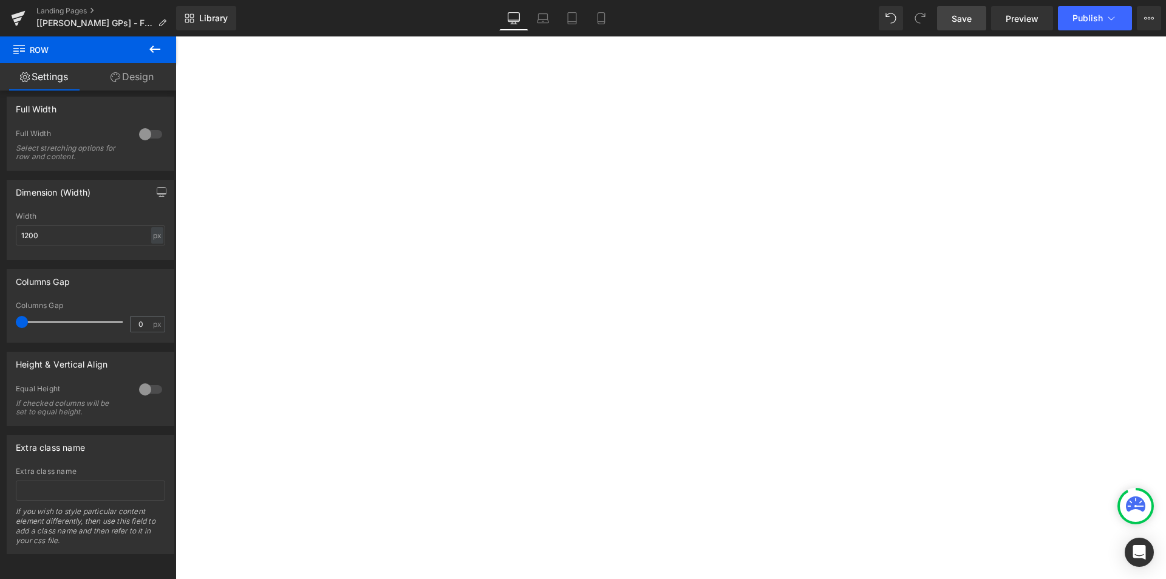
click at [176, 36] on span "Button" at bounding box center [176, 36] width 0 height 0
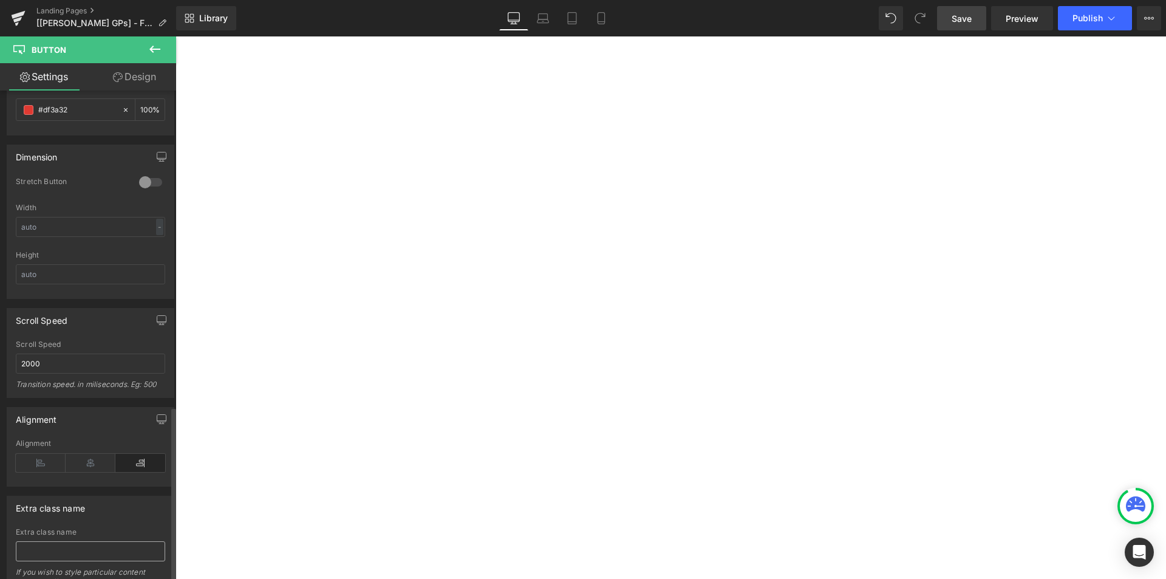
scroll to position [885, 0]
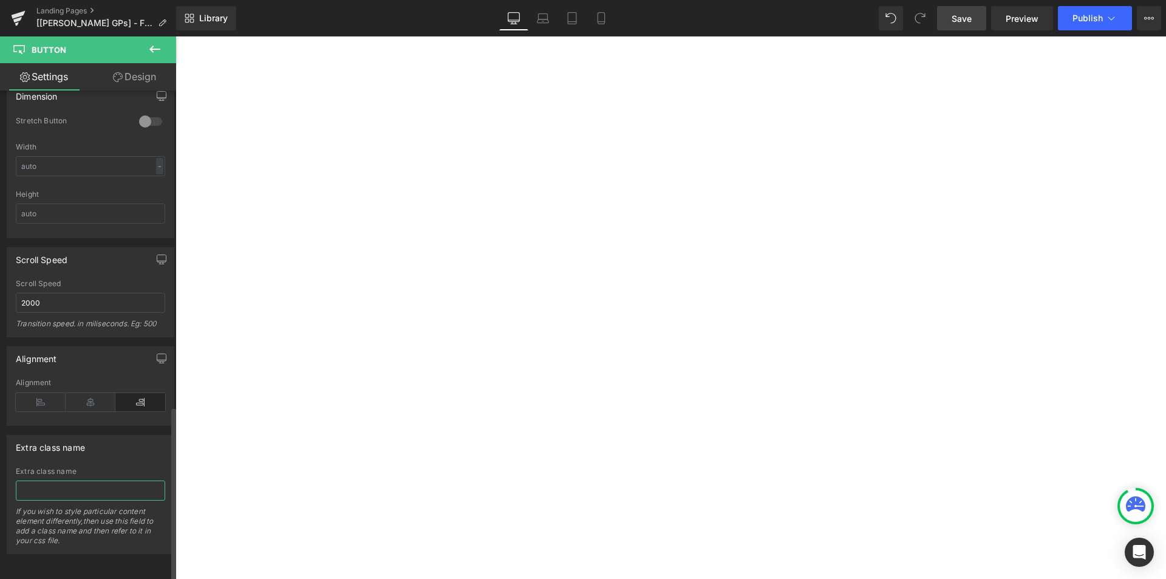
click at [64, 480] on input "text" at bounding box center [90, 490] width 149 height 20
type input "y"
type input "tab1"
click at [176, 36] on ul "Row" at bounding box center [176, 36] width 0 height 0
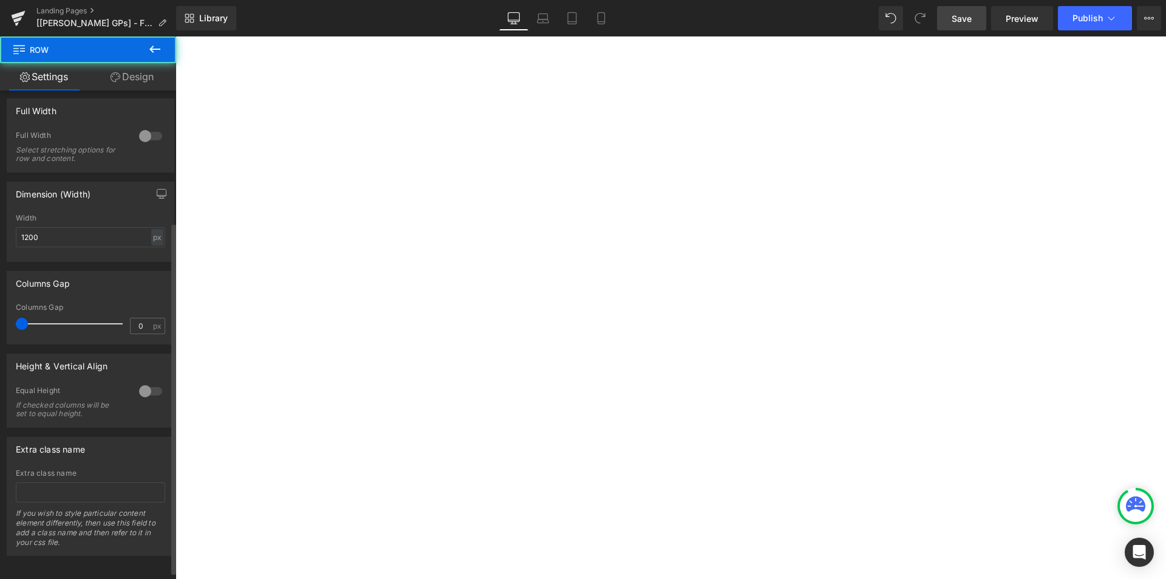
scroll to position [193, 0]
click at [65, 482] on input "text" at bounding box center [90, 490] width 149 height 20
type input "tab1"
click at [972, 26] on link "Save" at bounding box center [961, 18] width 49 height 24
click at [176, 36] on span "Button" at bounding box center [176, 36] width 0 height 0
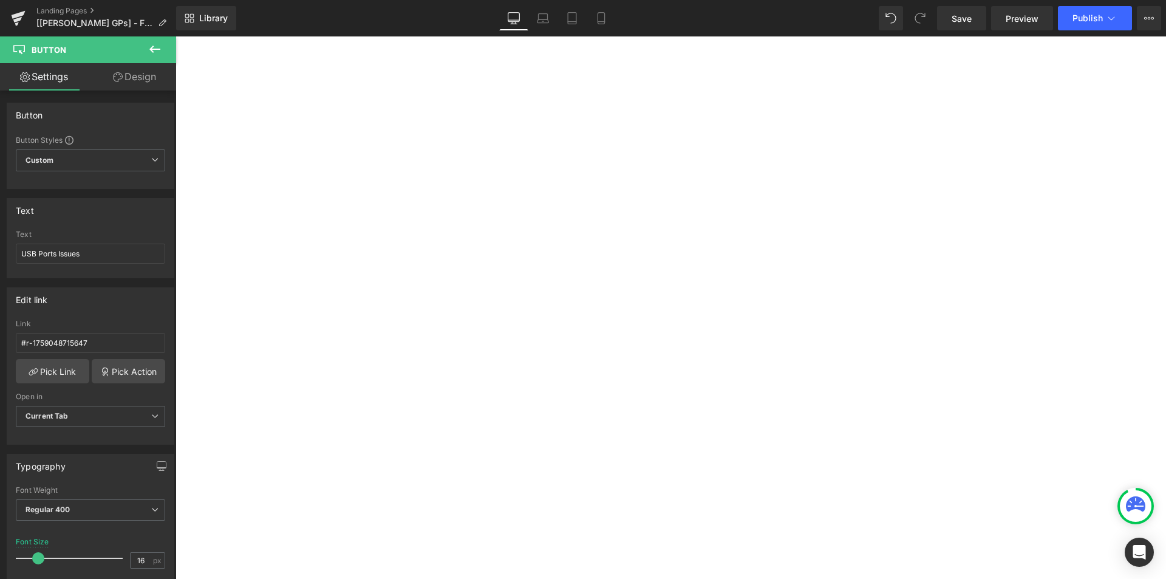
click at [176, 36] on link at bounding box center [176, 36] width 0 height 0
click at [176, 36] on icon at bounding box center [176, 36] width 0 height 0
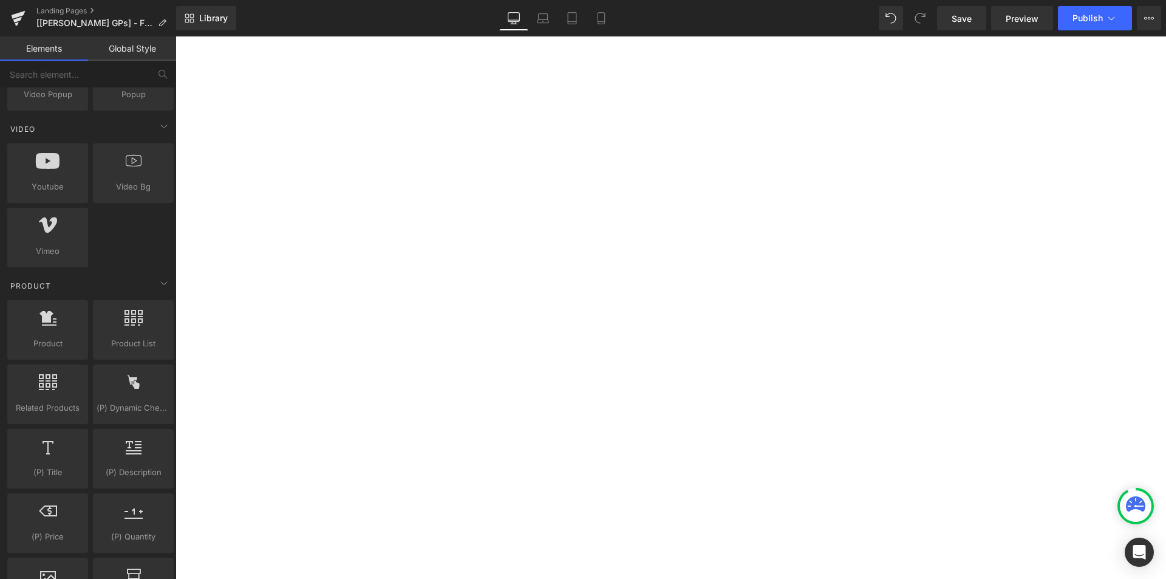
drag, startPoint x: 430, startPoint y: 262, endPoint x: 417, endPoint y: 262, distance: 13.4
click at [176, 36] on div "USB Ports Issues Button" at bounding box center [176, 36] width 0 height 0
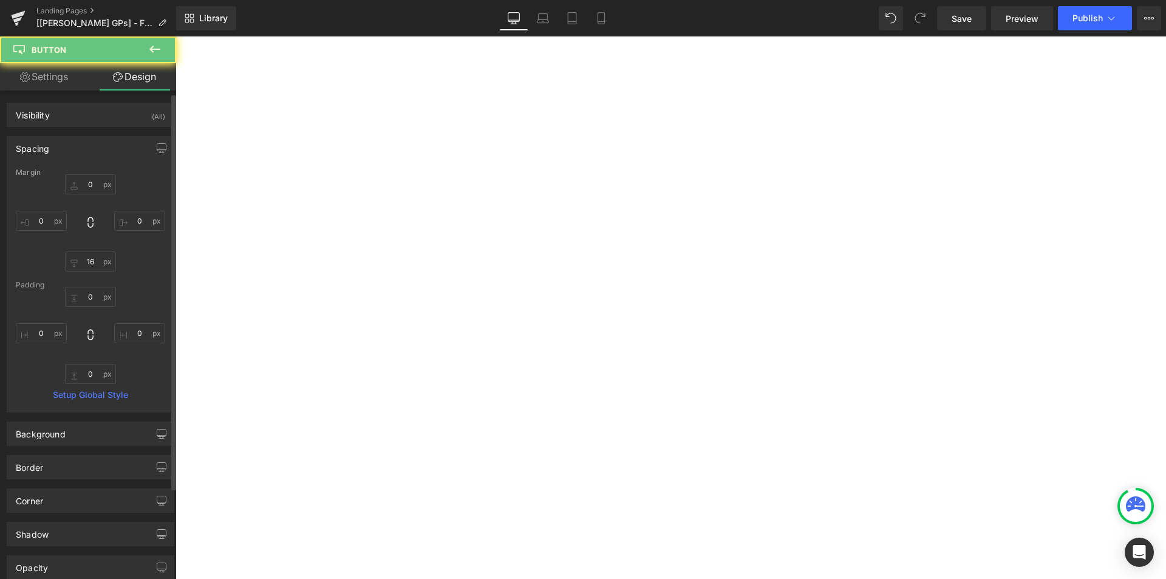
scroll to position [135, 0]
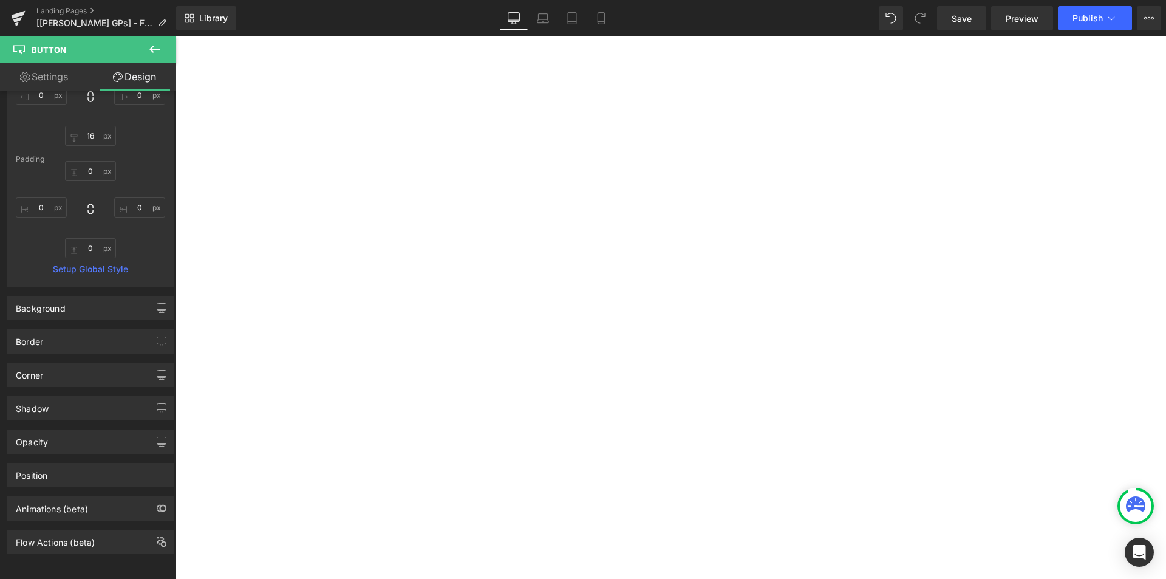
click at [176, 36] on span "Button" at bounding box center [176, 36] width 0 height 0
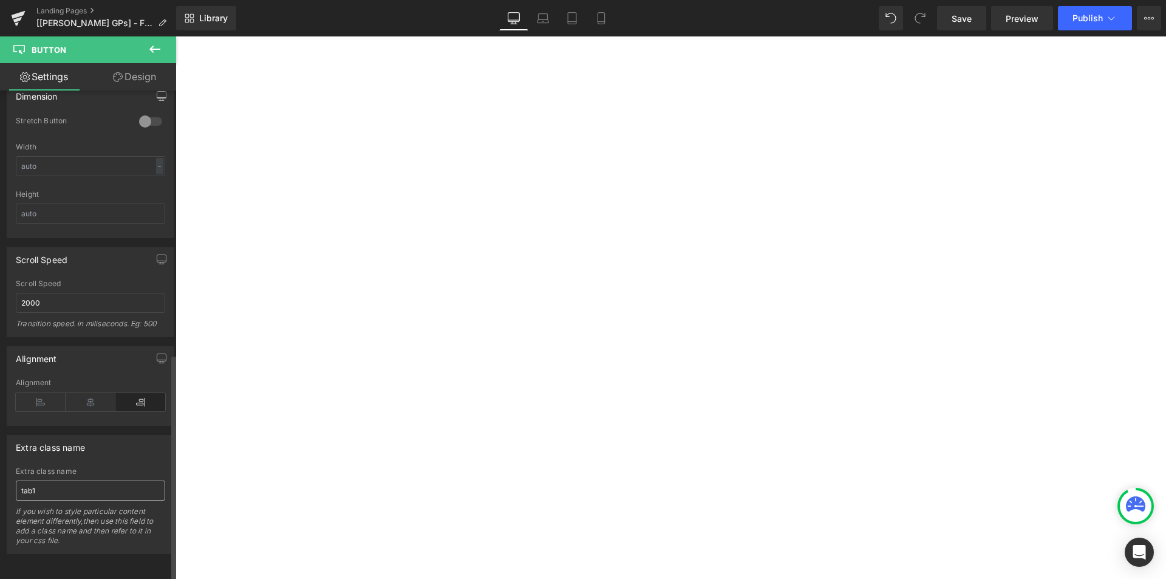
scroll to position [885, 0]
click at [64, 482] on input "tab1" at bounding box center [90, 490] width 149 height 20
click at [176, 36] on span "Row" at bounding box center [176, 36] width 0 height 0
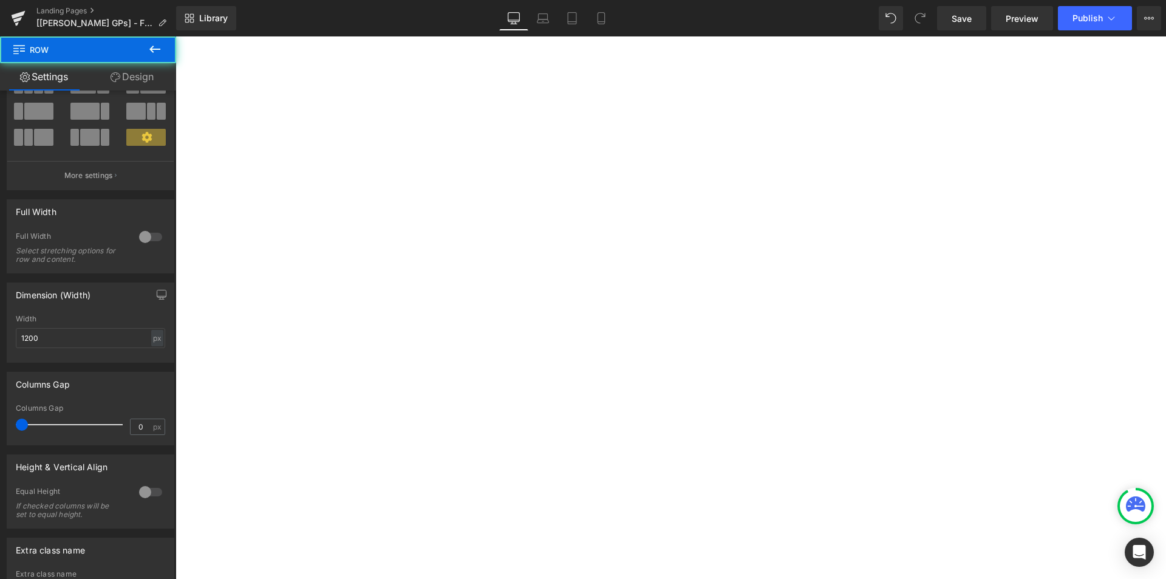
scroll to position [193, 0]
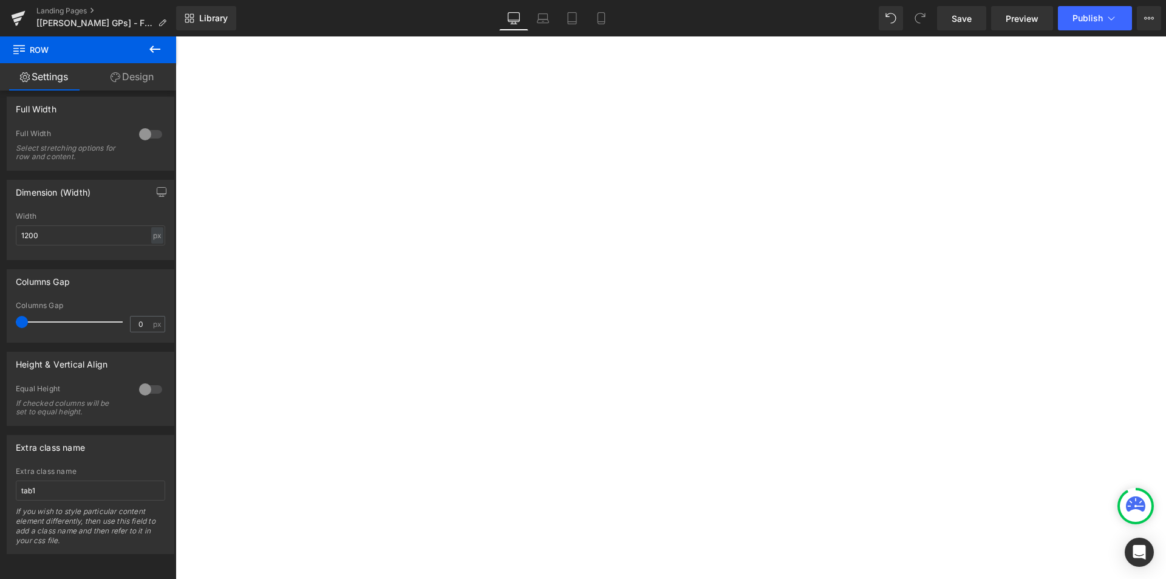
click at [35, 469] on div "Extra class name tab1 If you wish to style particular content element different…" at bounding box center [90, 510] width 149 height 86
click at [45, 480] on input "tab1" at bounding box center [90, 490] width 149 height 20
click at [963, 14] on span "Save" at bounding box center [962, 18] width 20 height 13
click at [176, 36] on span "Button" at bounding box center [176, 36] width 0 height 0
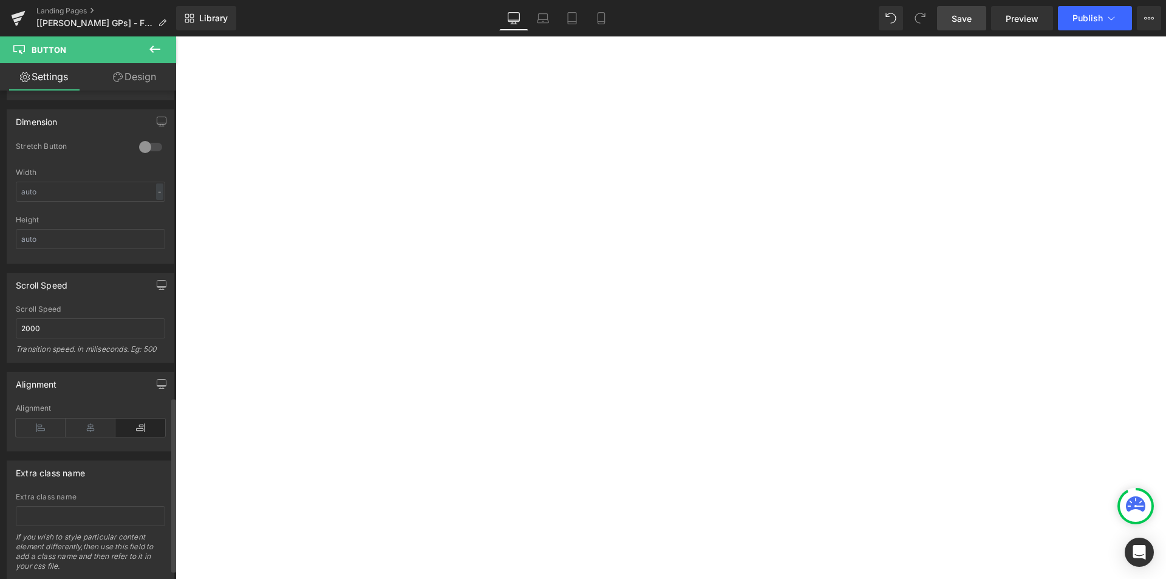
scroll to position [885, 0]
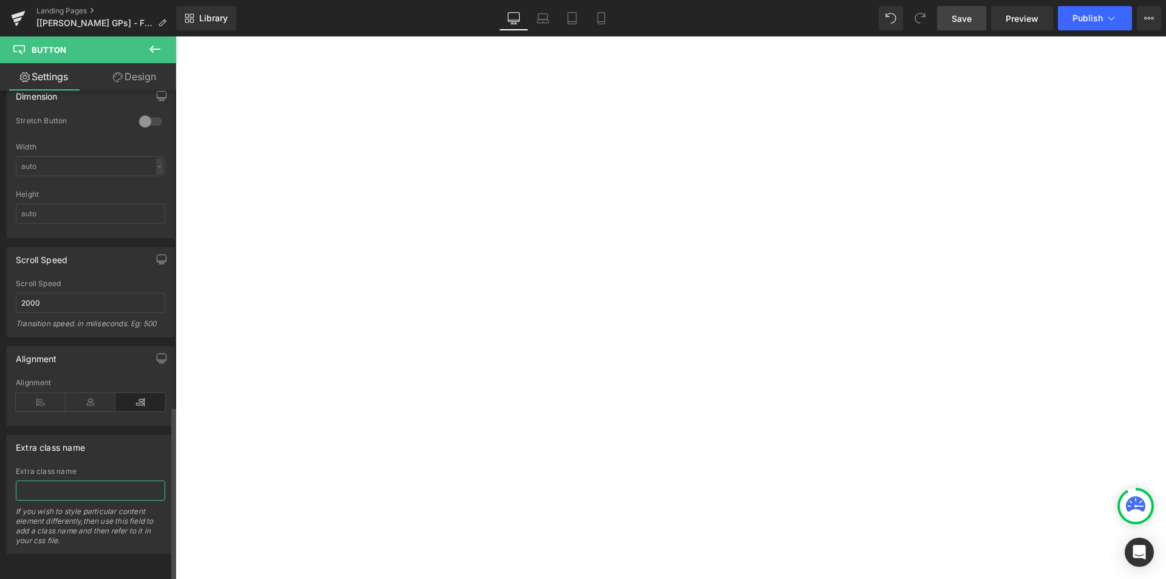
click at [71, 483] on input "text" at bounding box center [90, 490] width 149 height 20
type input "tab3"
click at [176, 36] on span "Row" at bounding box center [176, 36] width 0 height 0
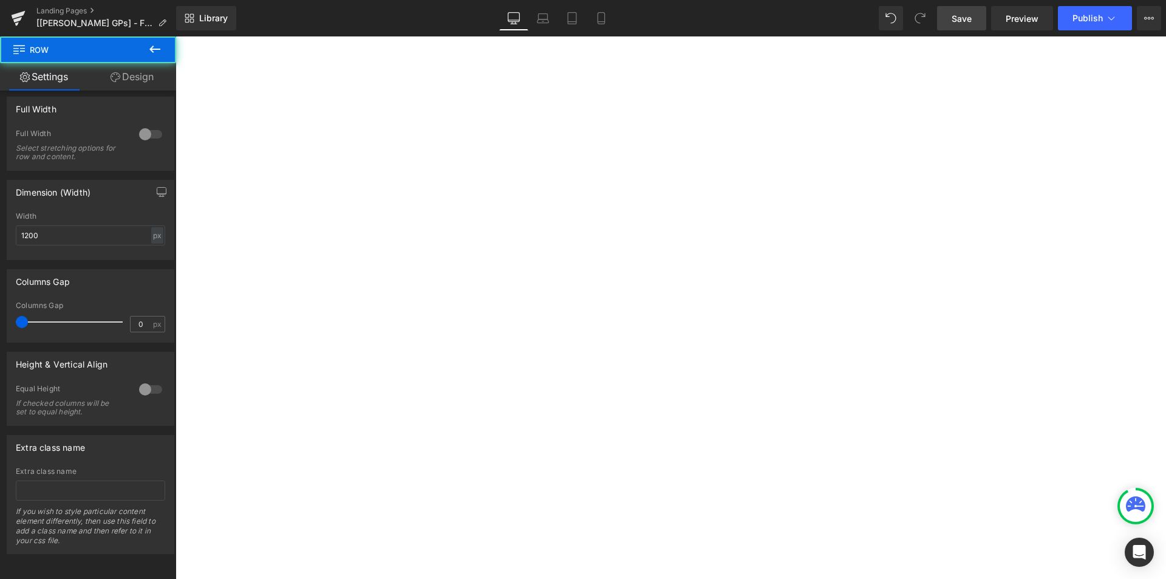
scroll to position [193, 0]
click at [967, 18] on span "Save" at bounding box center [962, 18] width 20 height 13
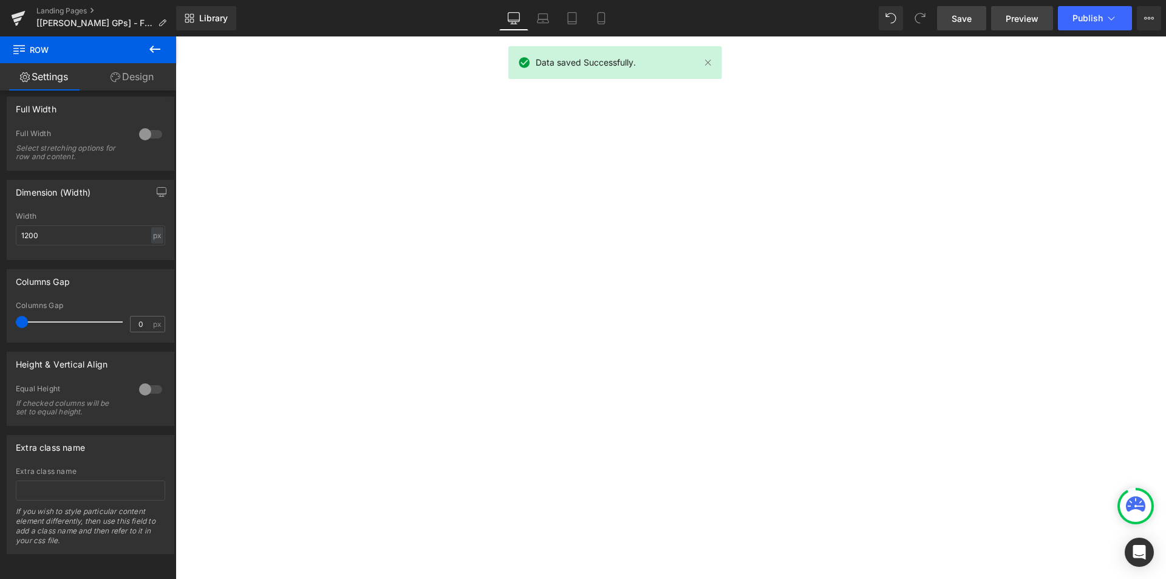
click at [1028, 21] on span "Preview" at bounding box center [1022, 18] width 33 height 13
